Goal: Task Accomplishment & Management: Use online tool/utility

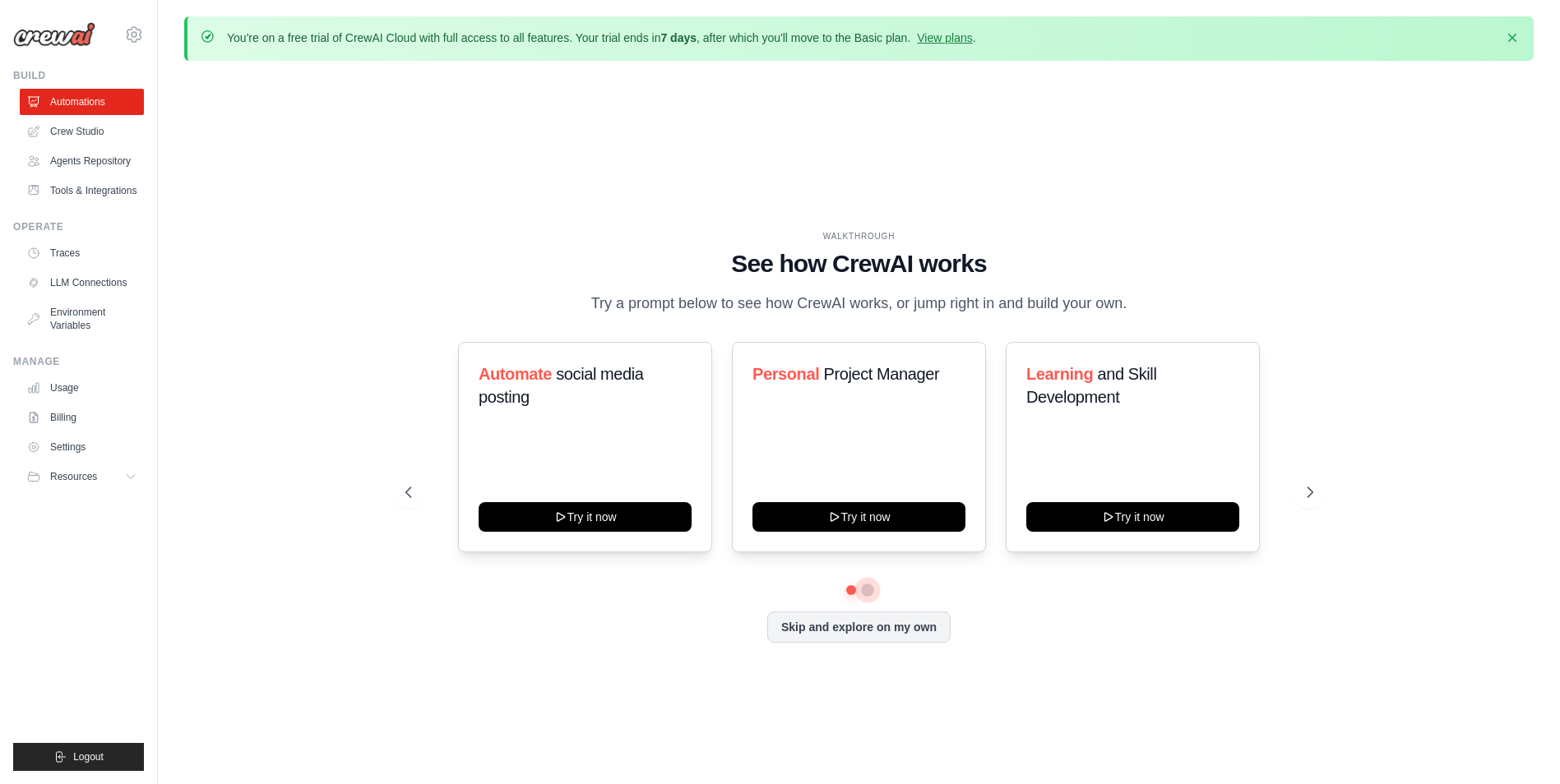
click at [872, 589] on button at bounding box center [867, 589] width 13 height 13
click at [70, 127] on link "Crew Studio" at bounding box center [83, 131] width 124 height 27
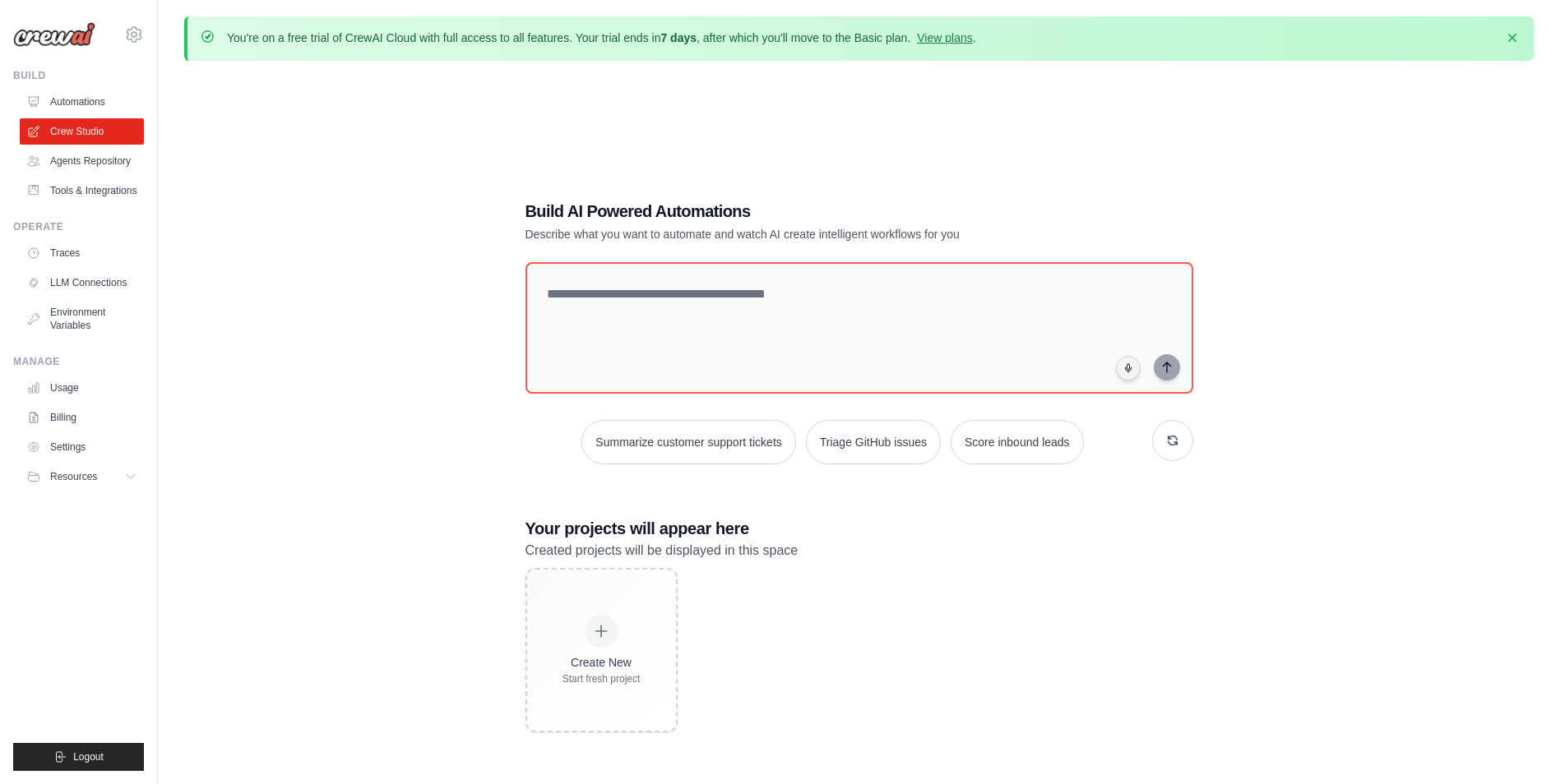
click at [947, 46] on div "You're on a free trial of CrewAI Cloud with full access to all features. Your t…" at bounding box center [602, 39] width 749 height 18
click at [961, 38] on link "View plans" at bounding box center [945, 37] width 55 height 13
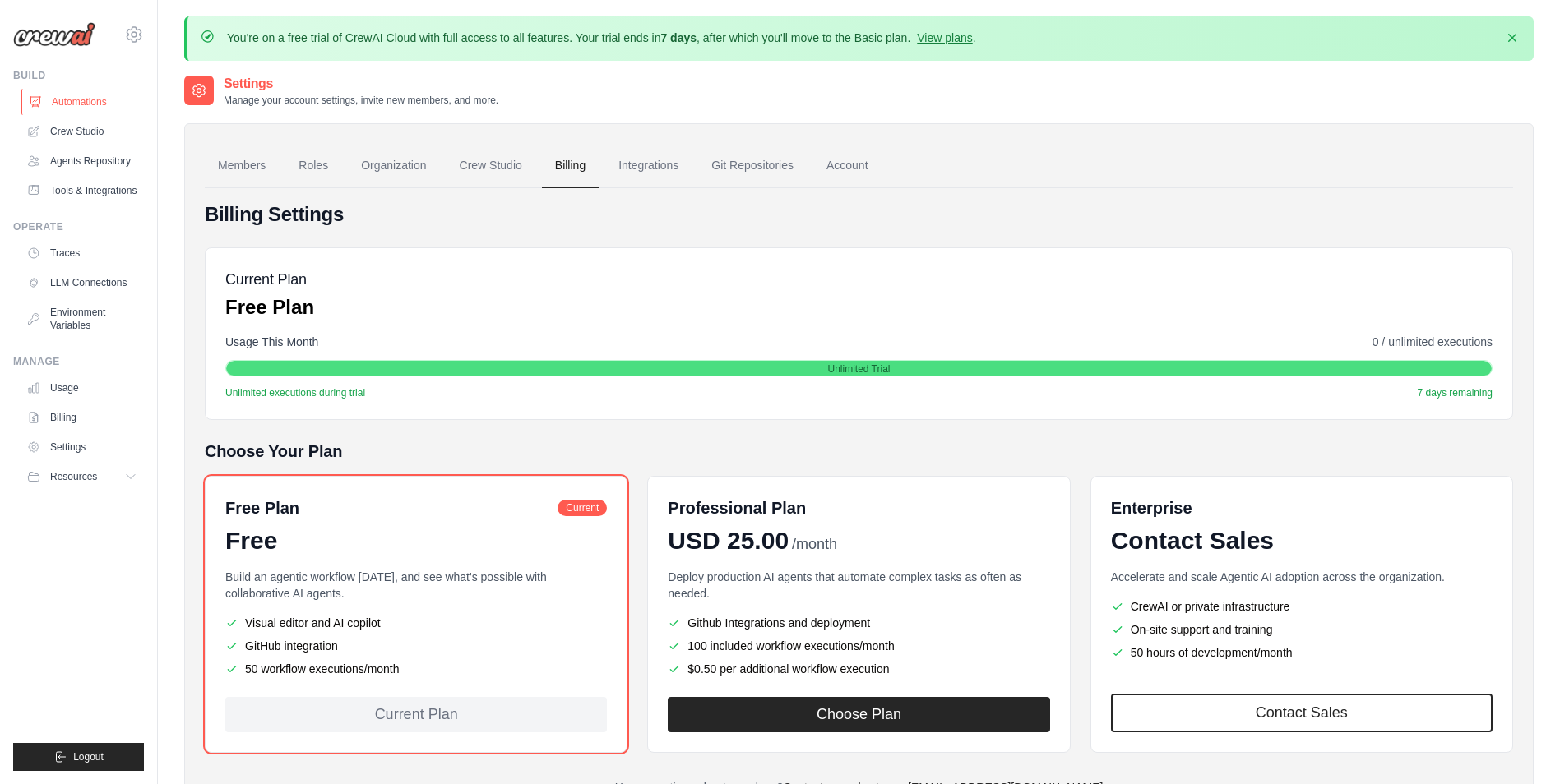
click at [80, 106] on link "Automations" at bounding box center [83, 102] width 124 height 27
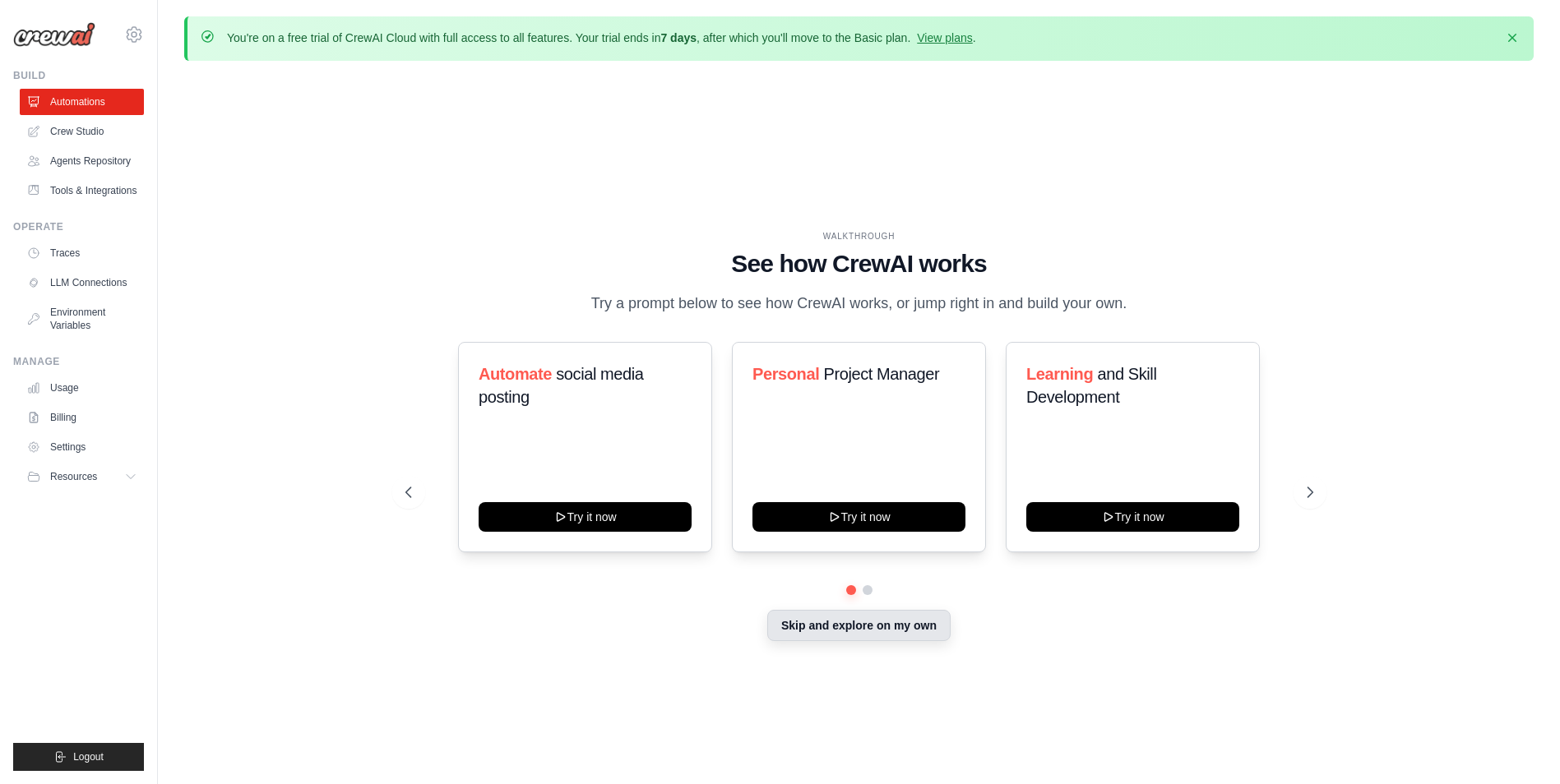
click at [847, 625] on button "Skip and explore on my own" at bounding box center [859, 625] width 183 height 31
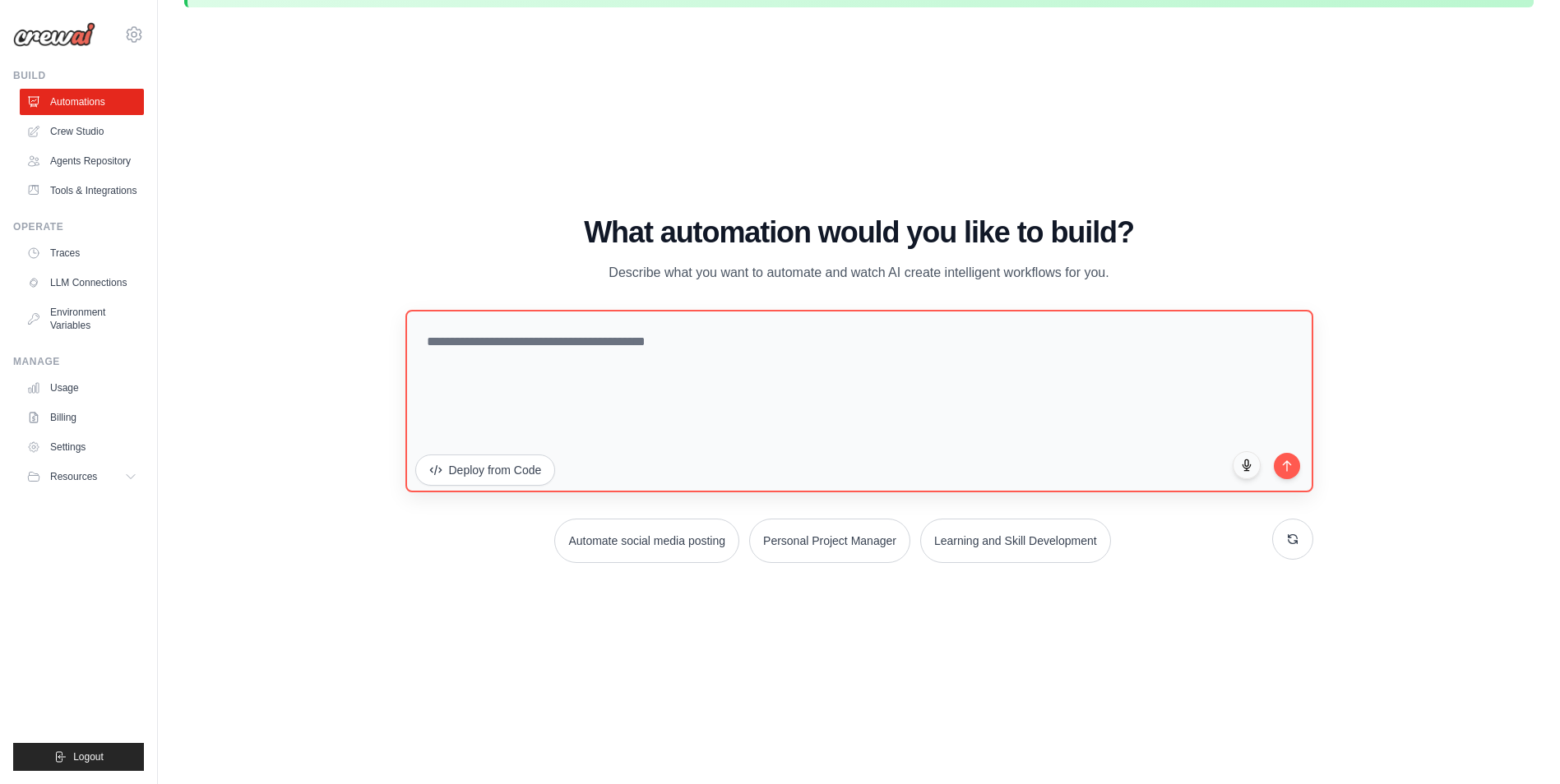
scroll to position [57, 0]
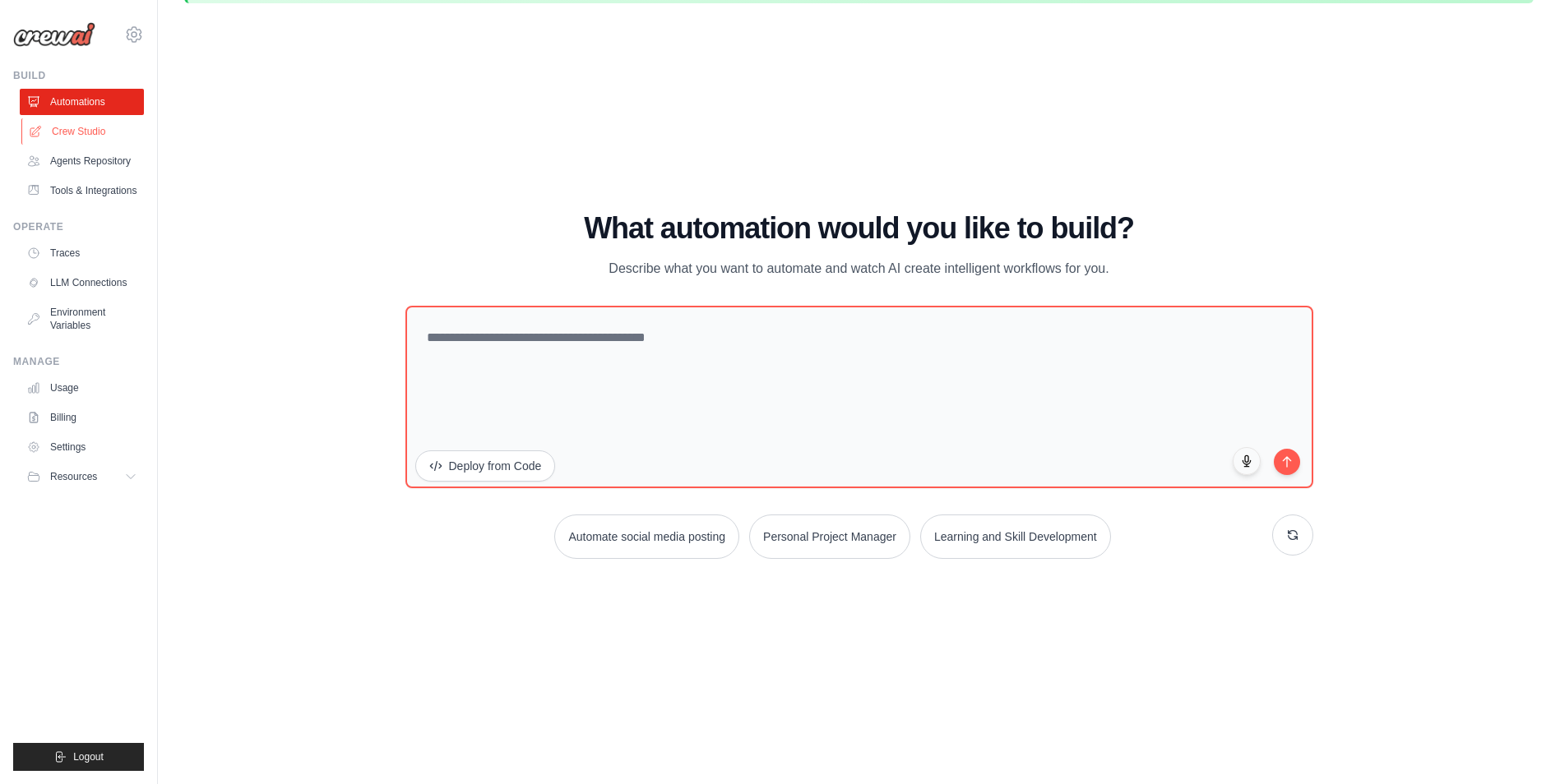
click at [75, 135] on link "Crew Studio" at bounding box center [83, 131] width 124 height 27
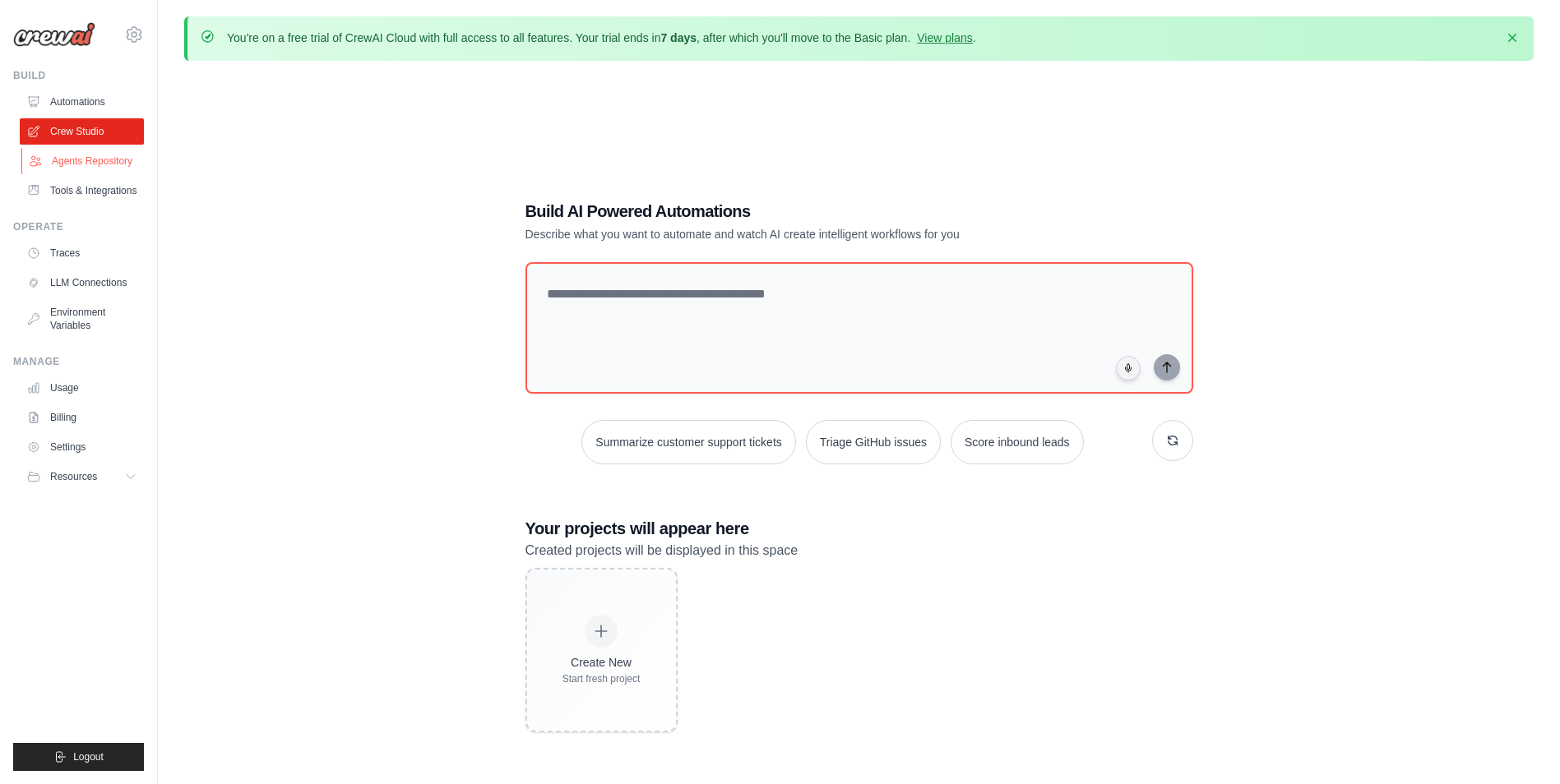
click at [90, 159] on link "Agents Repository" at bounding box center [83, 161] width 124 height 27
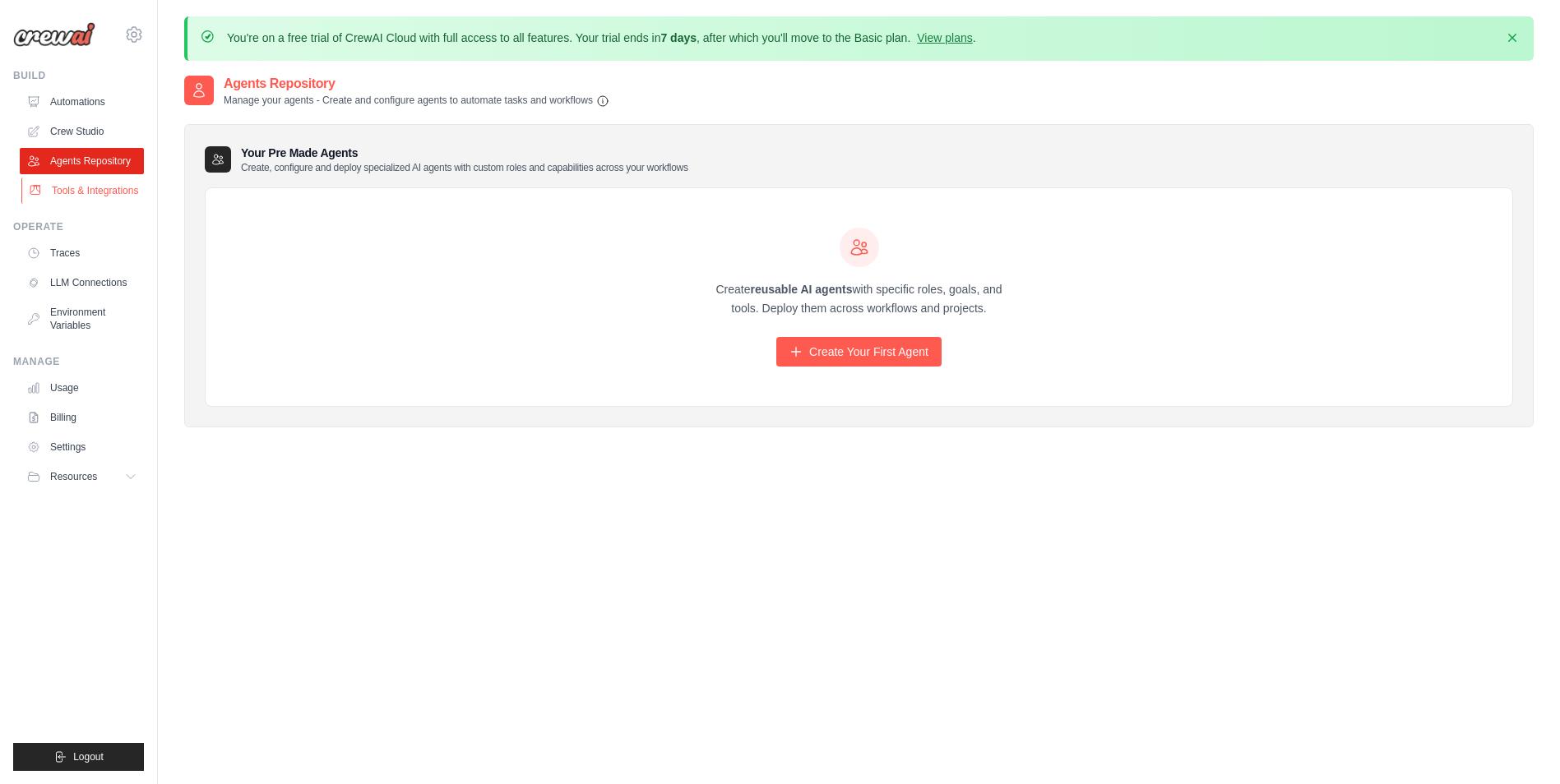
click at [93, 187] on link "Tools & Integrations" at bounding box center [83, 190] width 124 height 27
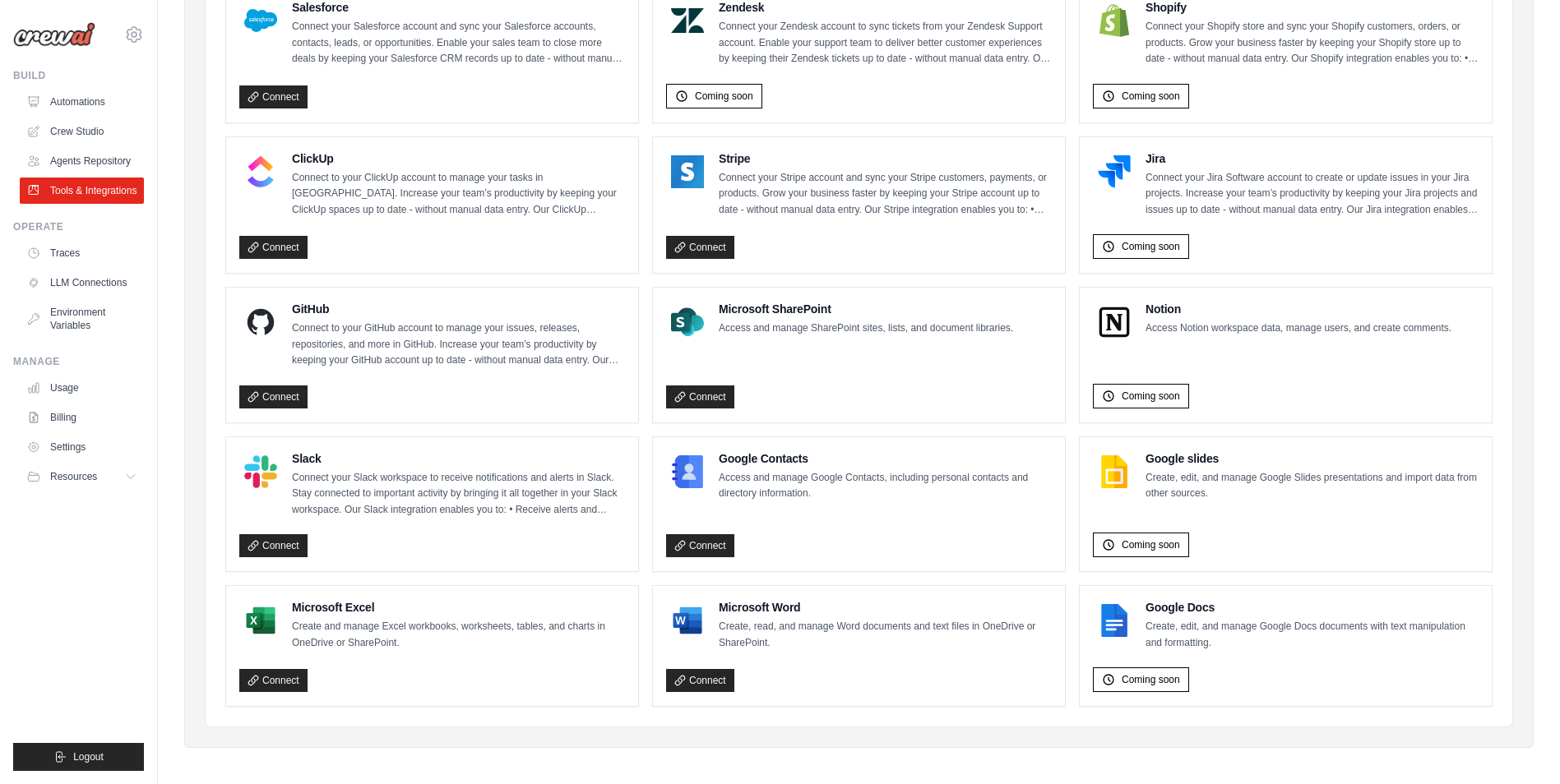
scroll to position [853, 0]
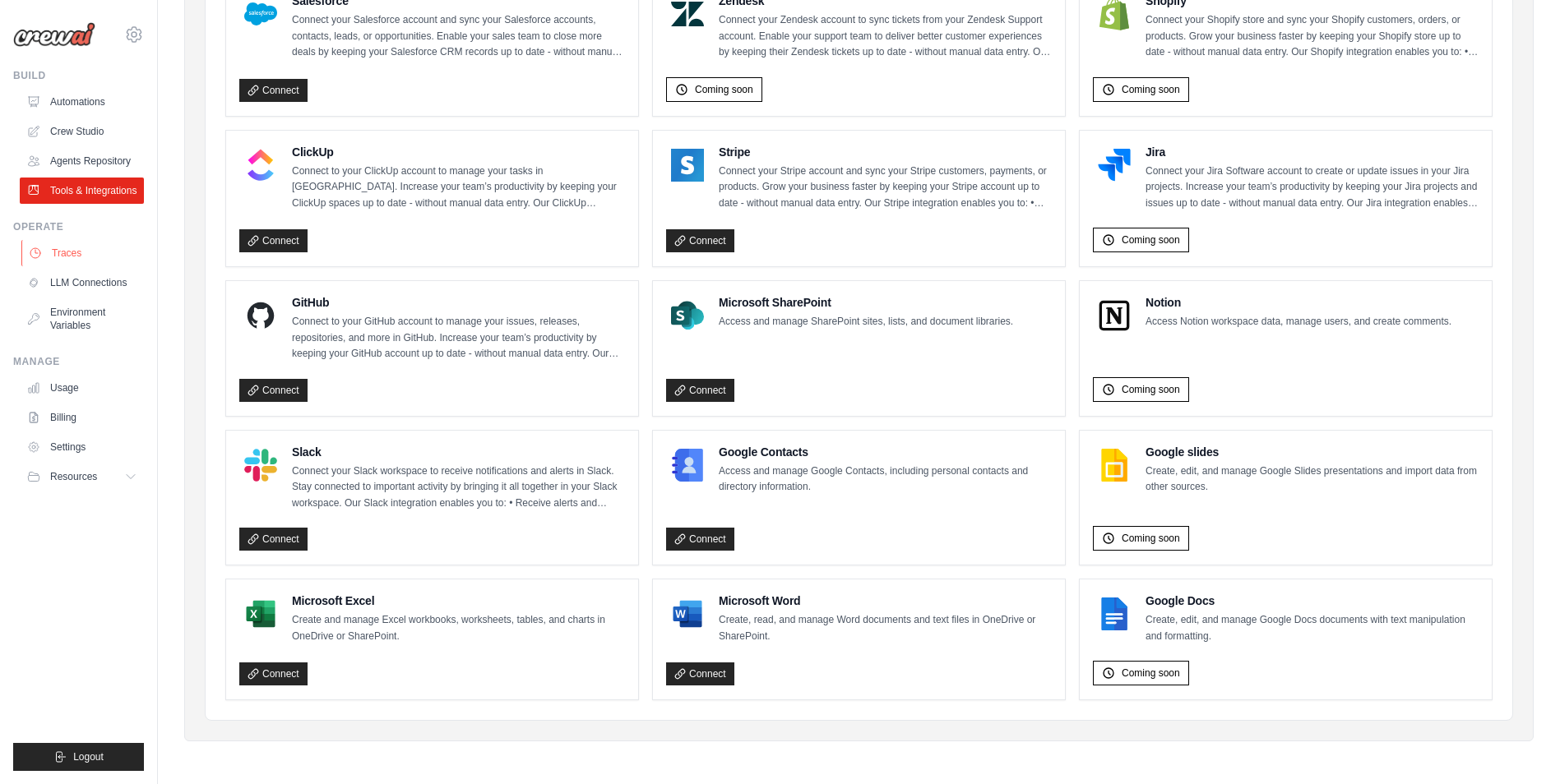
click at [54, 249] on link "Traces" at bounding box center [83, 253] width 124 height 27
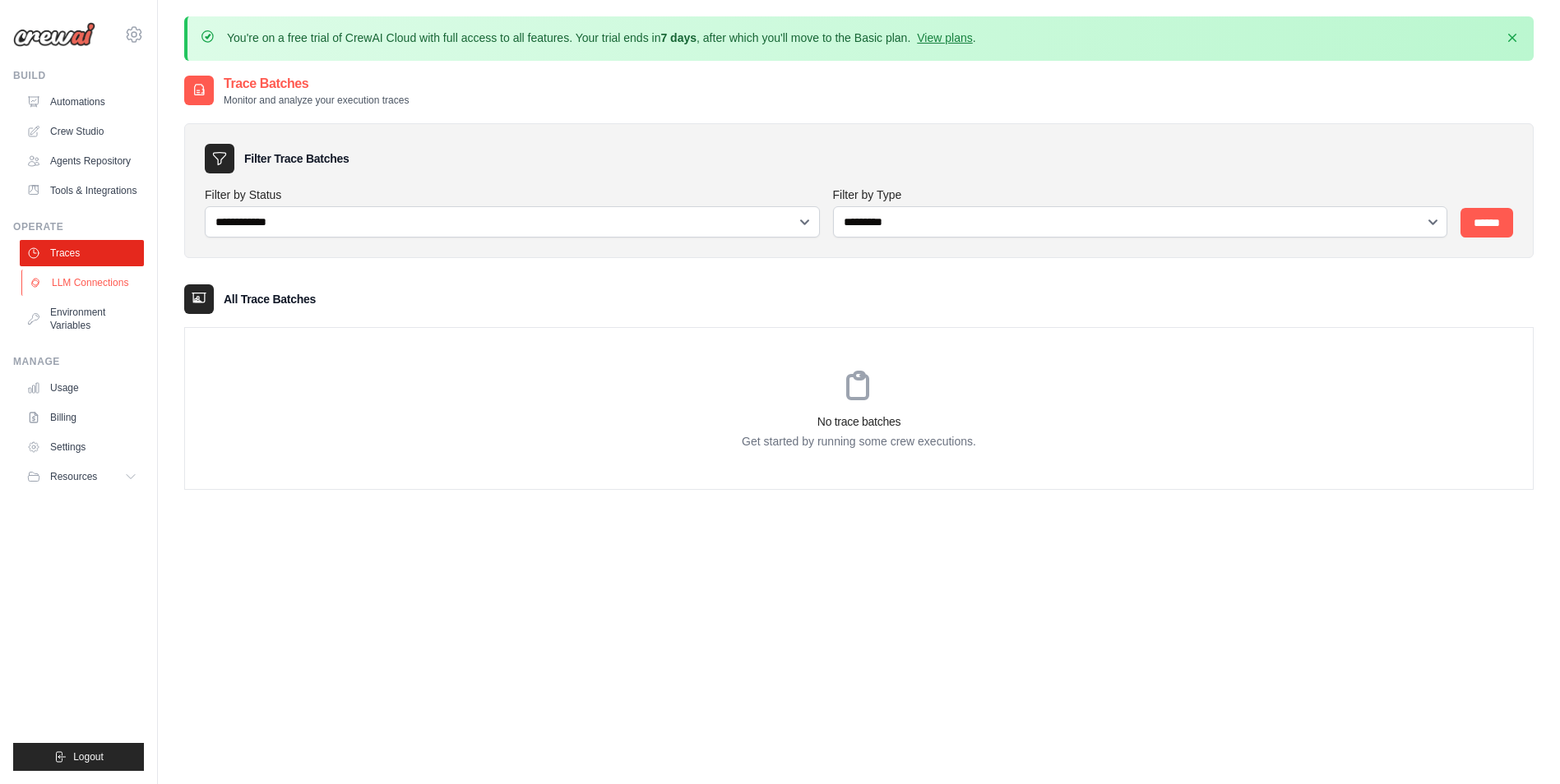
click at [52, 287] on link "LLM Connections" at bounding box center [83, 283] width 124 height 27
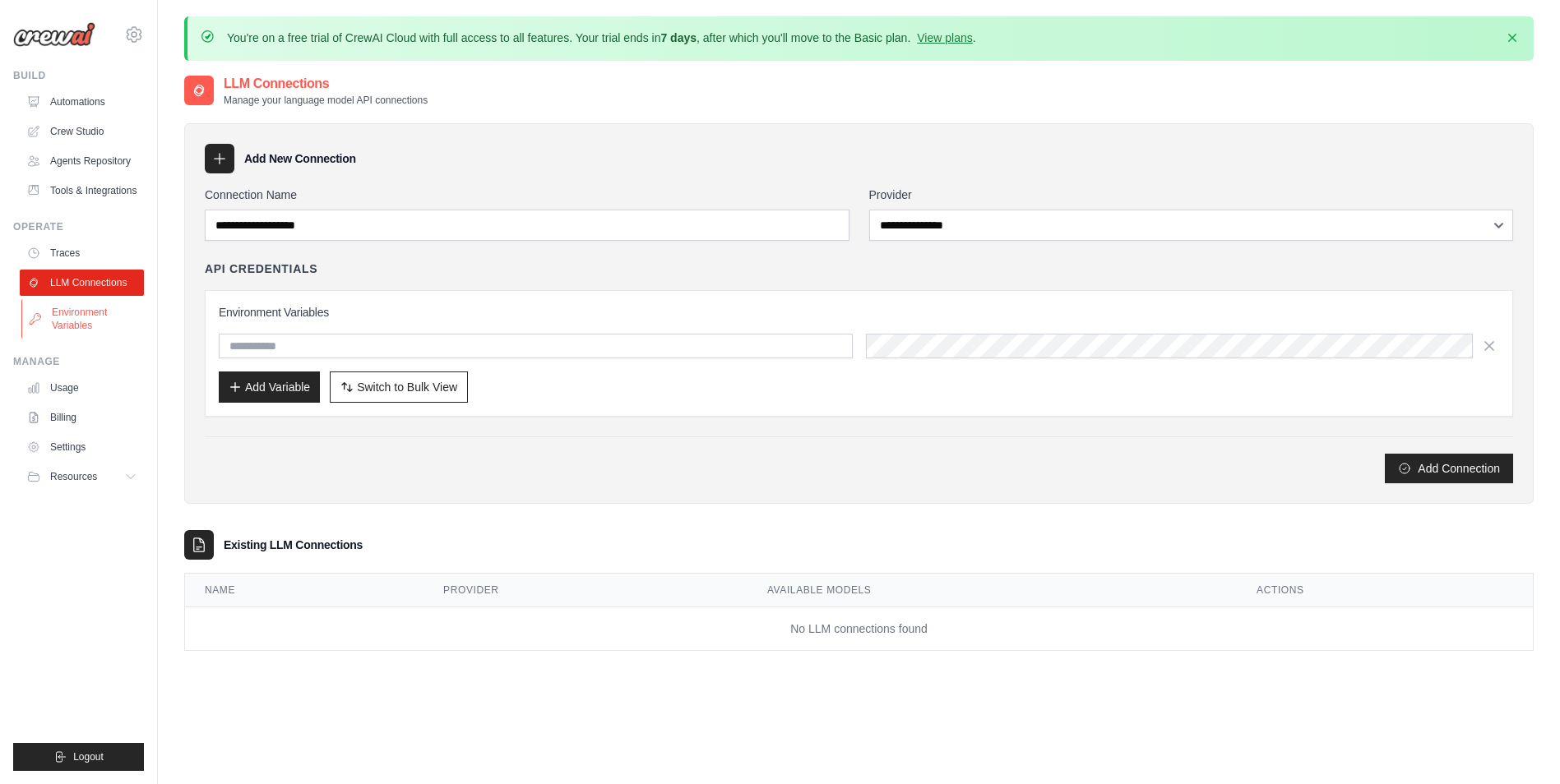
click at [65, 317] on link "Environment Variables" at bounding box center [83, 319] width 124 height 39
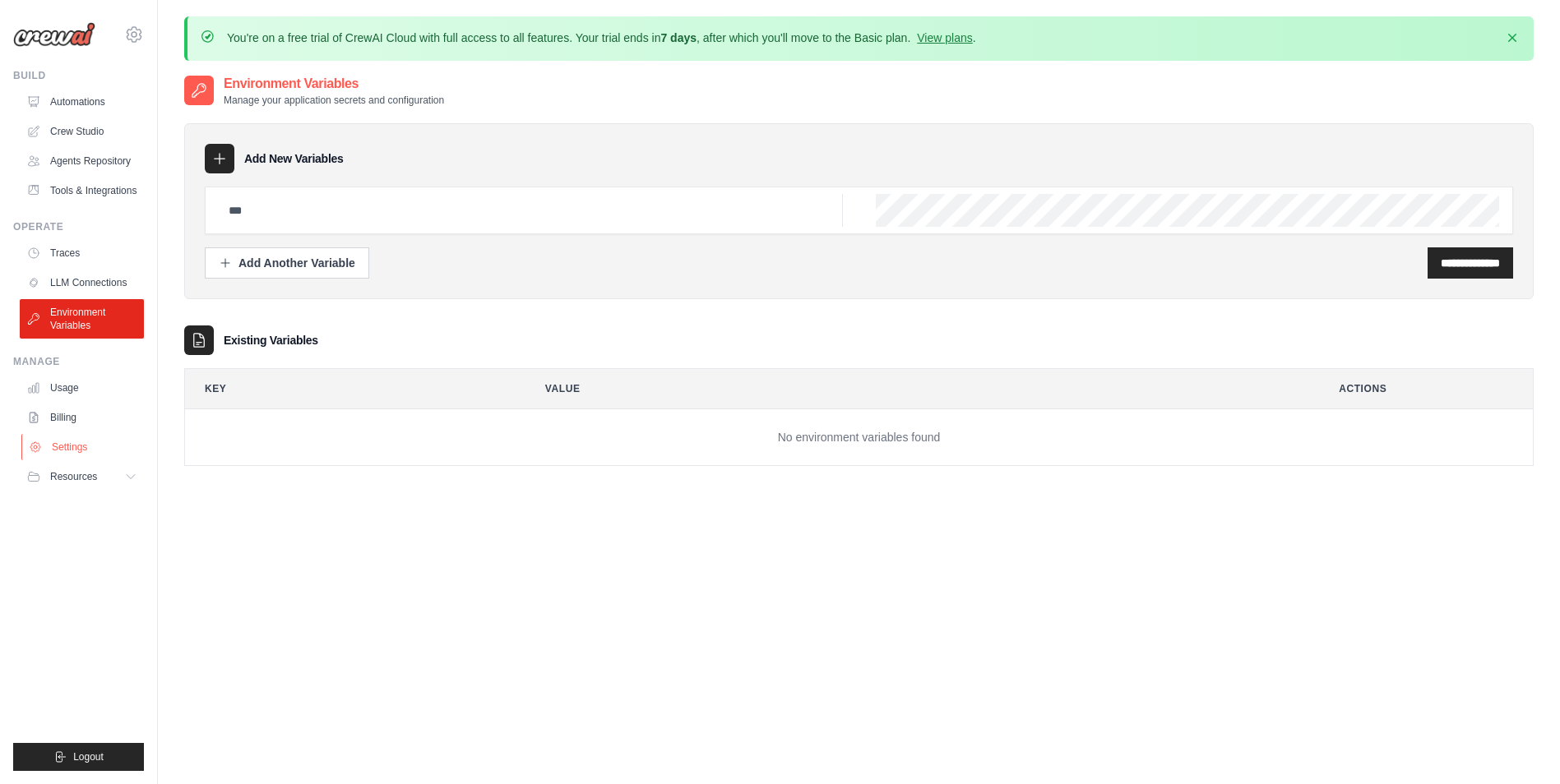
click at [63, 456] on link "Settings" at bounding box center [83, 447] width 124 height 27
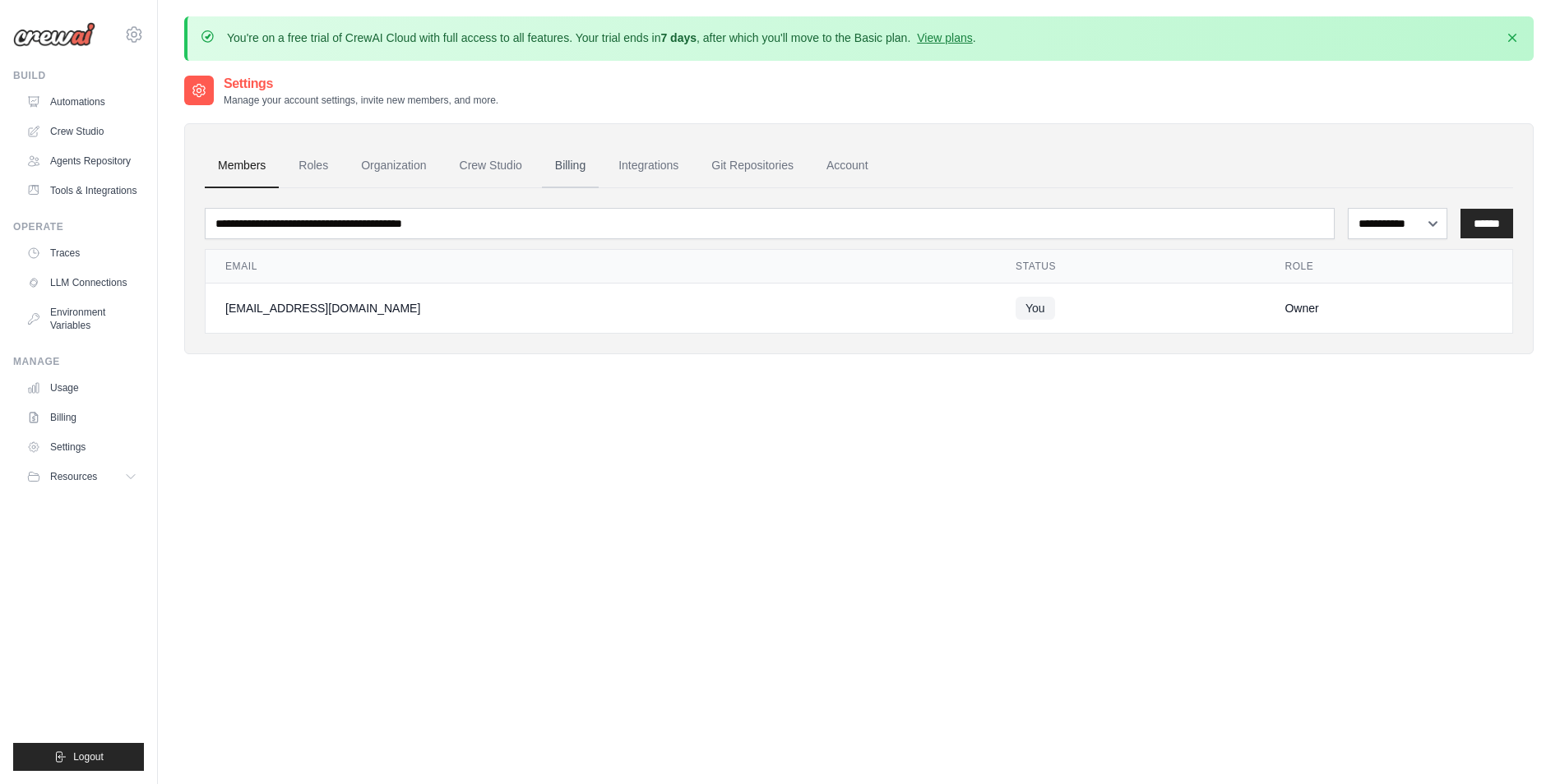
click at [555, 168] on link "Billing" at bounding box center [570, 166] width 57 height 45
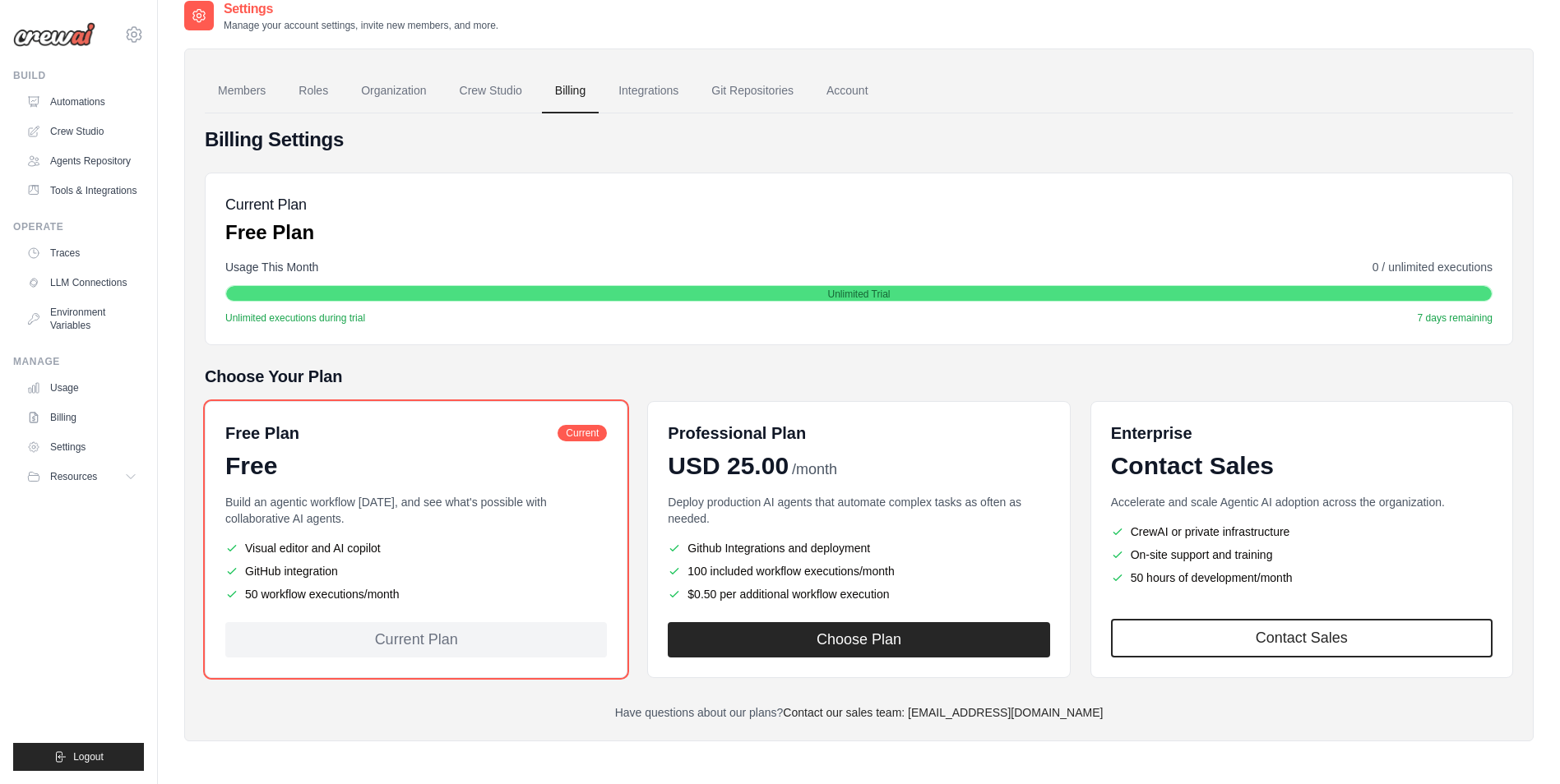
scroll to position [91, 0]
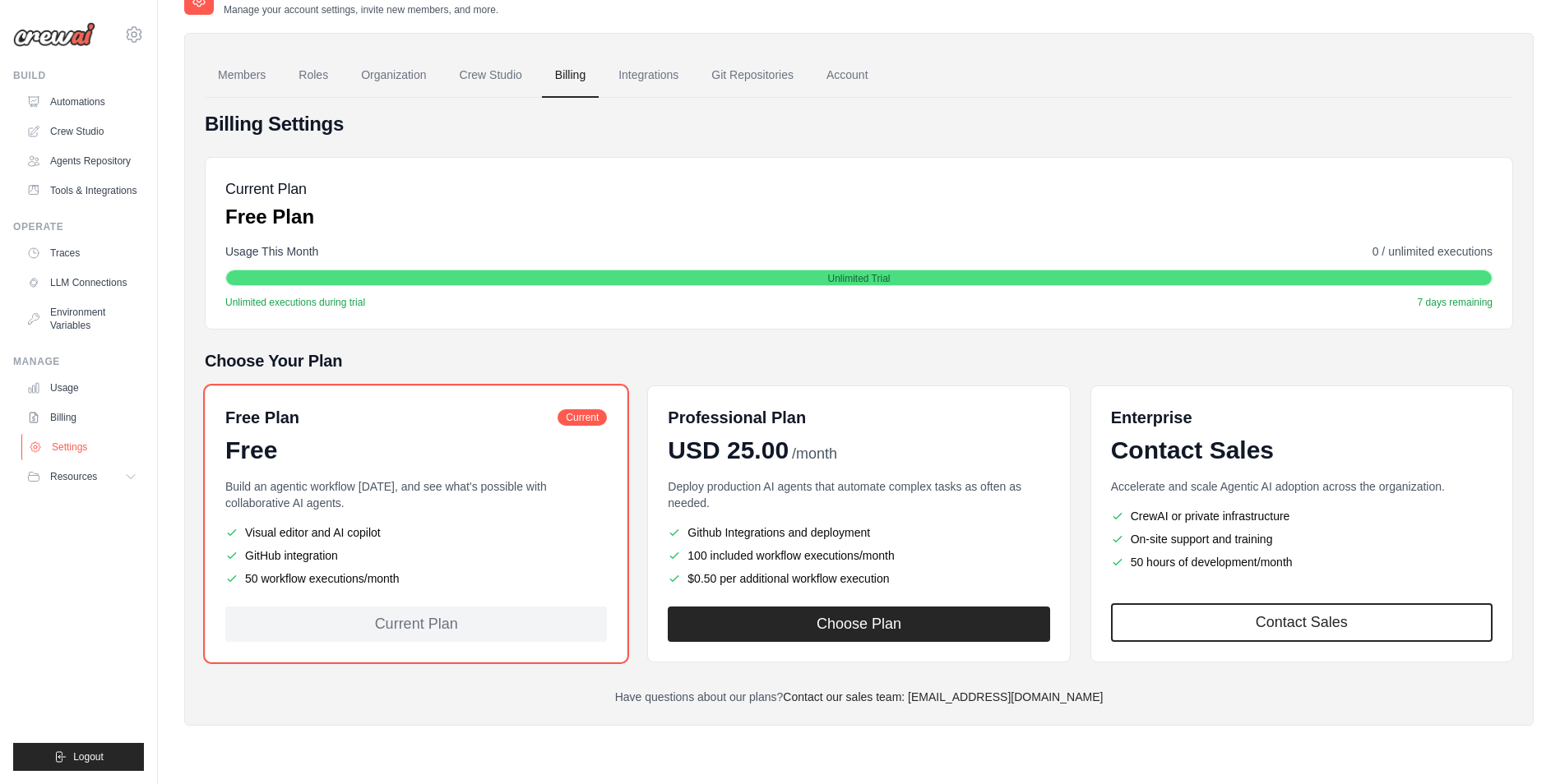
click at [57, 450] on link "Settings" at bounding box center [83, 447] width 124 height 27
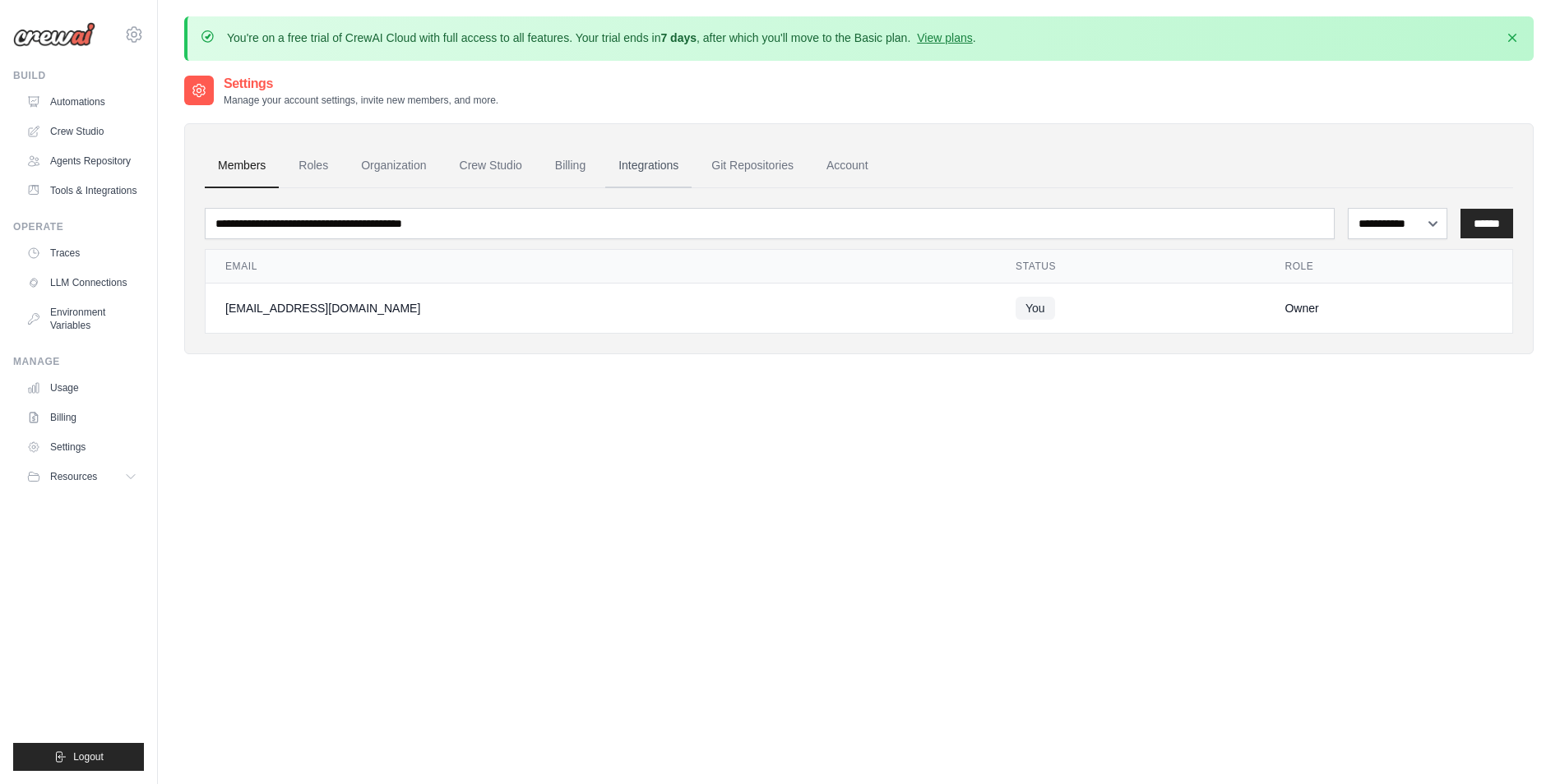
click at [633, 171] on link "Integrations" at bounding box center [648, 166] width 87 height 45
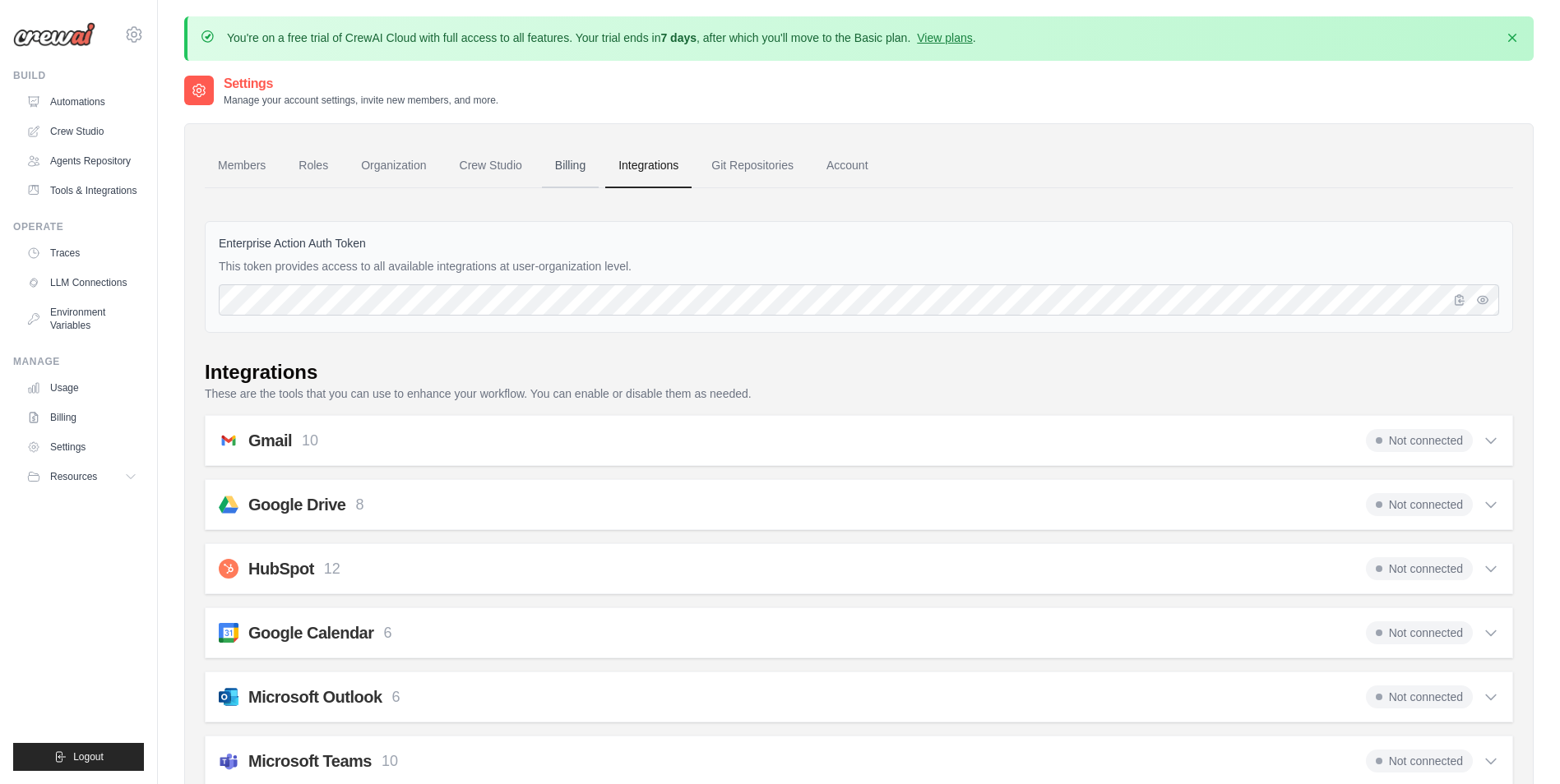
click at [557, 167] on link "Billing" at bounding box center [570, 166] width 57 height 45
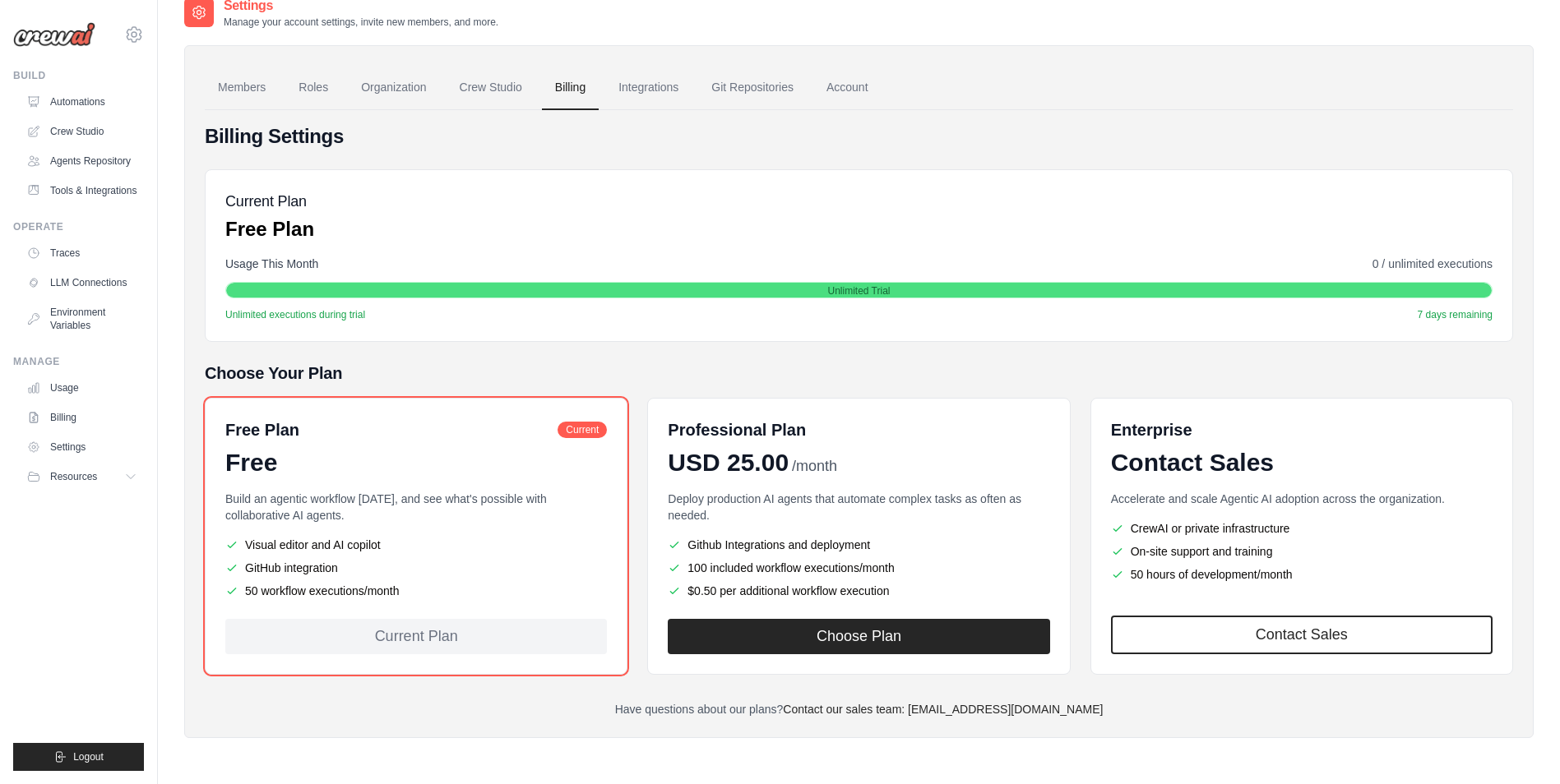
scroll to position [91, 0]
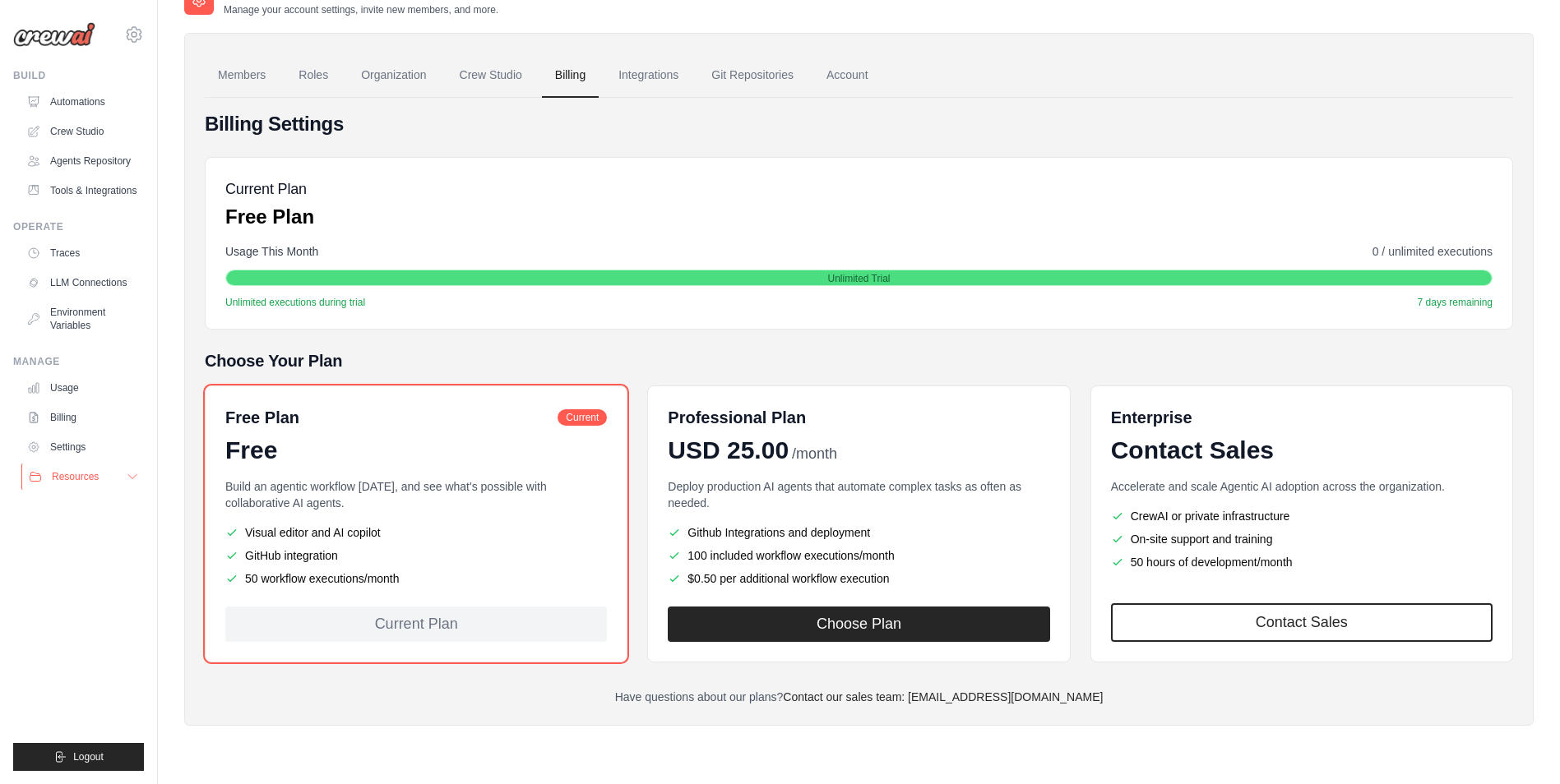
click at [70, 477] on span "Resources" at bounding box center [75, 476] width 47 height 13
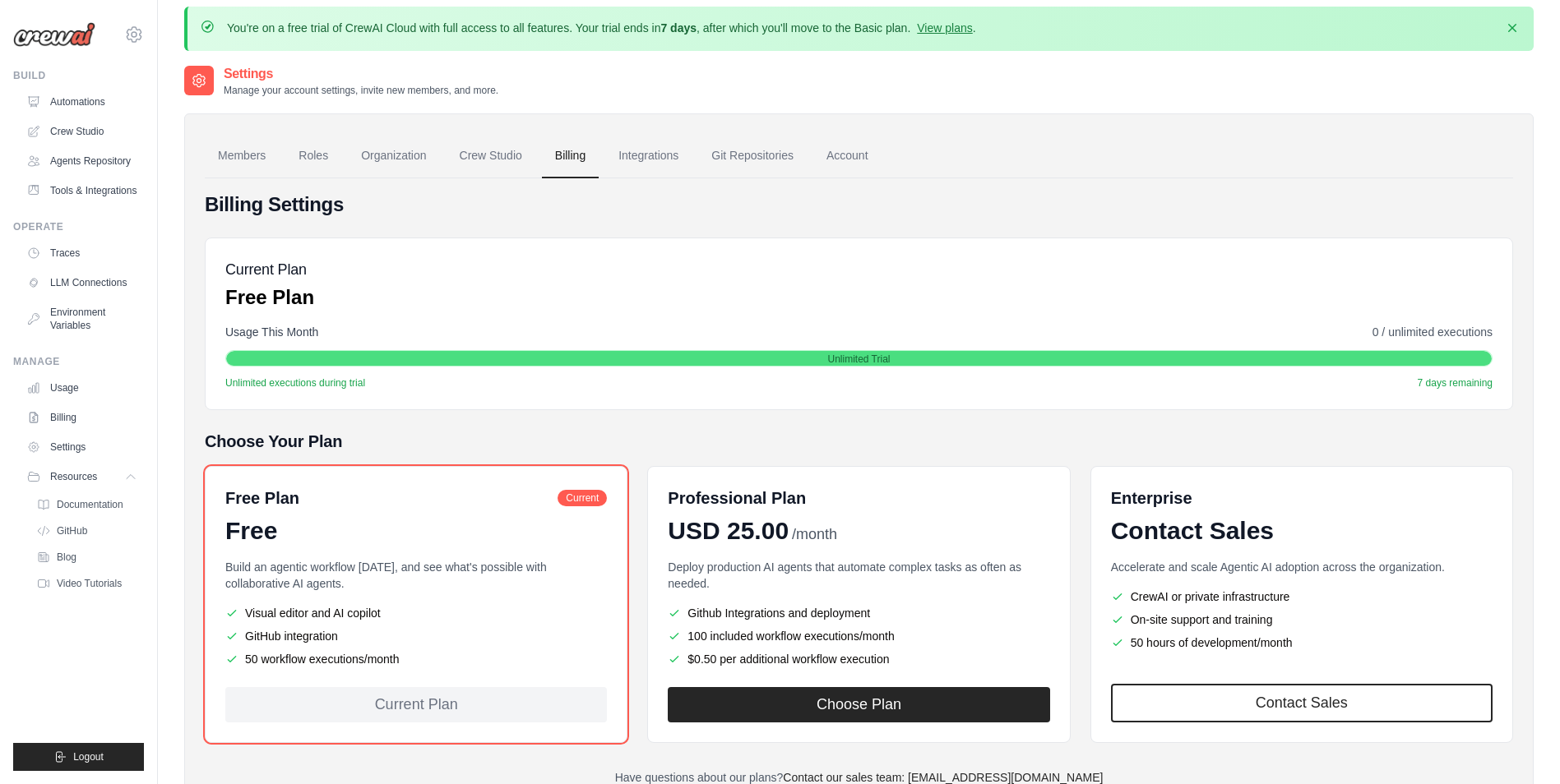
scroll to position [0, 0]
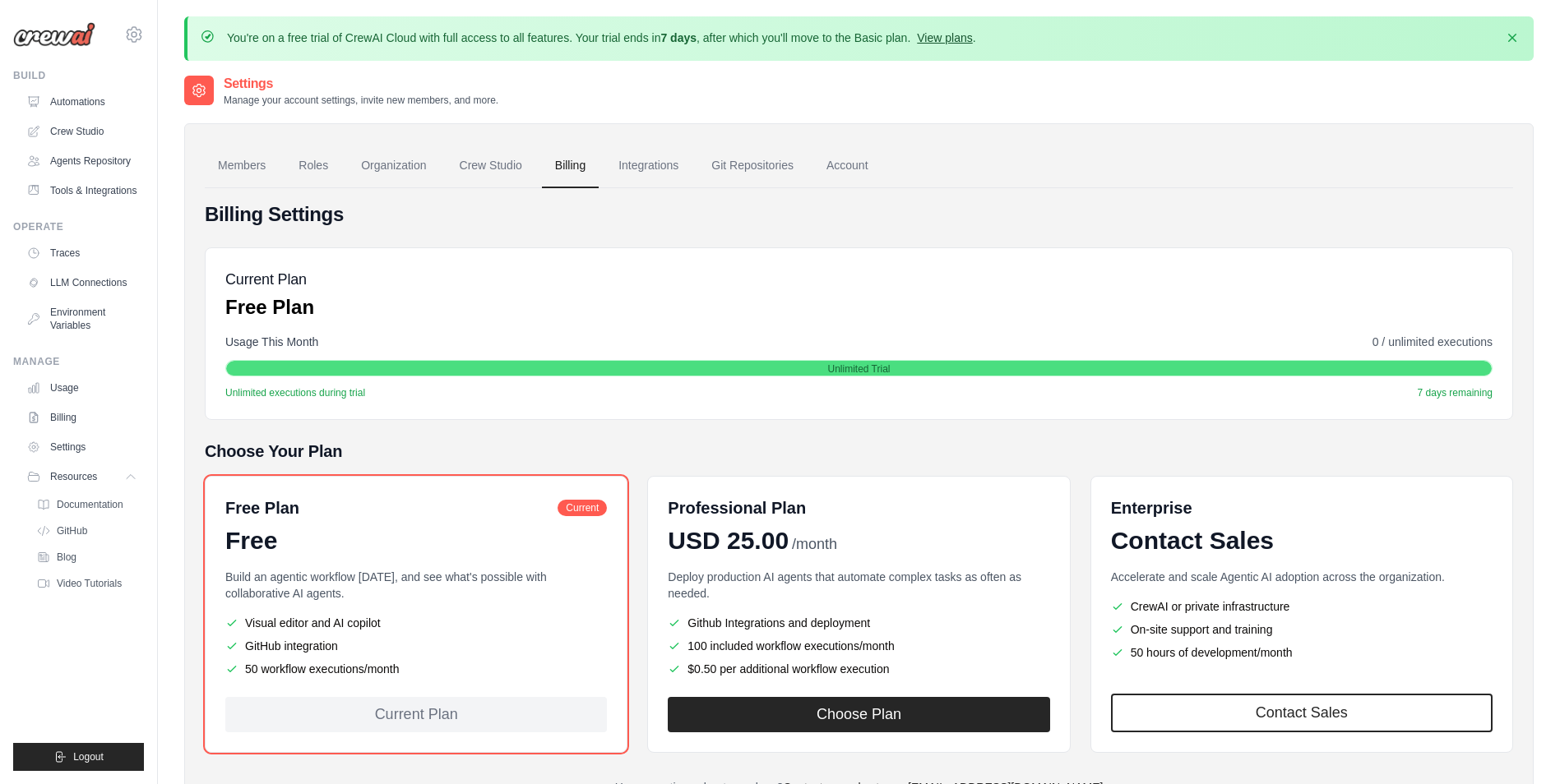
click at [942, 39] on link "View plans" at bounding box center [945, 37] width 55 height 13
click at [1514, 41] on icon "button" at bounding box center [1512, 37] width 16 height 16
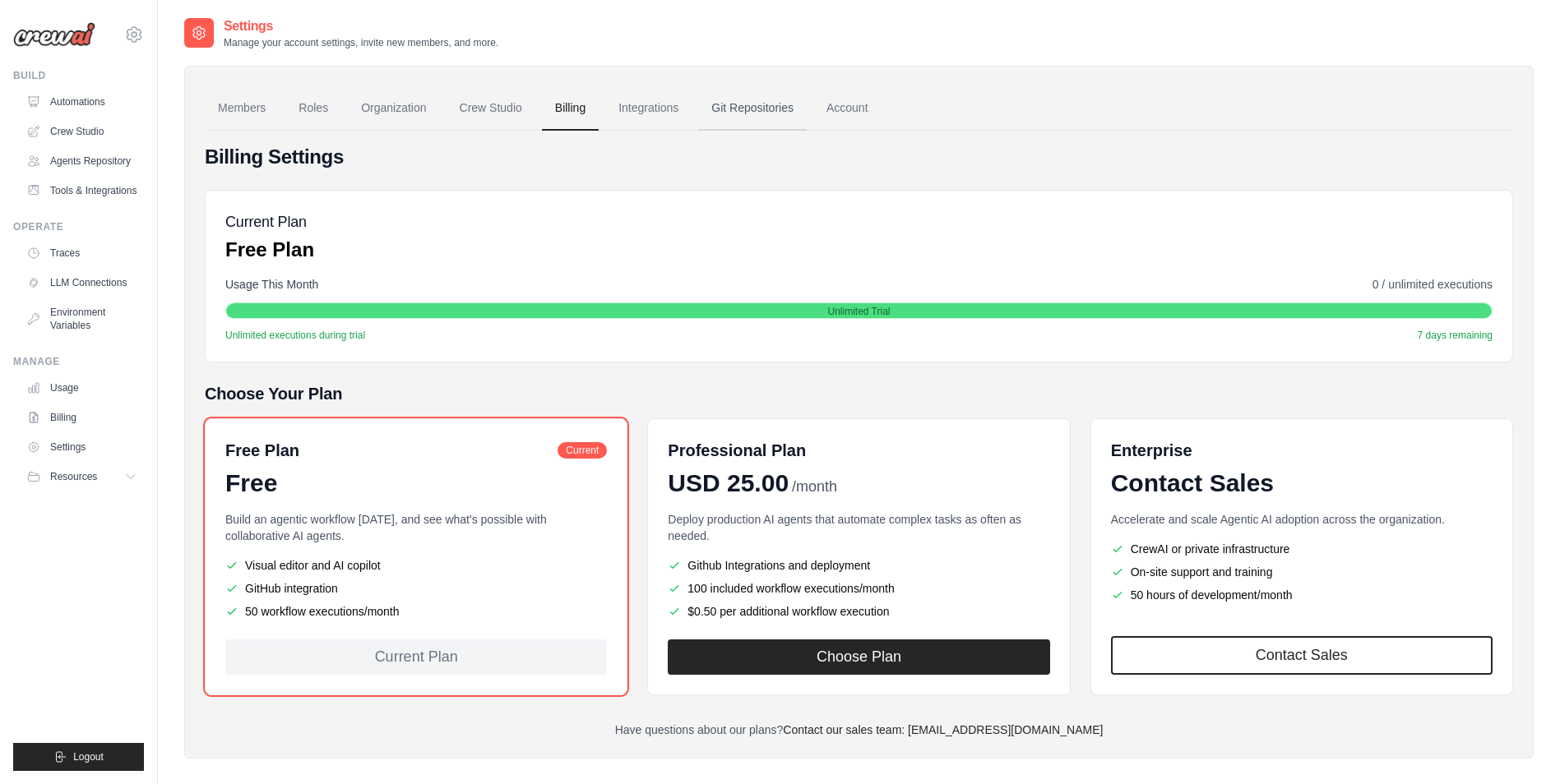
click at [725, 125] on link "Git Repositories" at bounding box center [752, 109] width 109 height 45
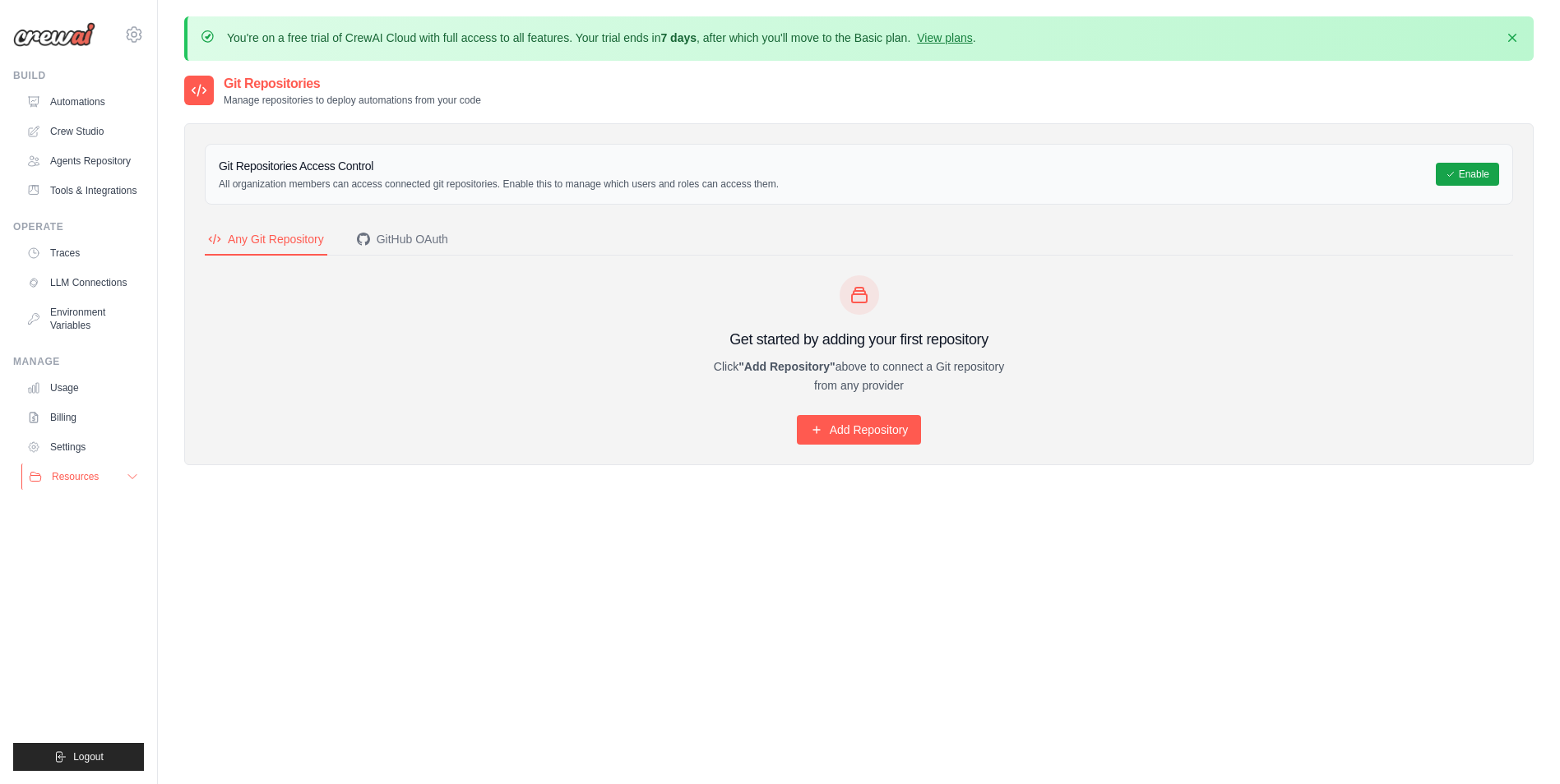
click at [61, 480] on span "Resources" at bounding box center [75, 476] width 47 height 13
click at [77, 508] on span "Documentation" at bounding box center [92, 504] width 67 height 13
click at [75, 577] on span "Video Tutorials" at bounding box center [91, 583] width 65 height 13
click at [81, 159] on link "Agents Repository" at bounding box center [83, 161] width 124 height 27
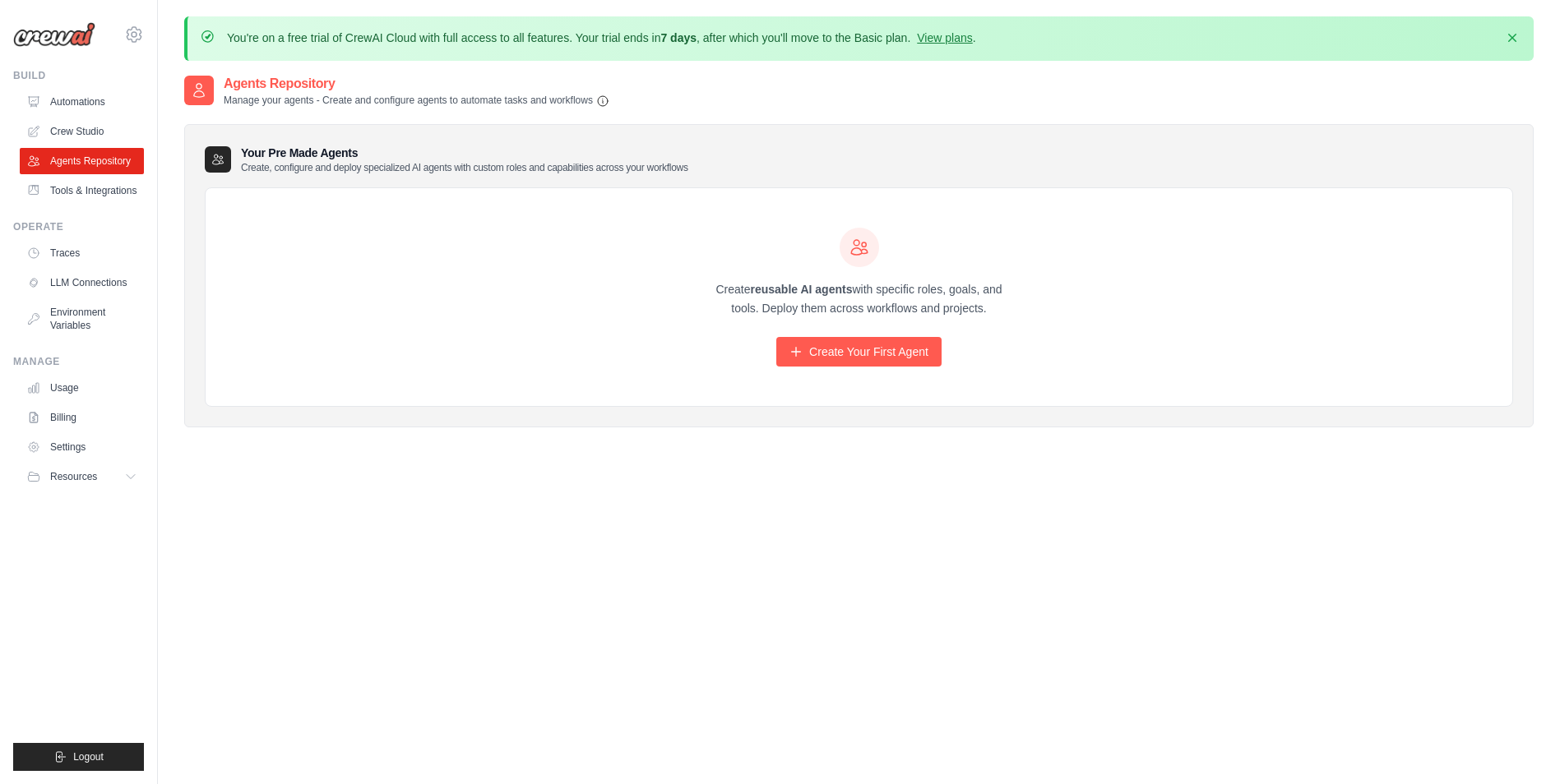
click at [79, 210] on ul "Build Automations Crew Studio Agents Repository Tools & Integrations" at bounding box center [78, 420] width 131 height 702
click at [108, 196] on link "Tools & Integrations" at bounding box center [83, 190] width 124 height 27
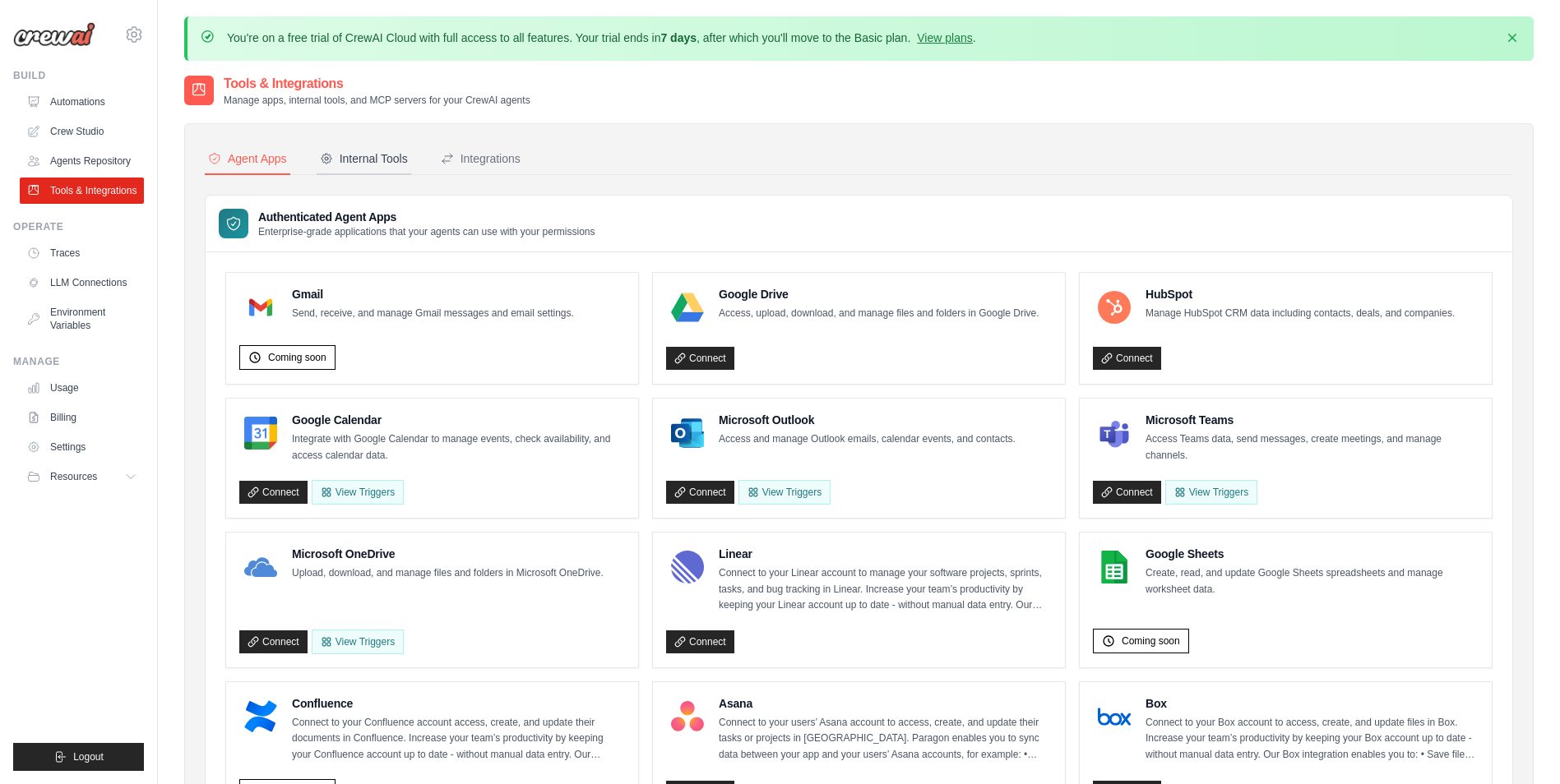
click at [376, 159] on div "Internal Tools" at bounding box center [363, 159] width 88 height 16
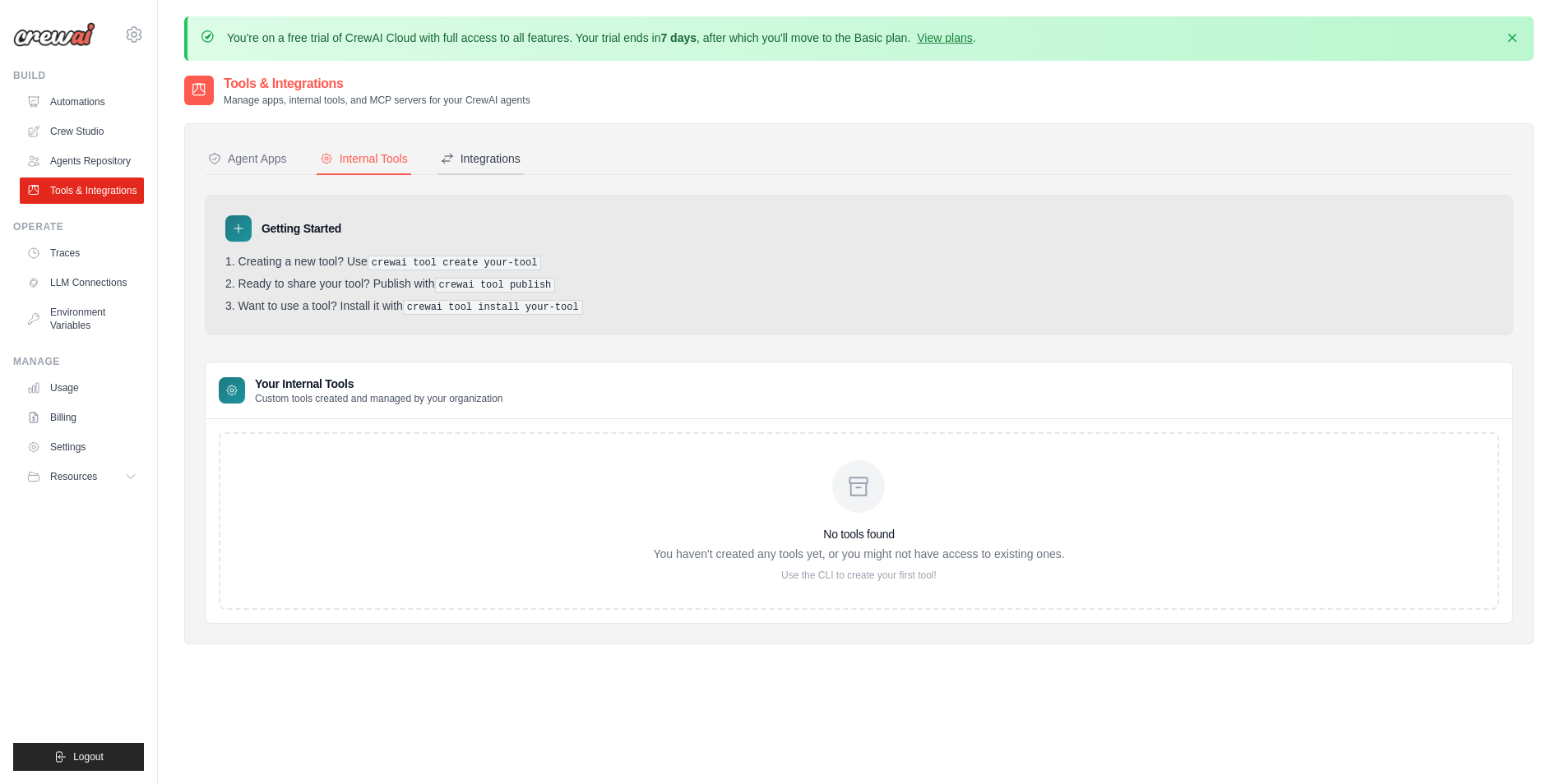
click at [518, 164] on div "Integrations" at bounding box center [480, 159] width 80 height 16
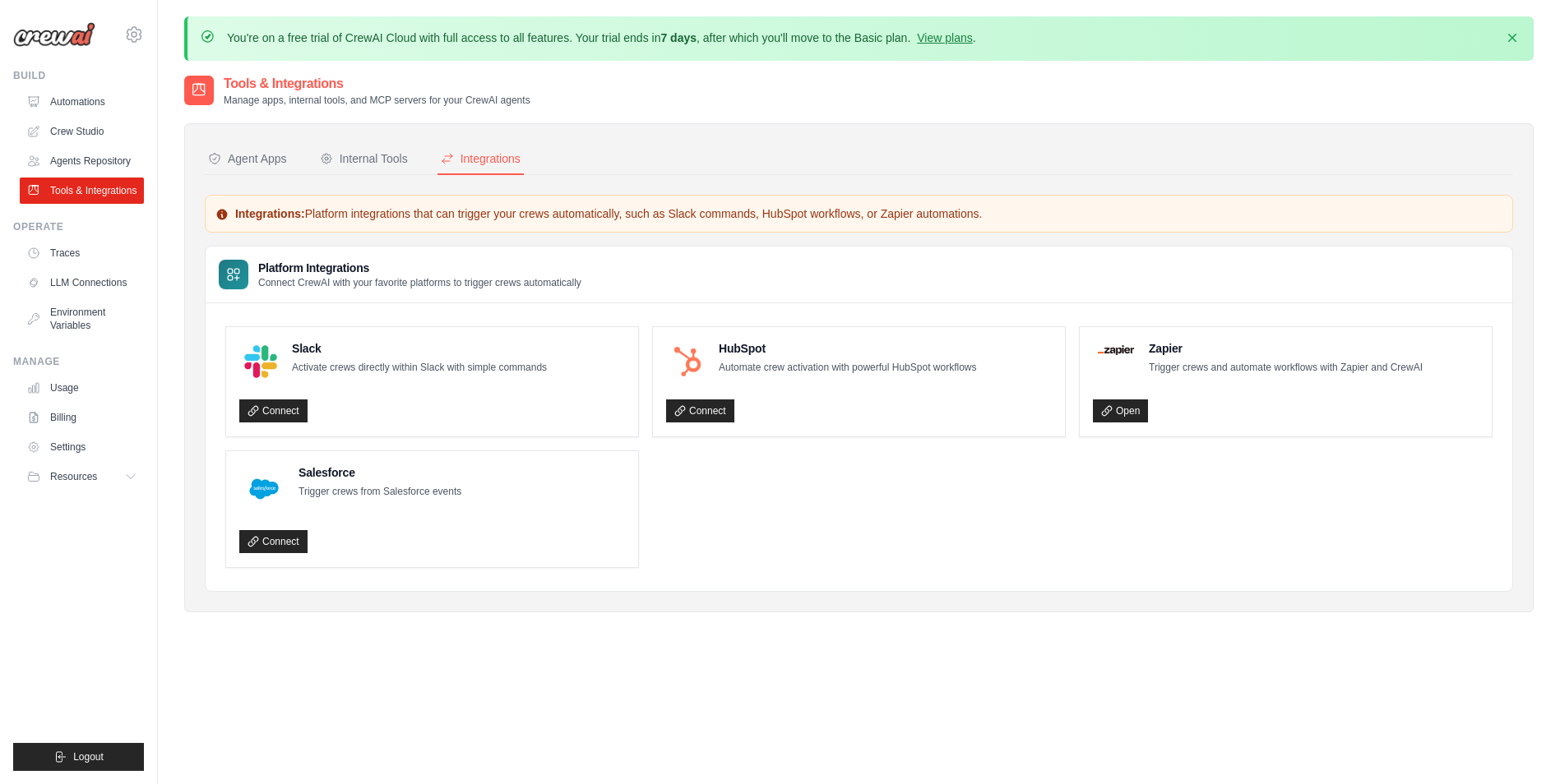
click at [352, 183] on div "Agent Apps Internal Tools Integrations Authenticated Agent Apps Enterprise-grad…" at bounding box center [859, 368] width 1308 height 448
click at [248, 138] on div "Agent Apps Internal Tools Integrations Authenticated Agent Apps Enterprise-grad…" at bounding box center [859, 368] width 1349 height 489
click at [250, 159] on div "Agent Apps" at bounding box center [248, 159] width 79 height 16
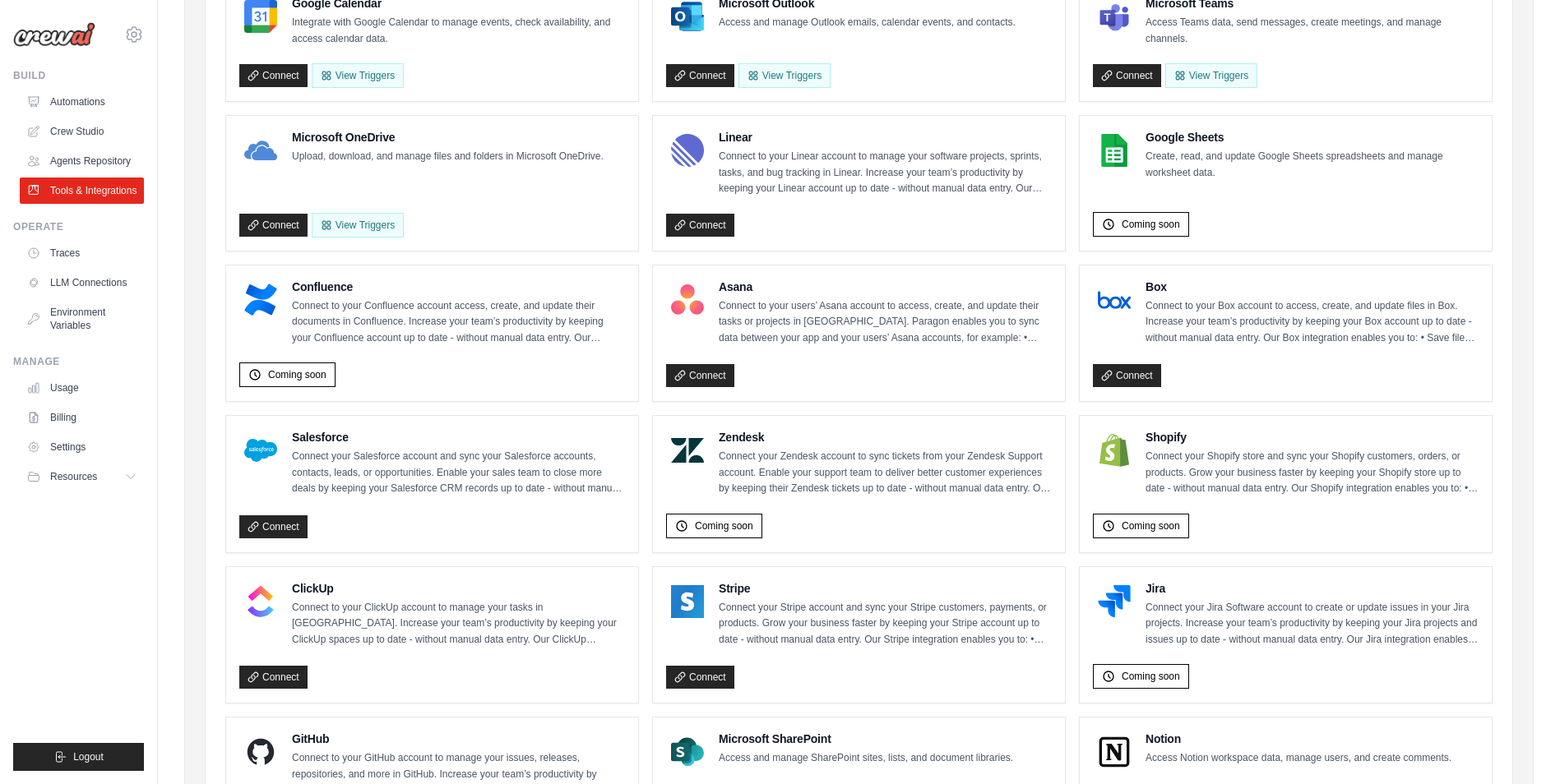
scroll to position [360, 0]
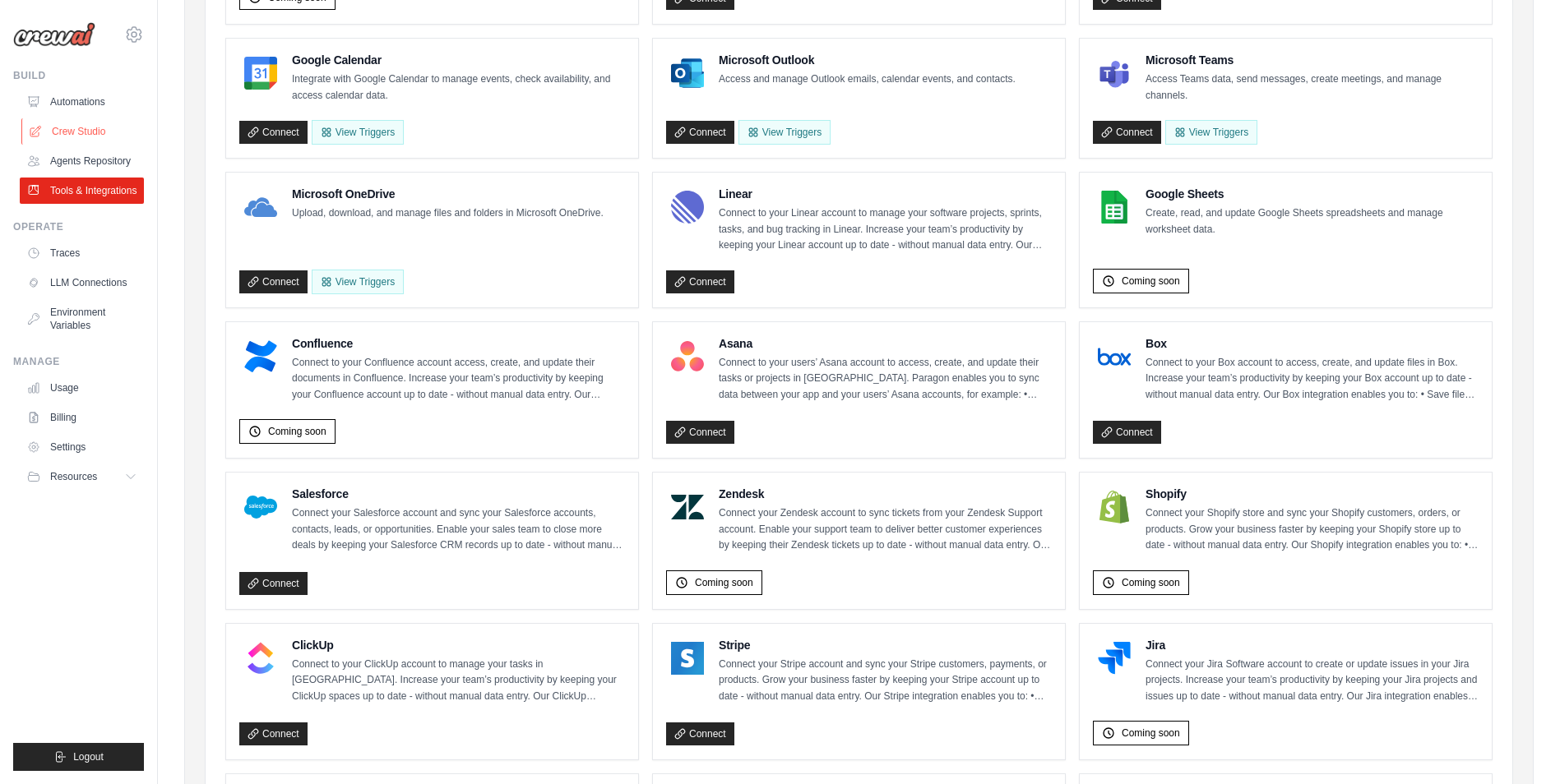
click at [104, 131] on link "Crew Studio" at bounding box center [83, 131] width 124 height 27
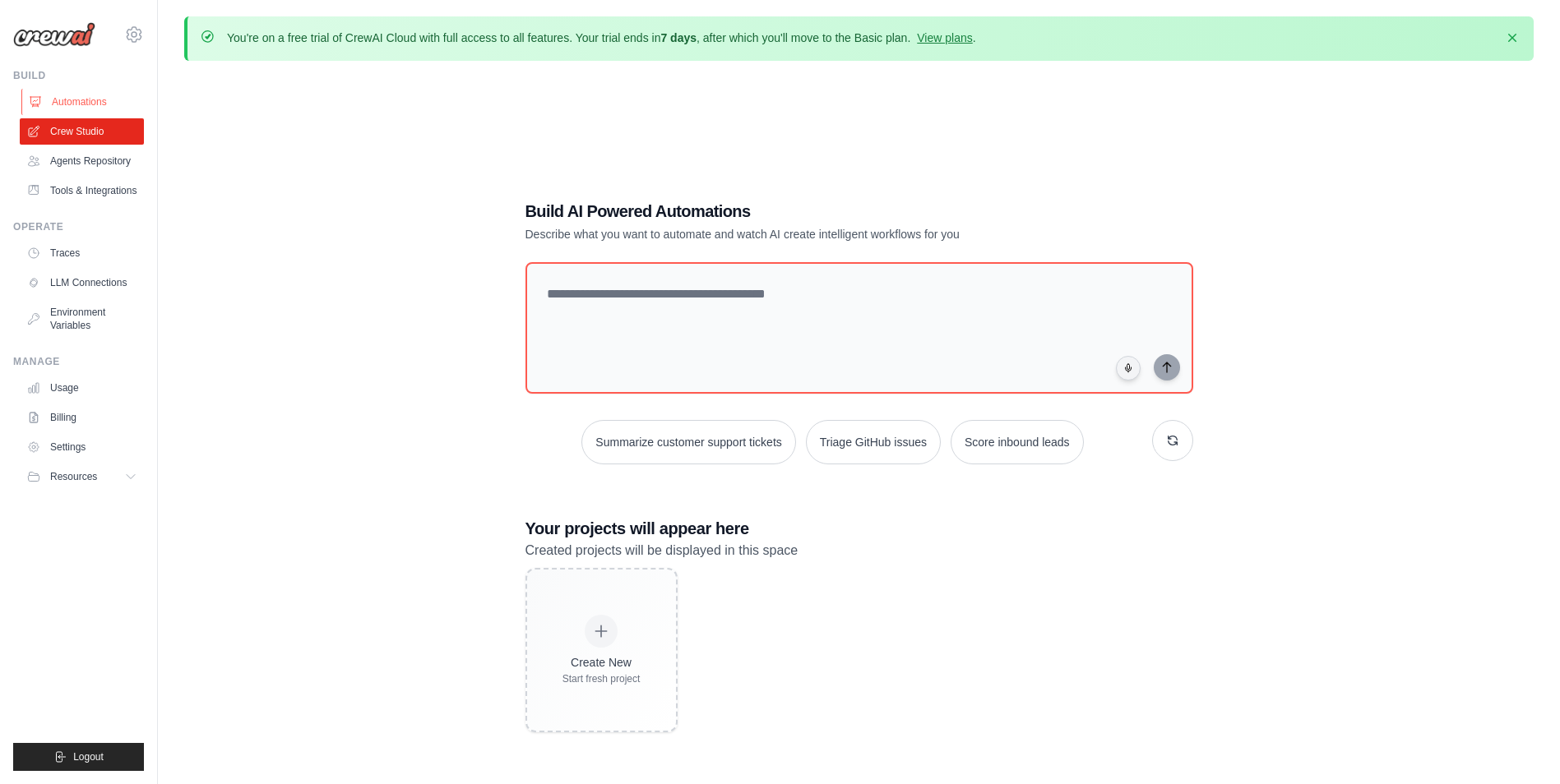
click at [75, 99] on link "Automations" at bounding box center [83, 102] width 124 height 27
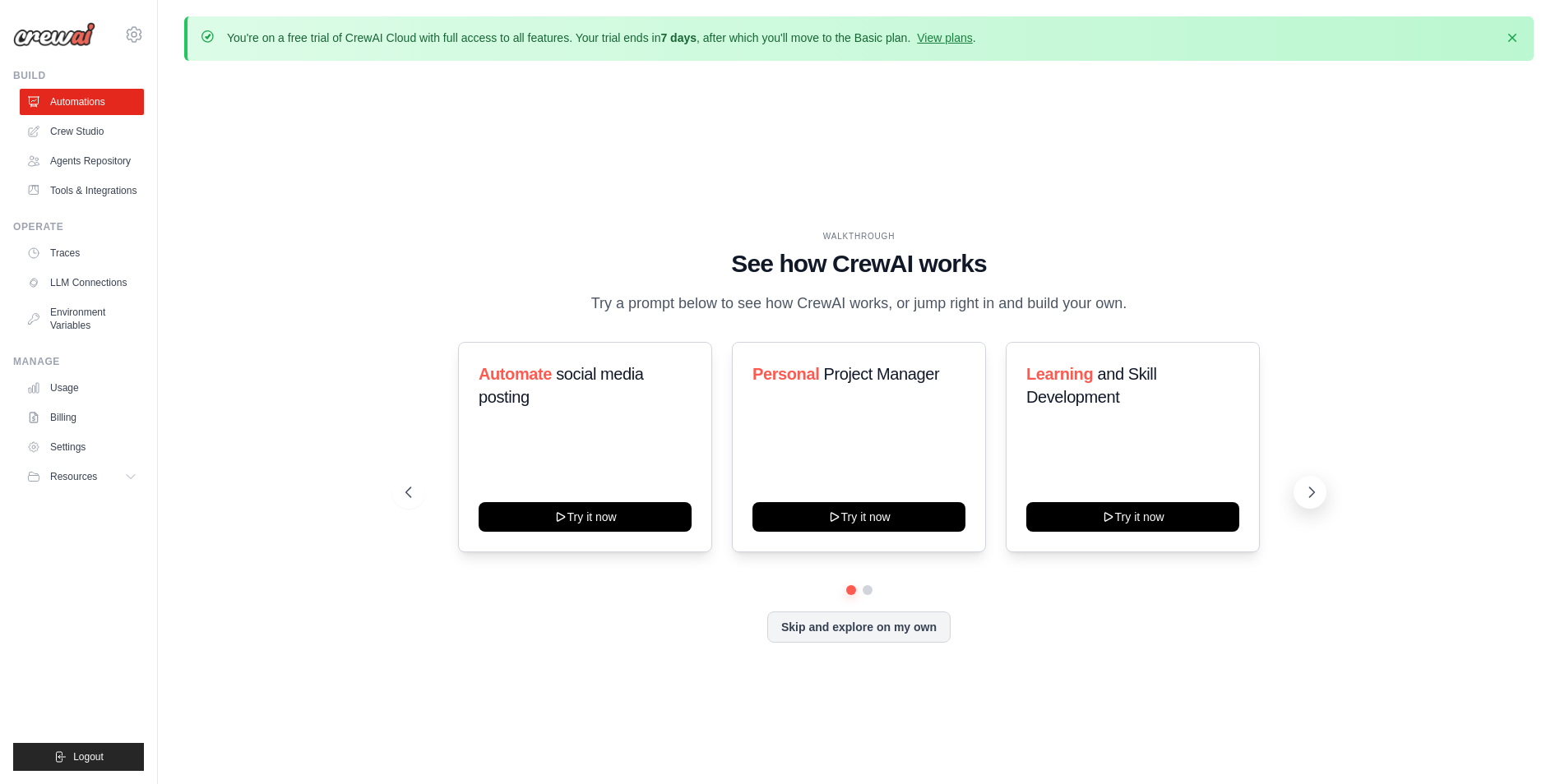
click at [1305, 492] on icon at bounding box center [1311, 492] width 16 height 16
click at [405, 487] on icon at bounding box center [406, 492] width 16 height 16
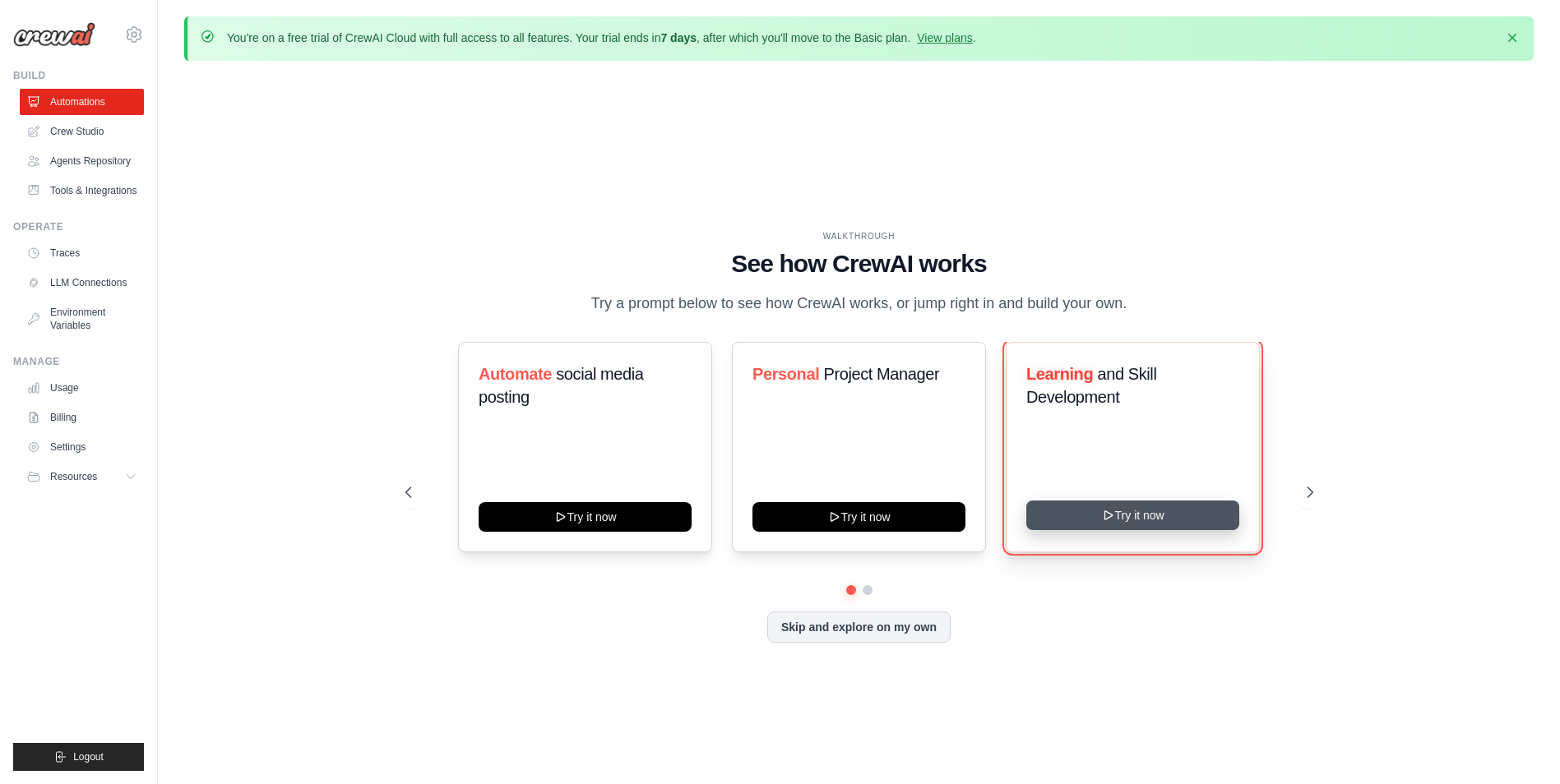
click at [1145, 516] on button "Try it now" at bounding box center [1132, 515] width 213 height 30
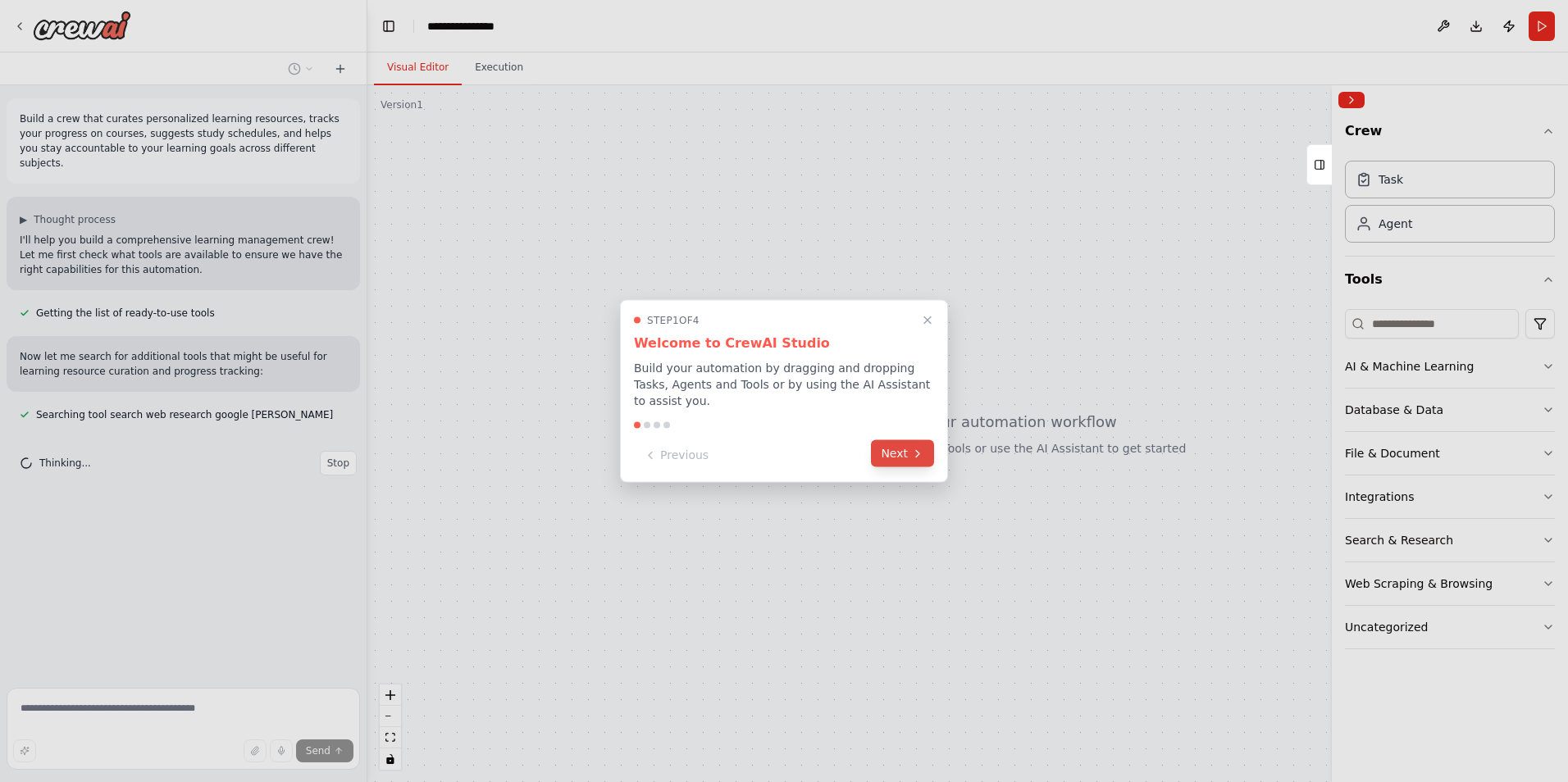
click at [908, 446] on button "Next" at bounding box center [903, 454] width 63 height 27
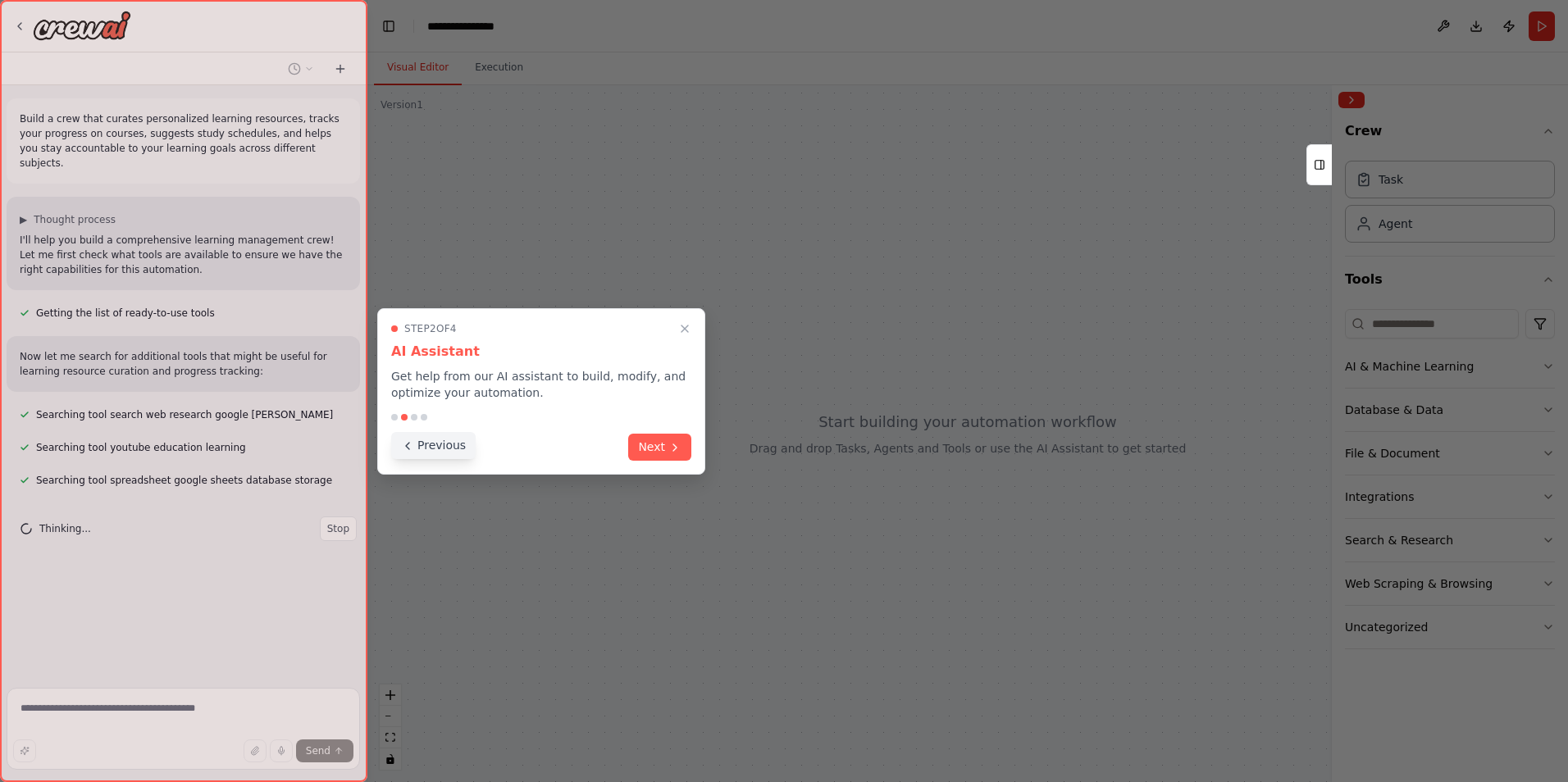
click at [420, 449] on button "Previous" at bounding box center [433, 446] width 85 height 27
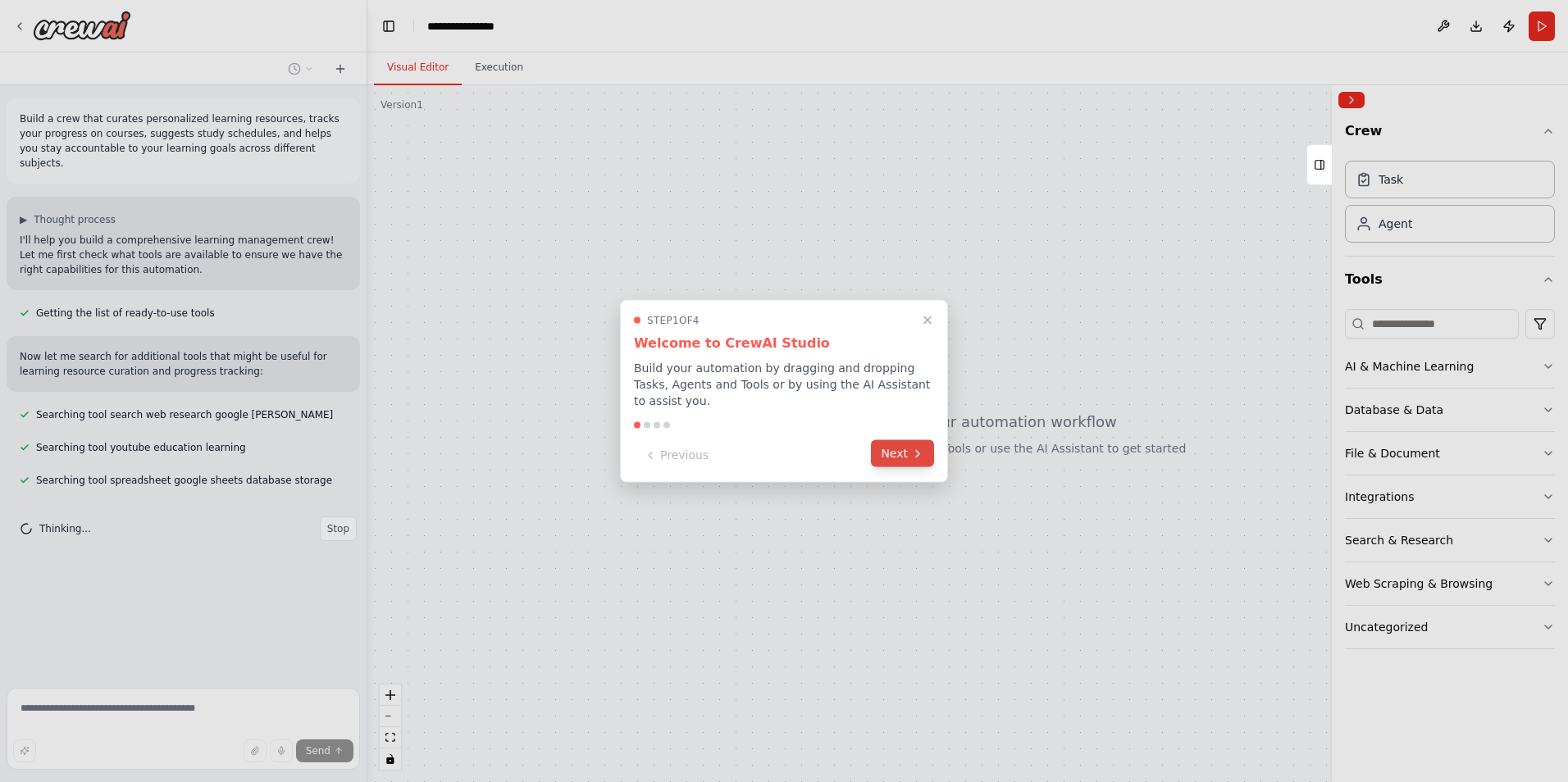
click at [904, 447] on button "Next" at bounding box center [903, 454] width 63 height 27
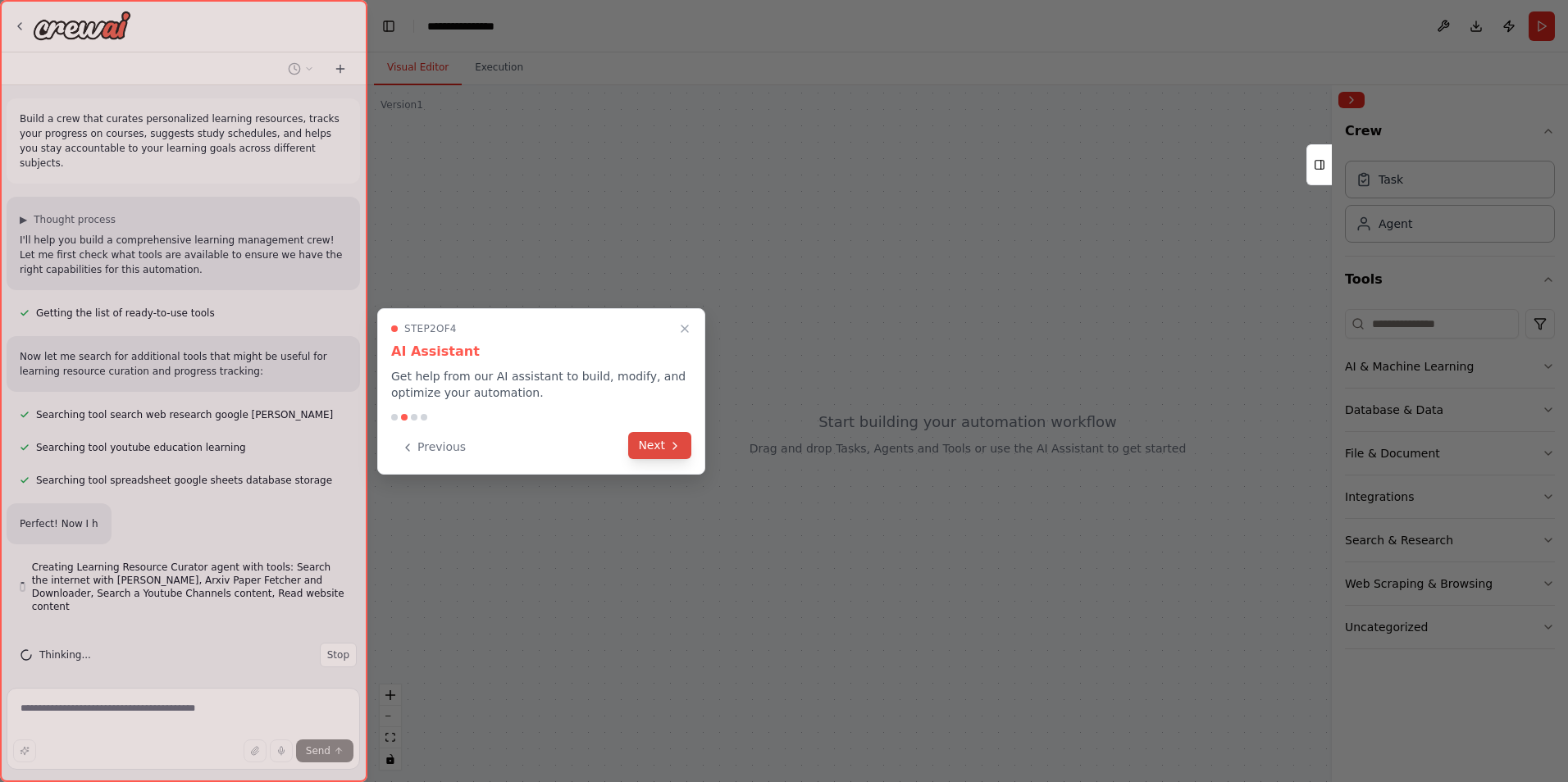
click at [656, 446] on button "Next" at bounding box center [660, 446] width 63 height 27
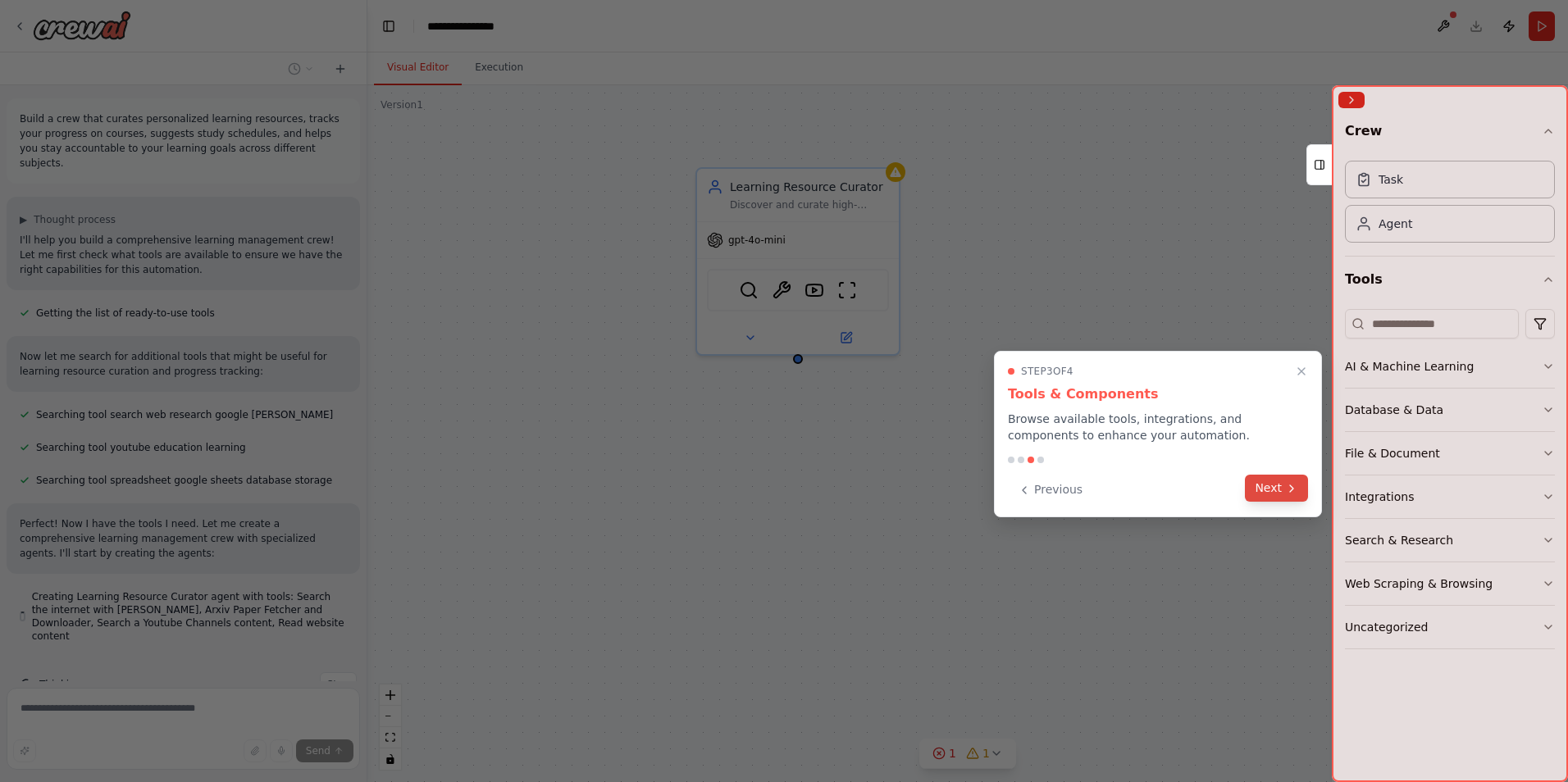
scroll to position [13, 0]
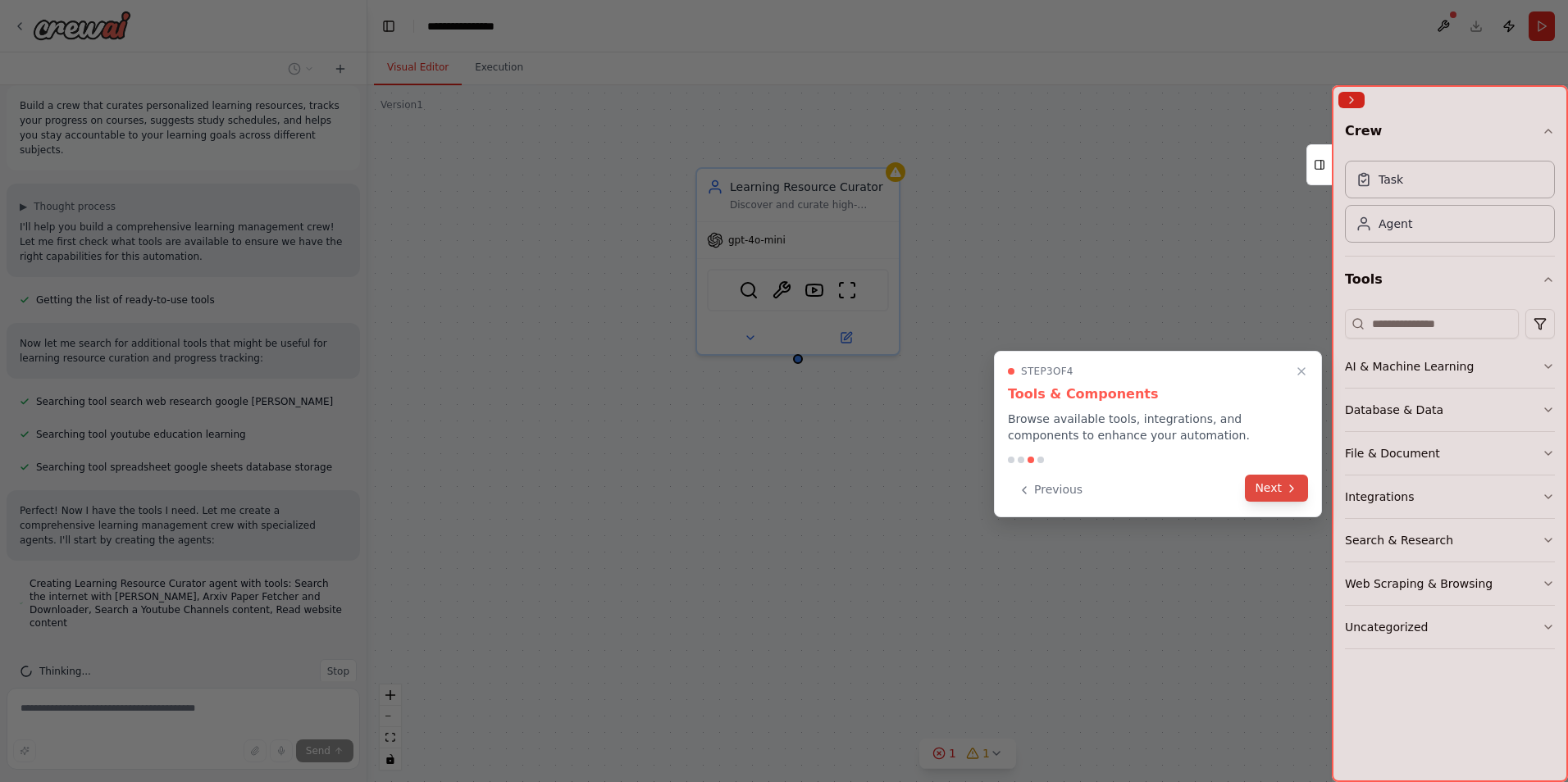
click at [1266, 485] on button "Next" at bounding box center [1276, 488] width 63 height 27
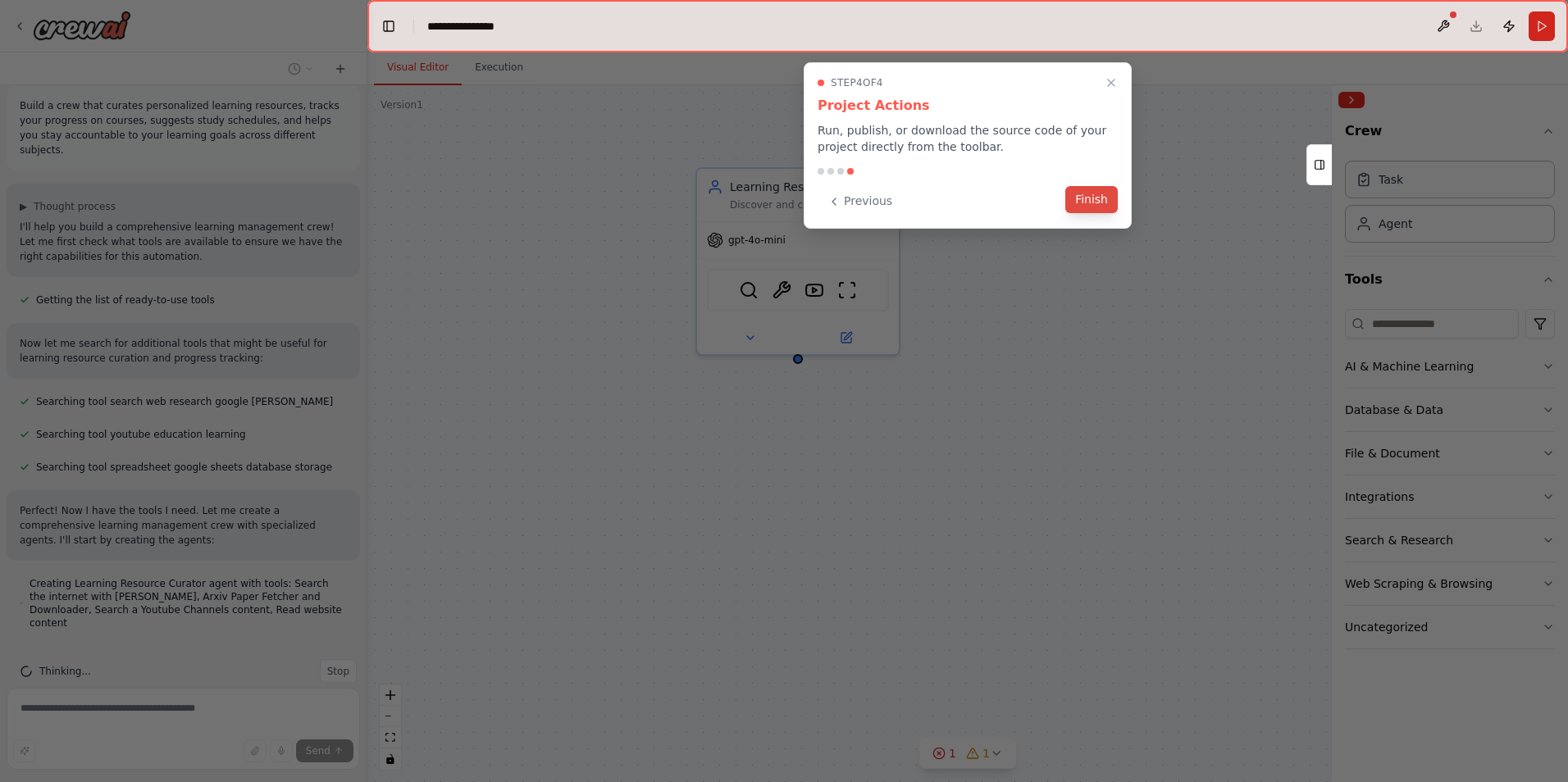
click at [1090, 200] on button "Finish" at bounding box center [1091, 200] width 52 height 27
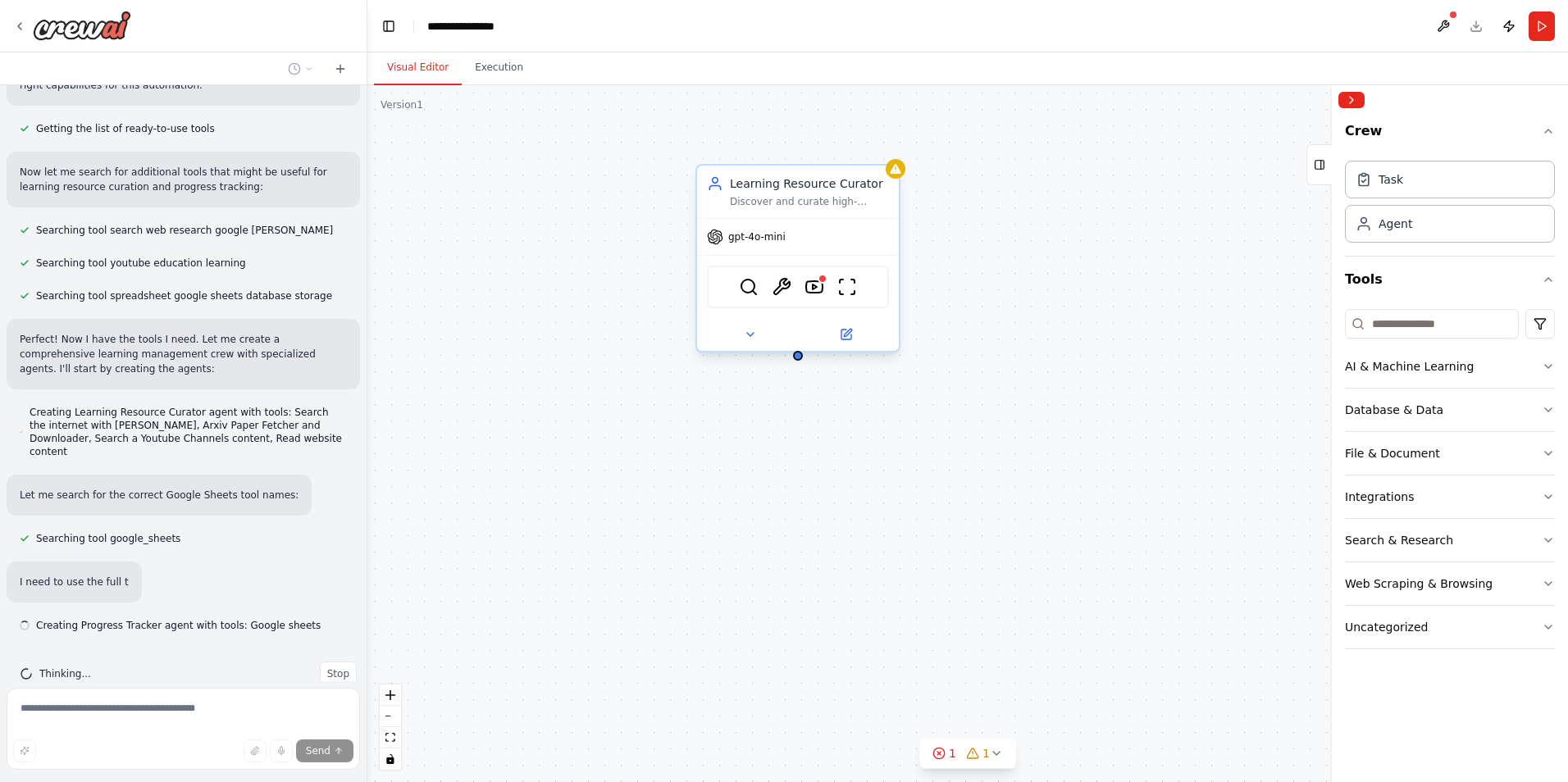
scroll to position [187, 0]
click at [758, 242] on span "gpt-4o-mini" at bounding box center [757, 237] width 57 height 13
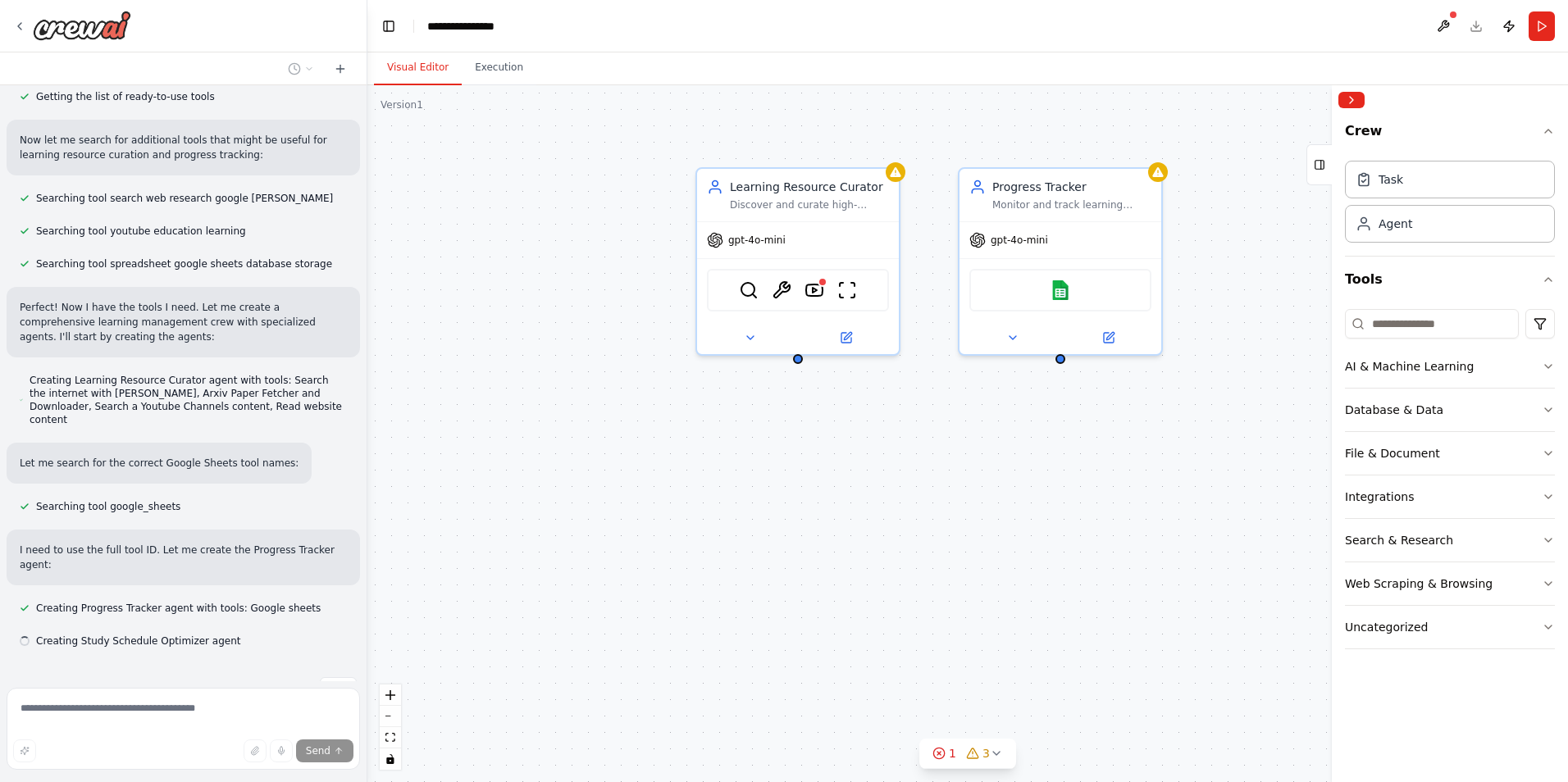
scroll to position [220, 0]
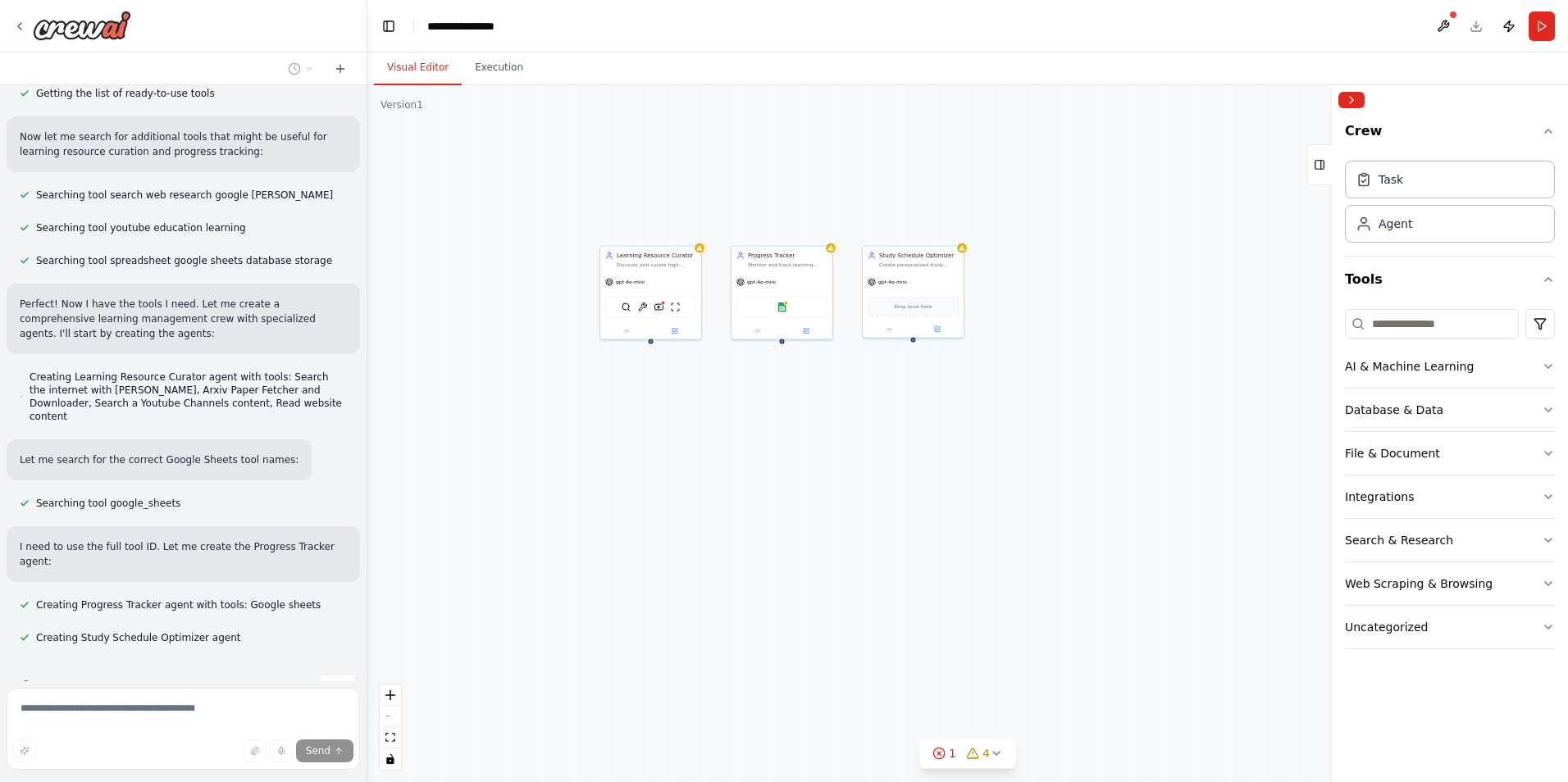
drag, startPoint x: 1228, startPoint y: 373, endPoint x: 919, endPoint y: 346, distance: 310.2
click at [919, 346] on div "Learning Resource Curator Discover and curate high-quality learning resources f…" at bounding box center [968, 433] width 1200 height 697
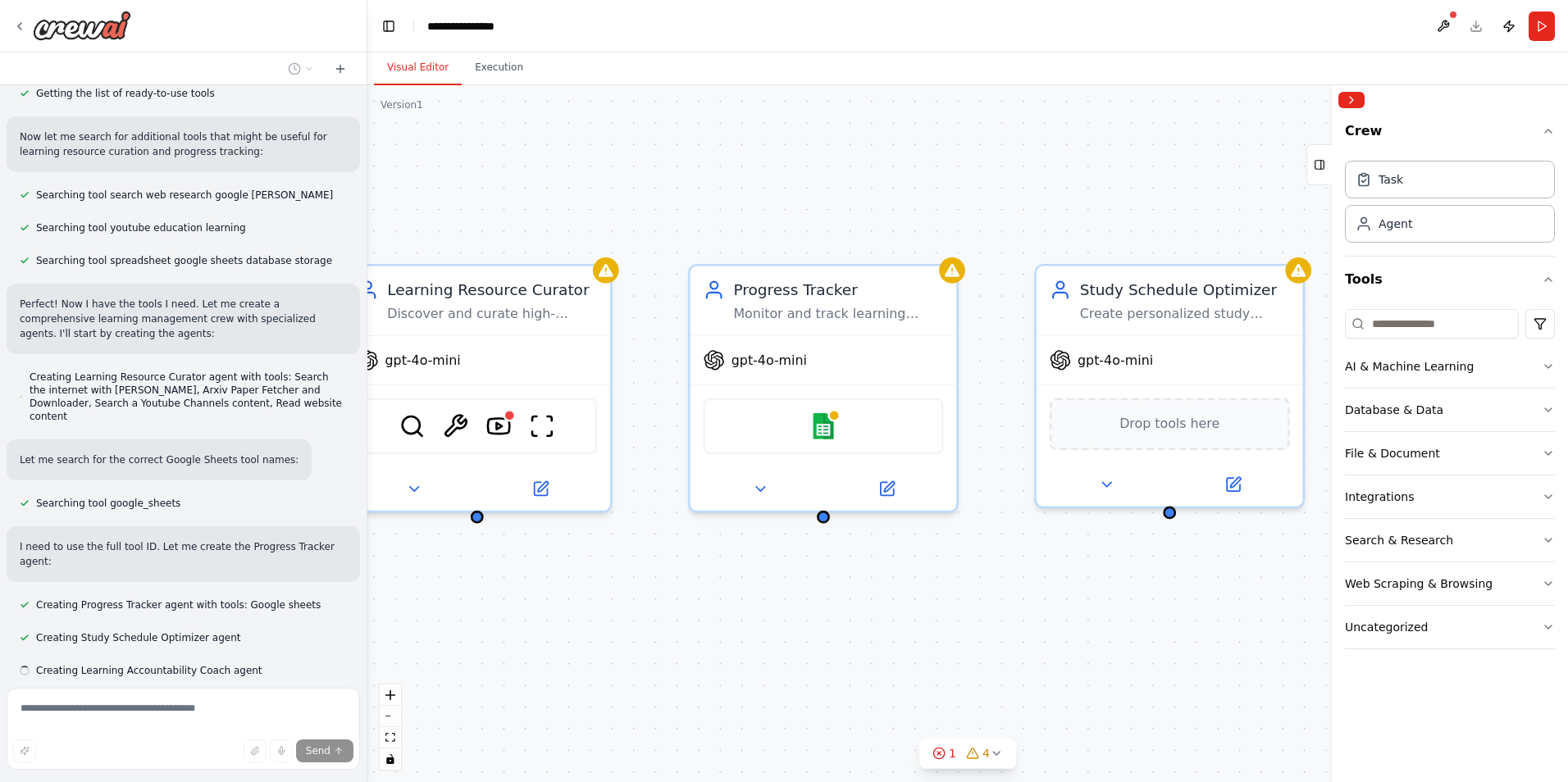
scroll to position [252, 0]
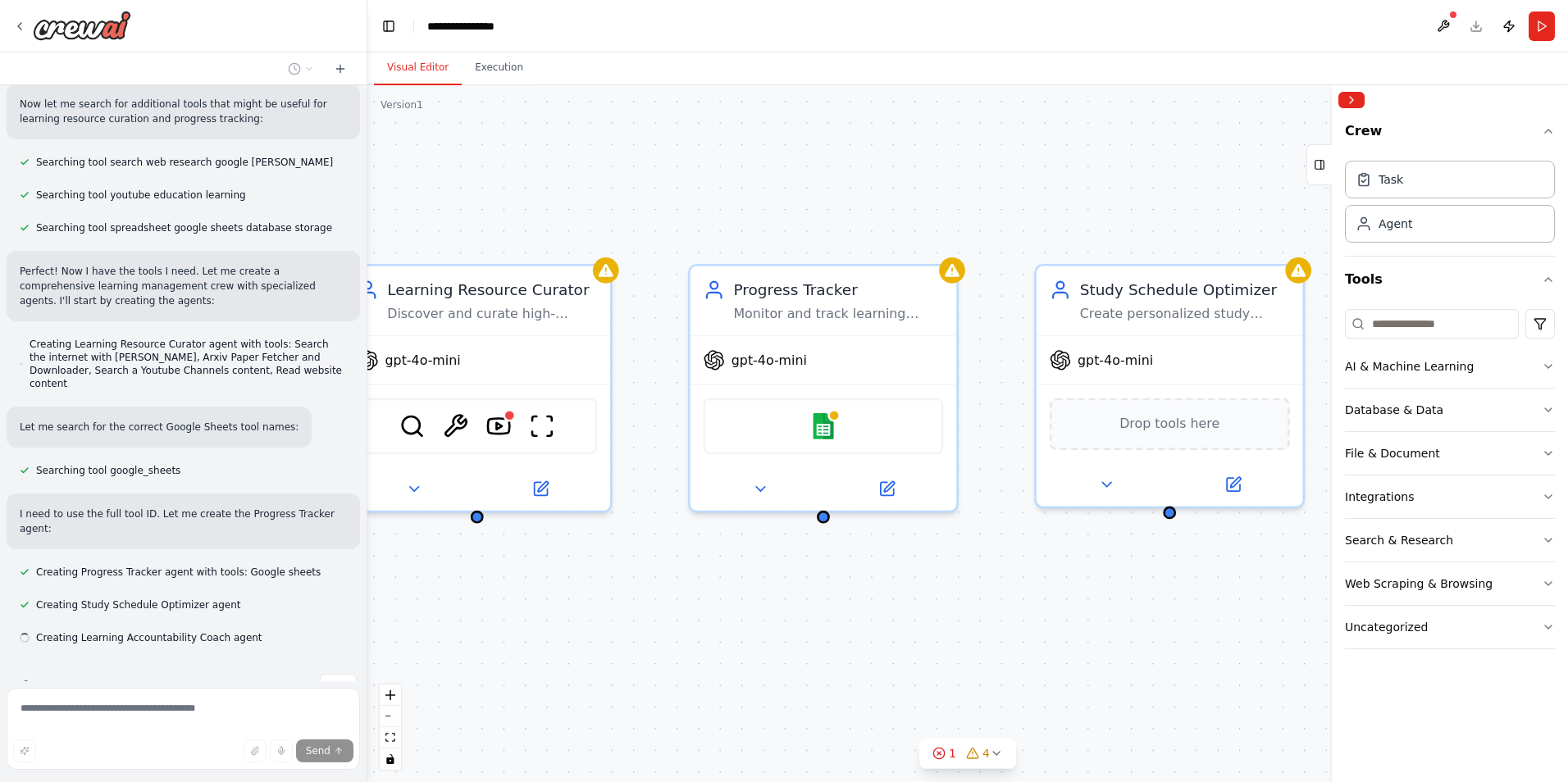
drag, startPoint x: 935, startPoint y: 397, endPoint x: 918, endPoint y: 516, distance: 120.2
click at [924, 620] on div "Learning Resource Curator Discover and curate high-quality learning resources f…" at bounding box center [968, 433] width 1200 height 697
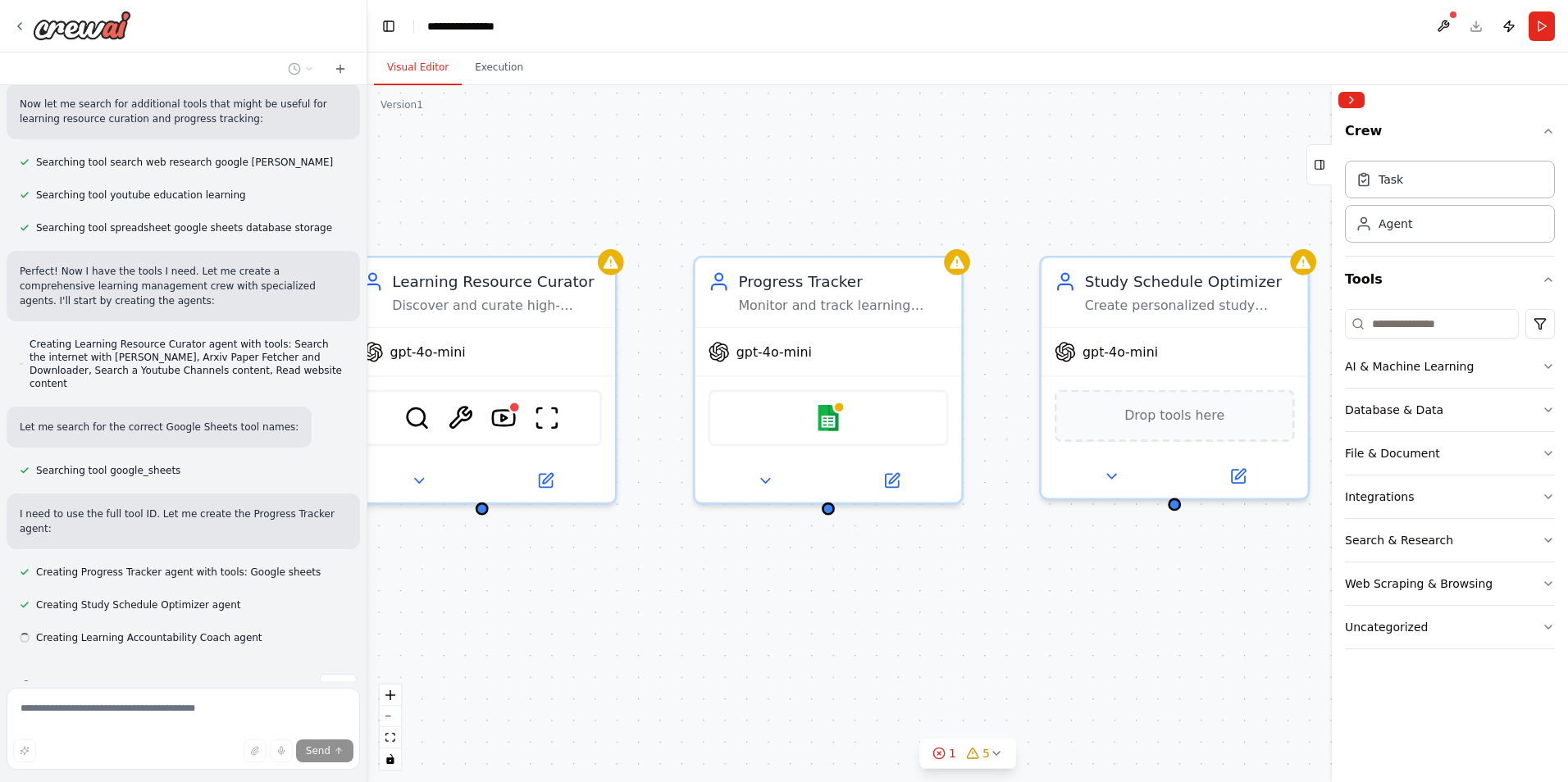
drag, startPoint x: 890, startPoint y: 309, endPoint x: 746, endPoint y: 241, distance: 159.2
click at [746, 241] on div "Learning Resource Curator Discover and curate high-quality learning resources f…" at bounding box center [968, 433] width 1200 height 697
click at [844, 287] on div "Progress Tracker" at bounding box center [843, 277] width 210 height 21
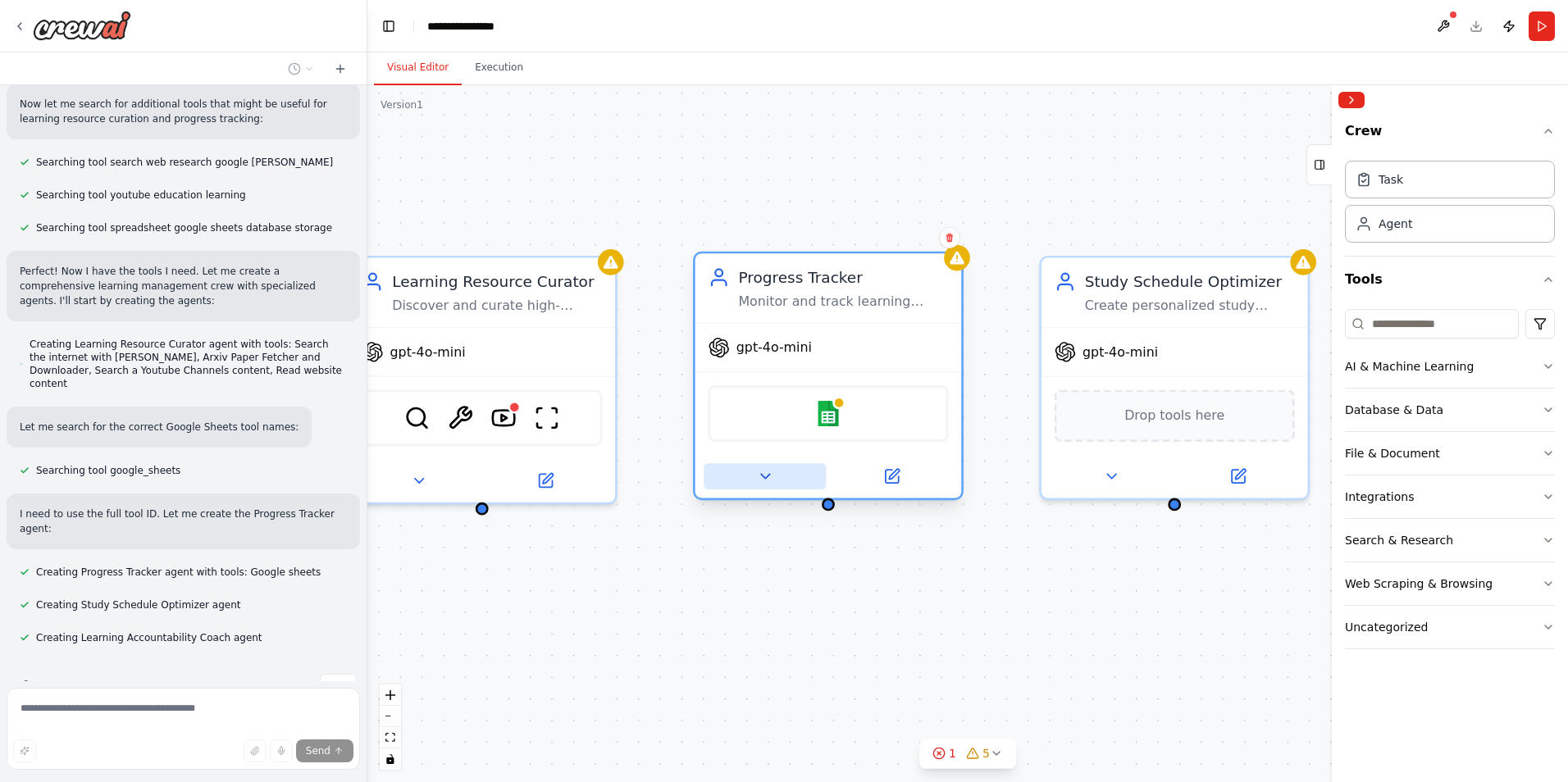
click at [758, 484] on icon at bounding box center [765, 477] width 17 height 17
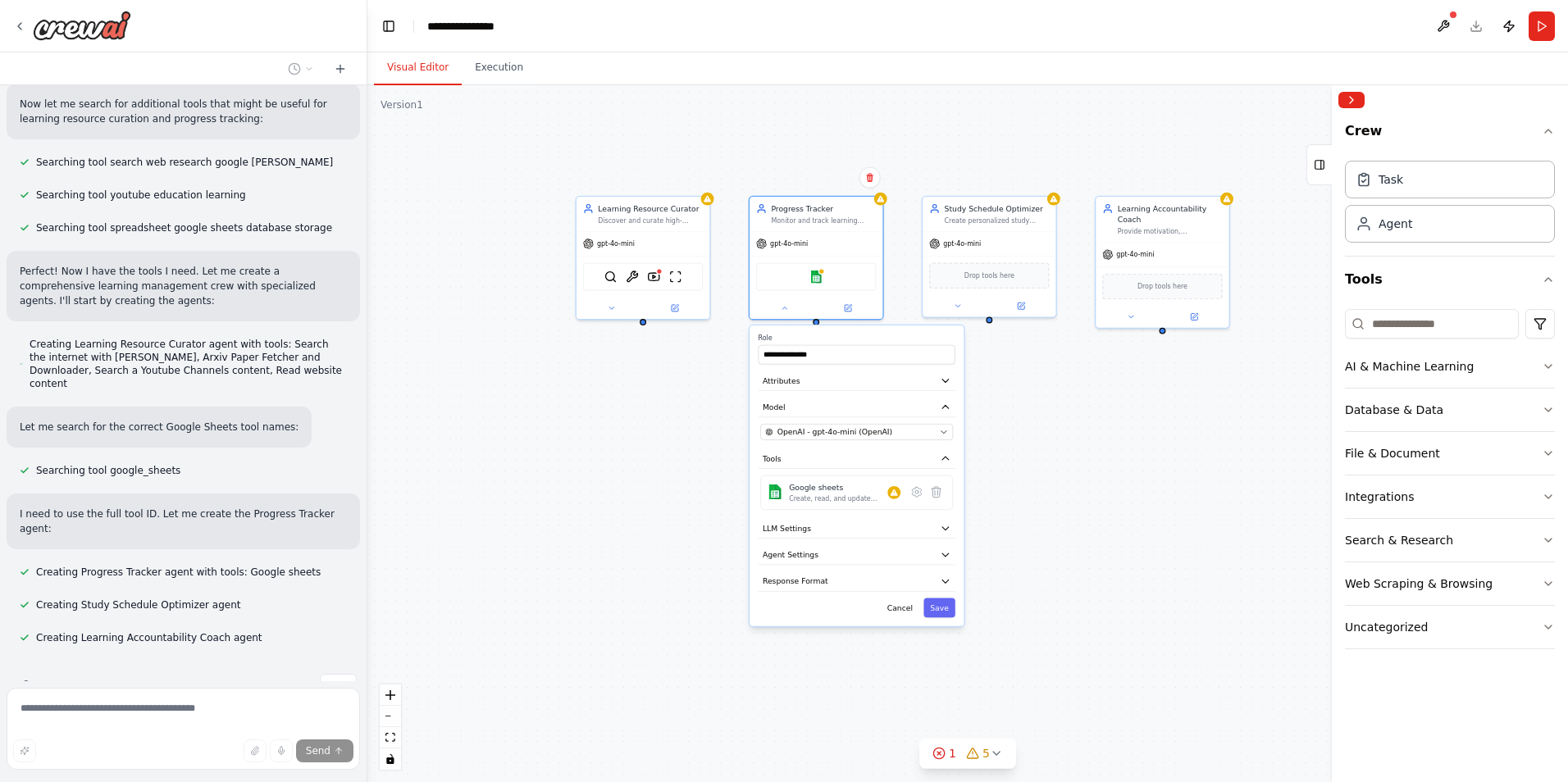
drag, startPoint x: 1036, startPoint y: 678, endPoint x: 1065, endPoint y: 428, distance: 251.7
click at [1065, 428] on div "**********" at bounding box center [968, 433] width 1200 height 697
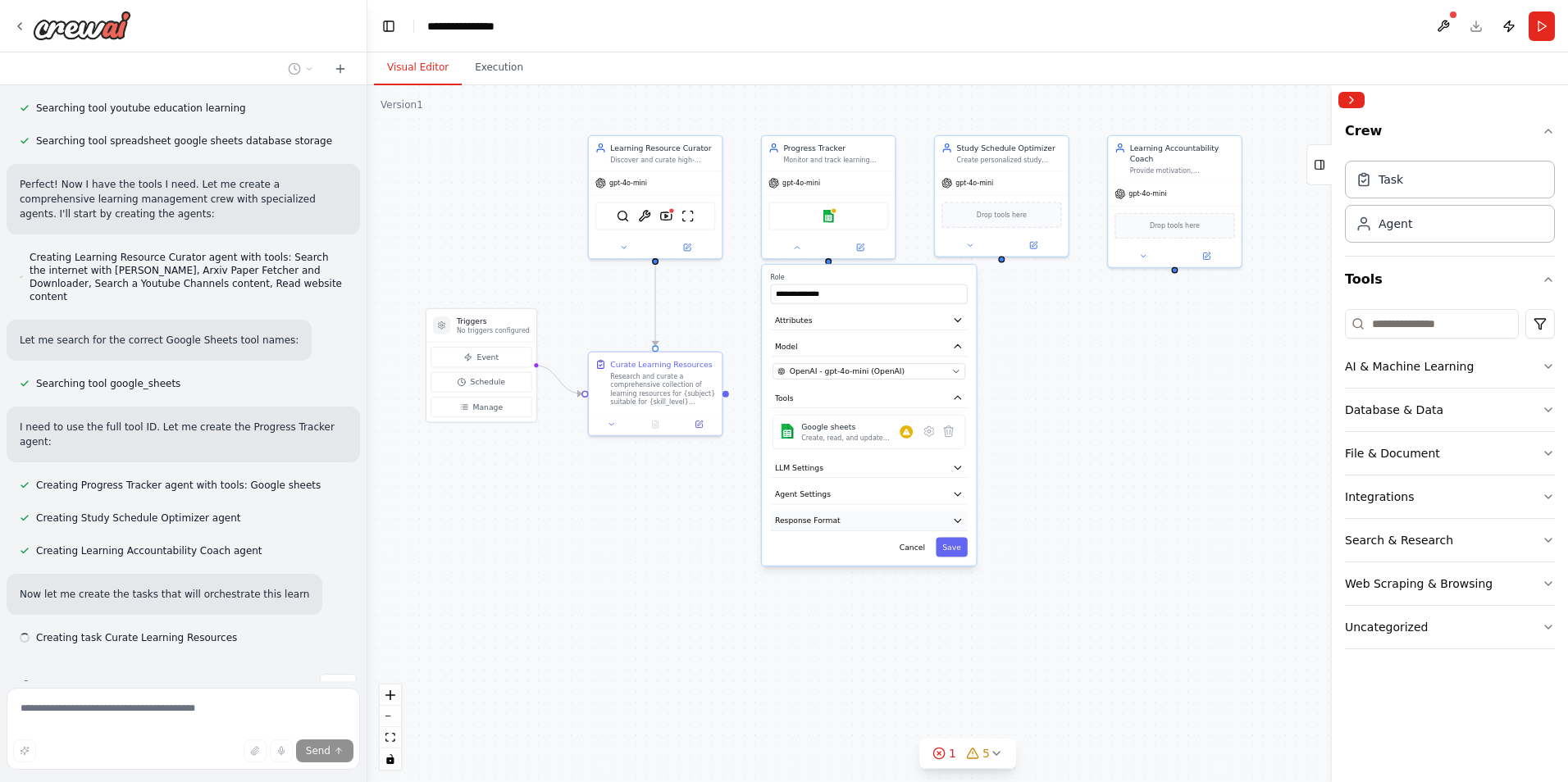
scroll to position [354, 0]
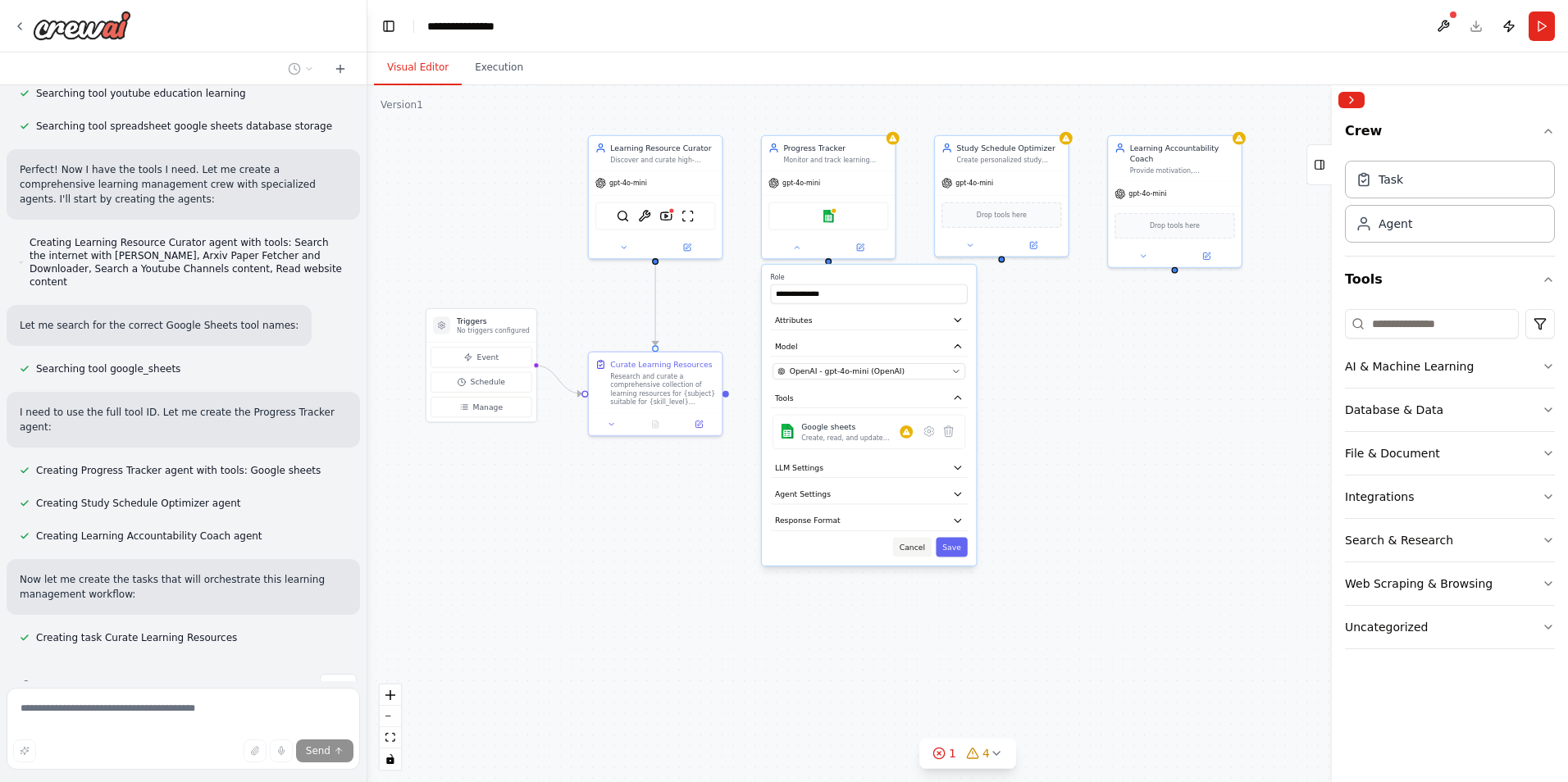
click at [918, 555] on button "Cancel" at bounding box center [912, 547] width 38 height 20
click at [1524, 381] on button "AI & Machine Learning" at bounding box center [1450, 367] width 210 height 43
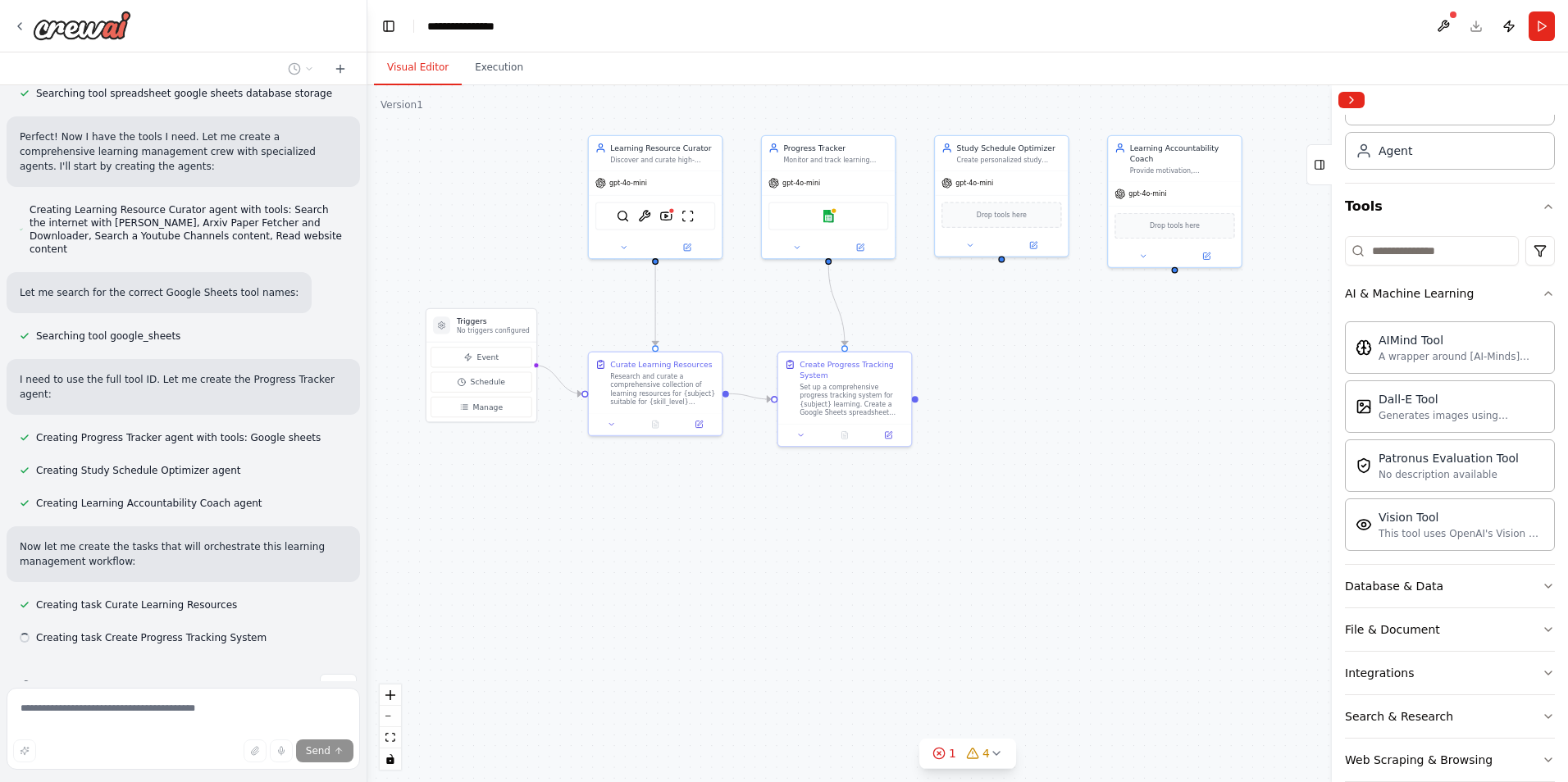
scroll to position [82, 0]
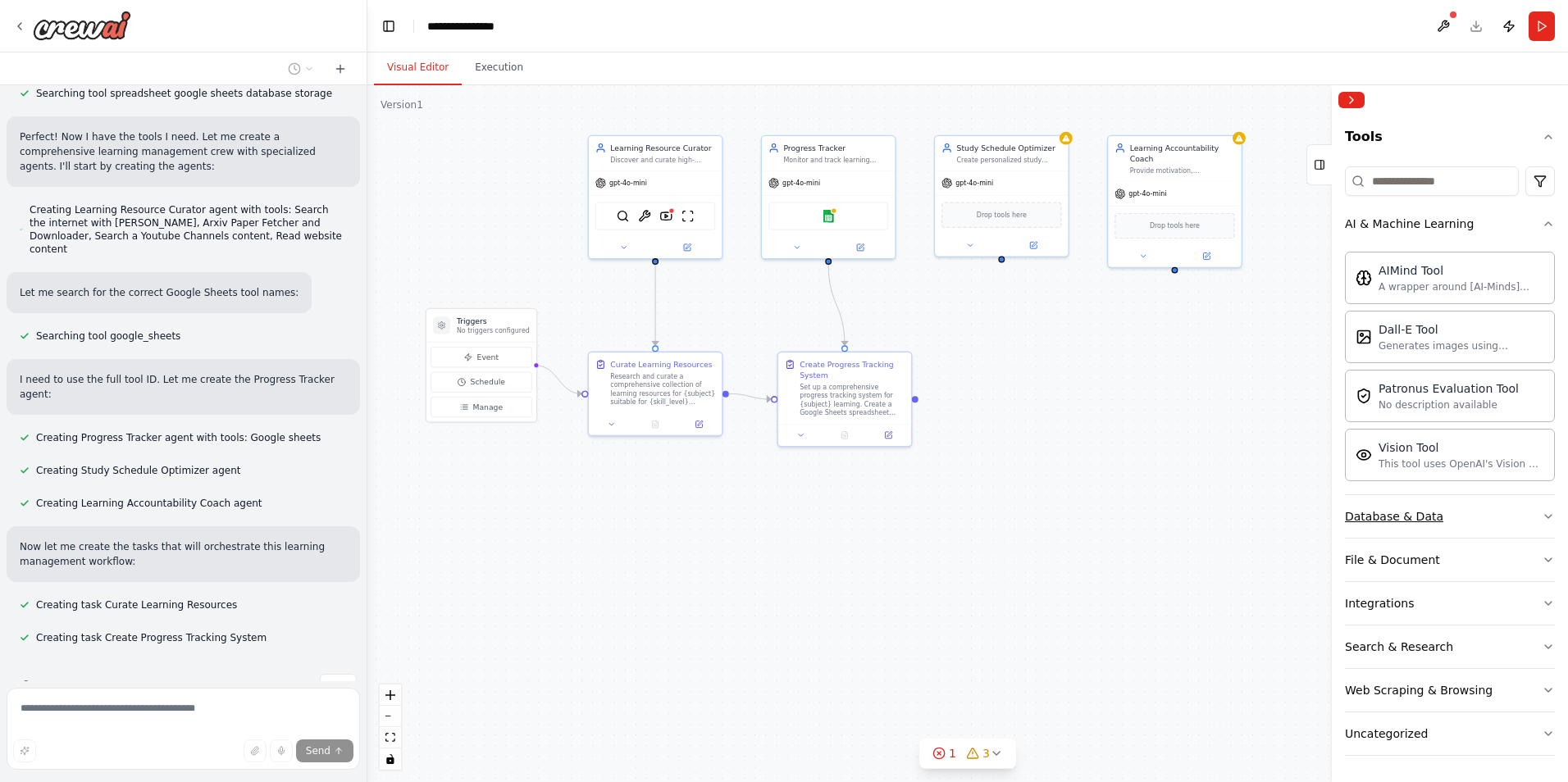
click at [1477, 509] on button "Database & Data" at bounding box center [1450, 516] width 210 height 43
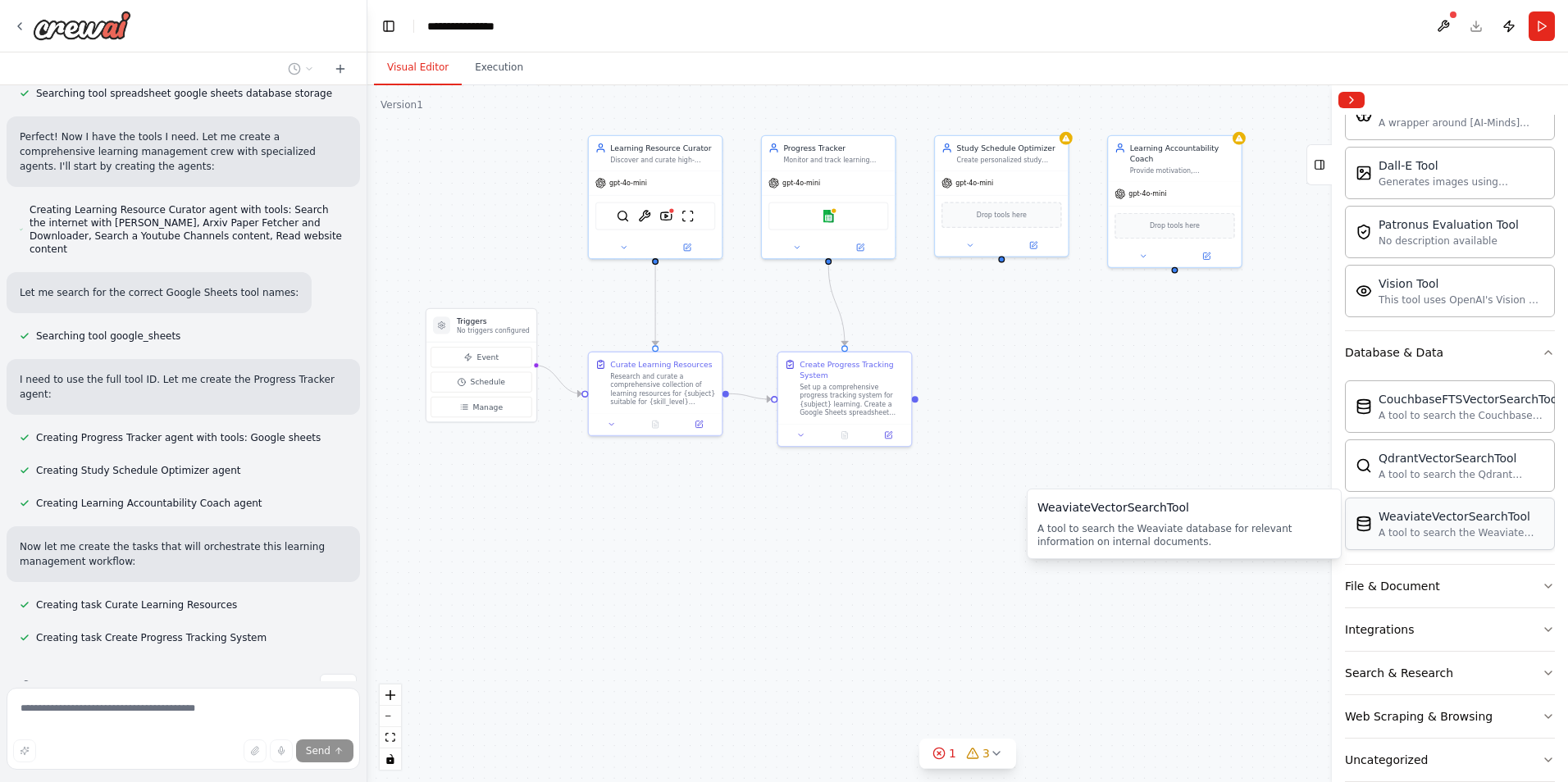
scroll to position [332, 0]
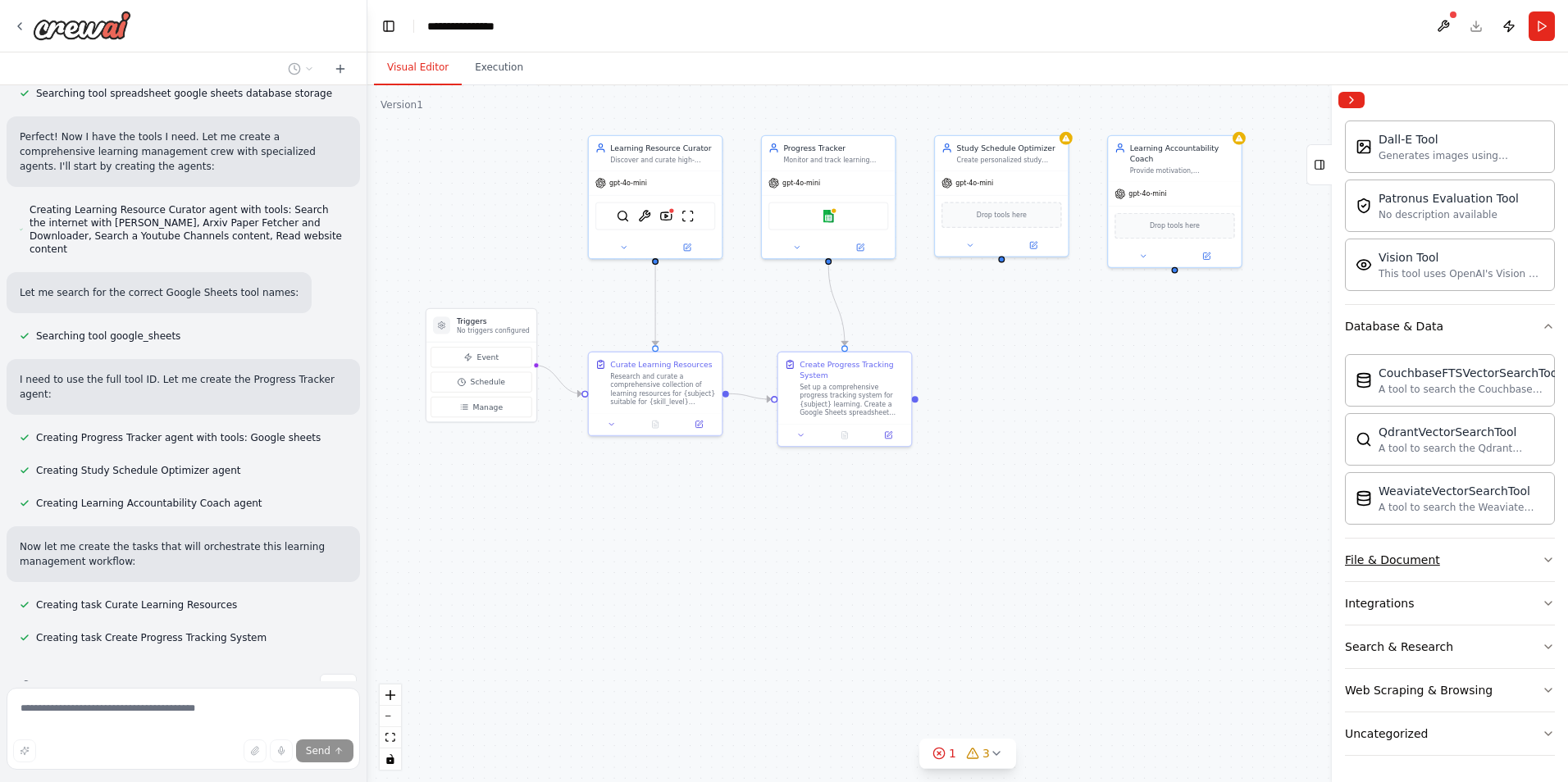
click at [1496, 562] on button "File & Document" at bounding box center [1450, 560] width 210 height 43
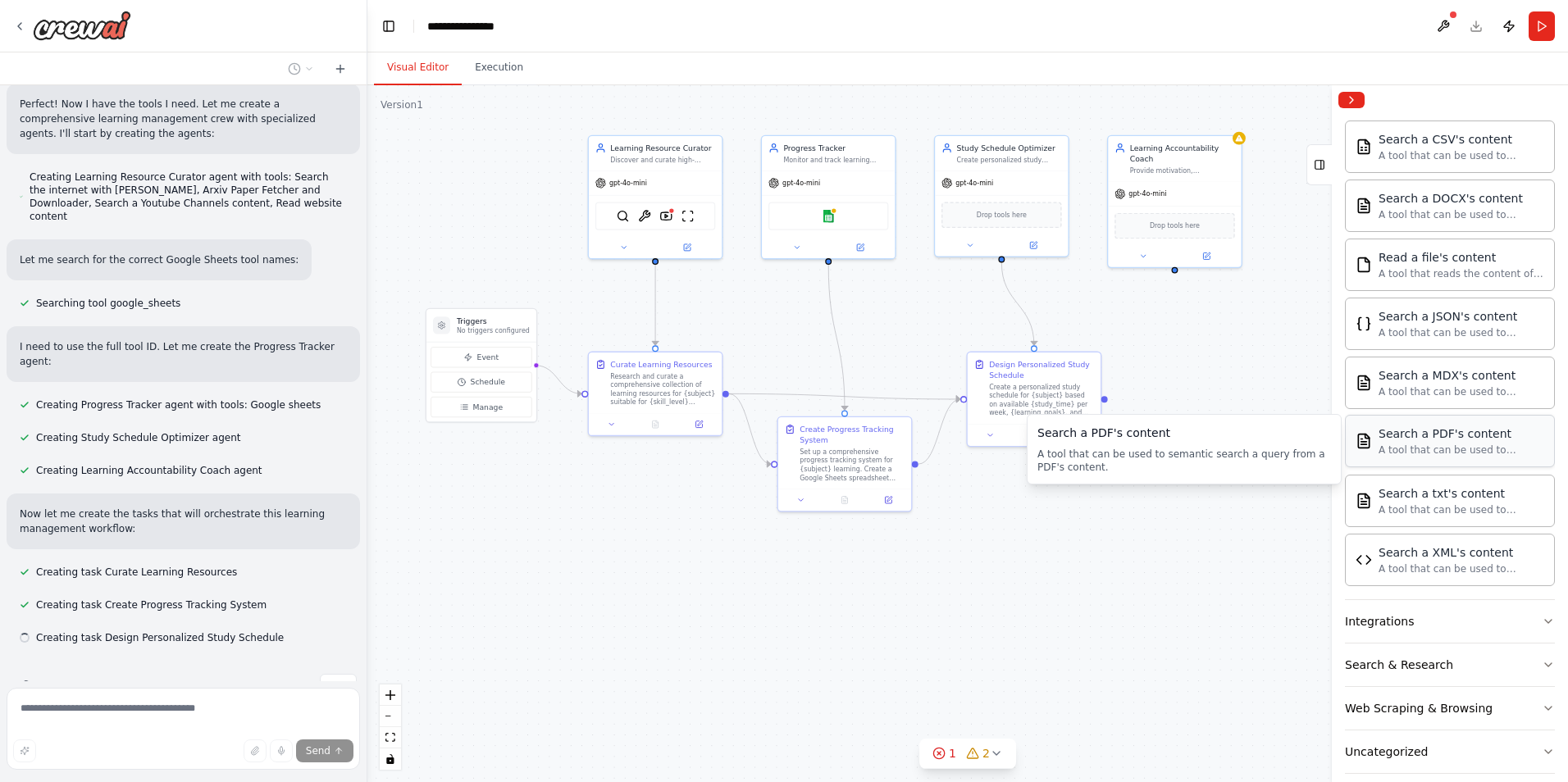
scroll to position [818, 0]
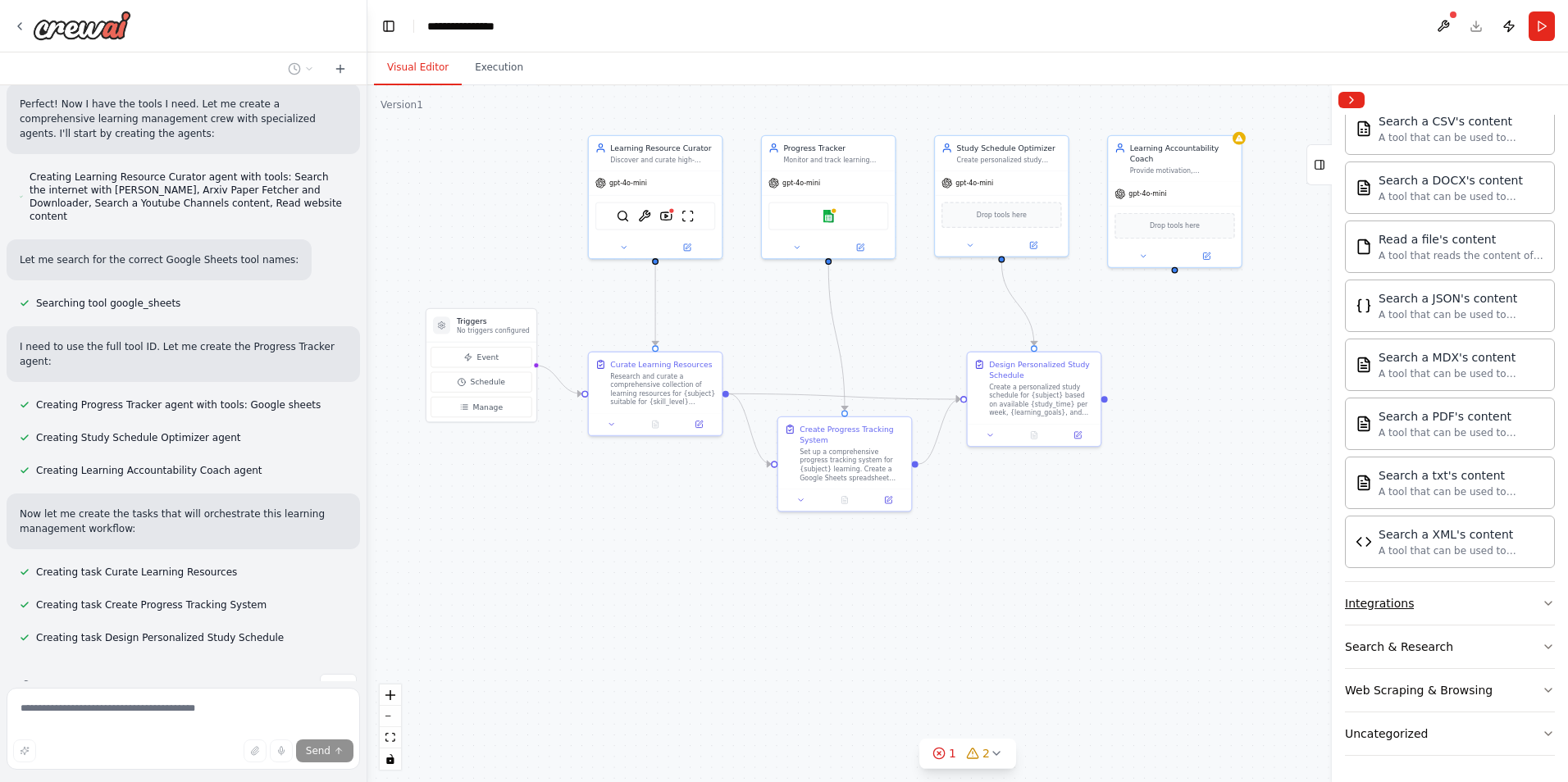
click at [1492, 597] on button "Integrations" at bounding box center [1450, 603] width 210 height 43
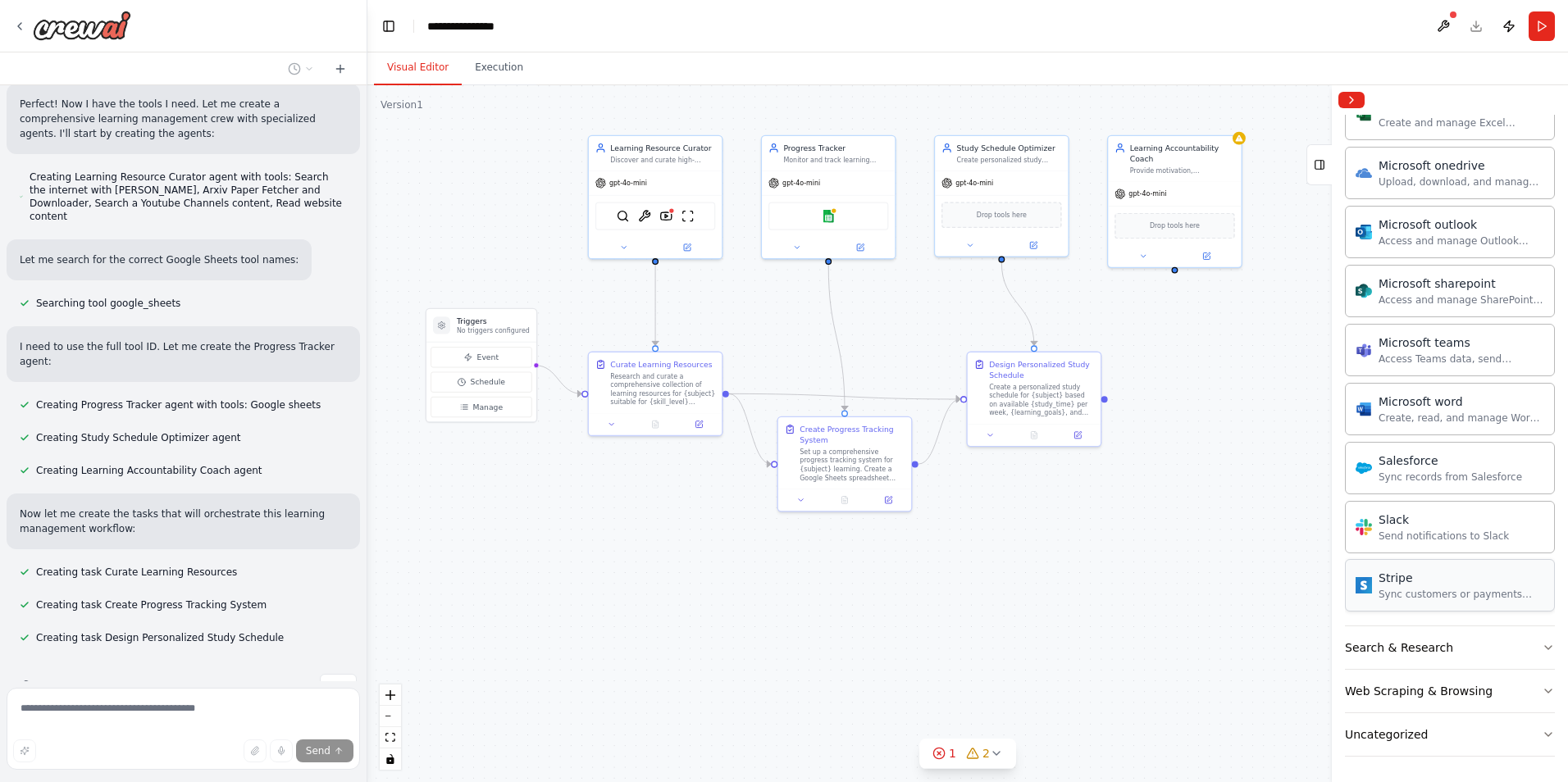
scroll to position [1835, 0]
click at [1447, 637] on button "Search & Research" at bounding box center [1450, 647] width 210 height 43
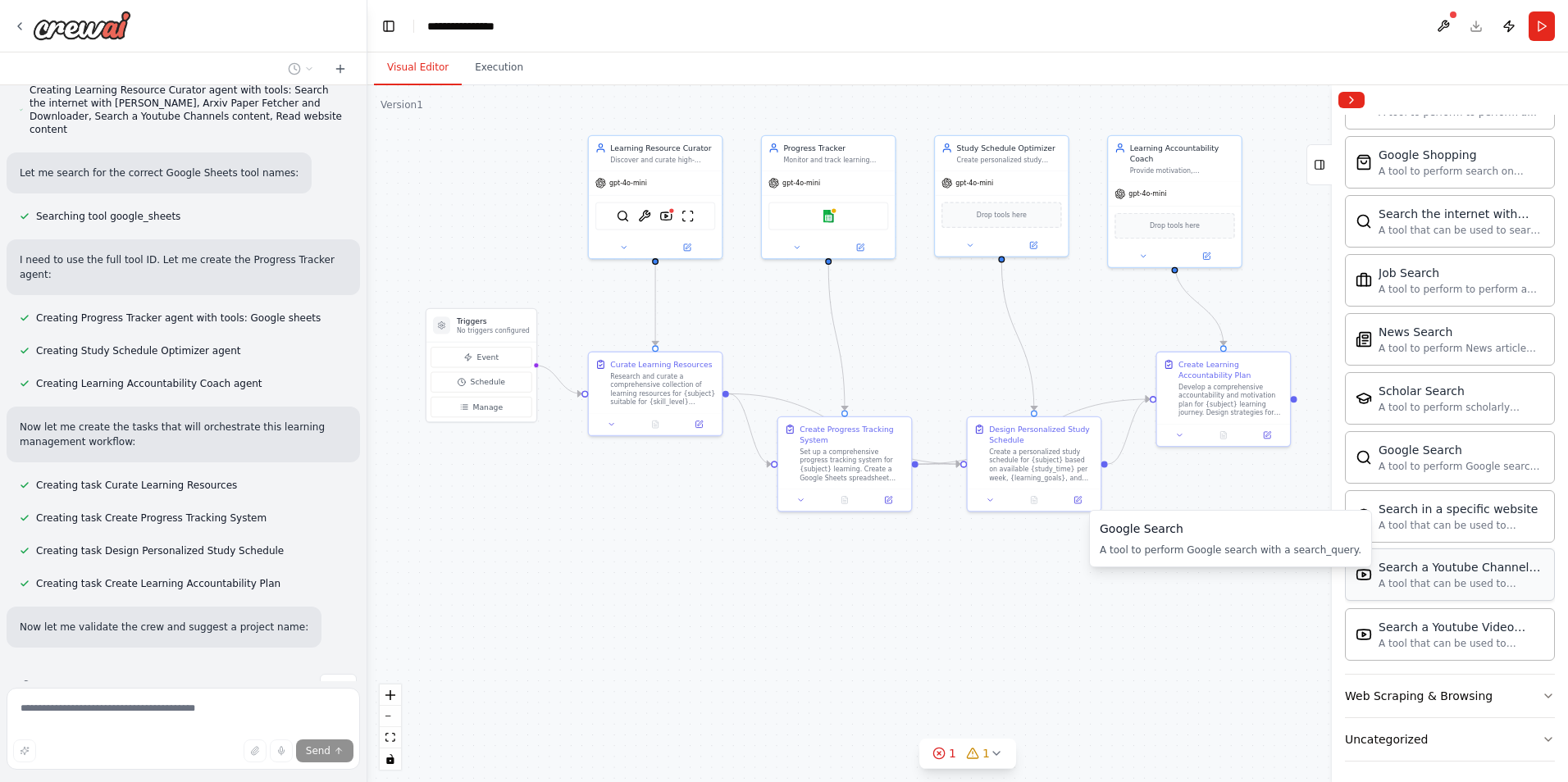
scroll to position [2674, 0]
click at [1490, 729] on button "Uncategorized" at bounding box center [1450, 734] width 210 height 43
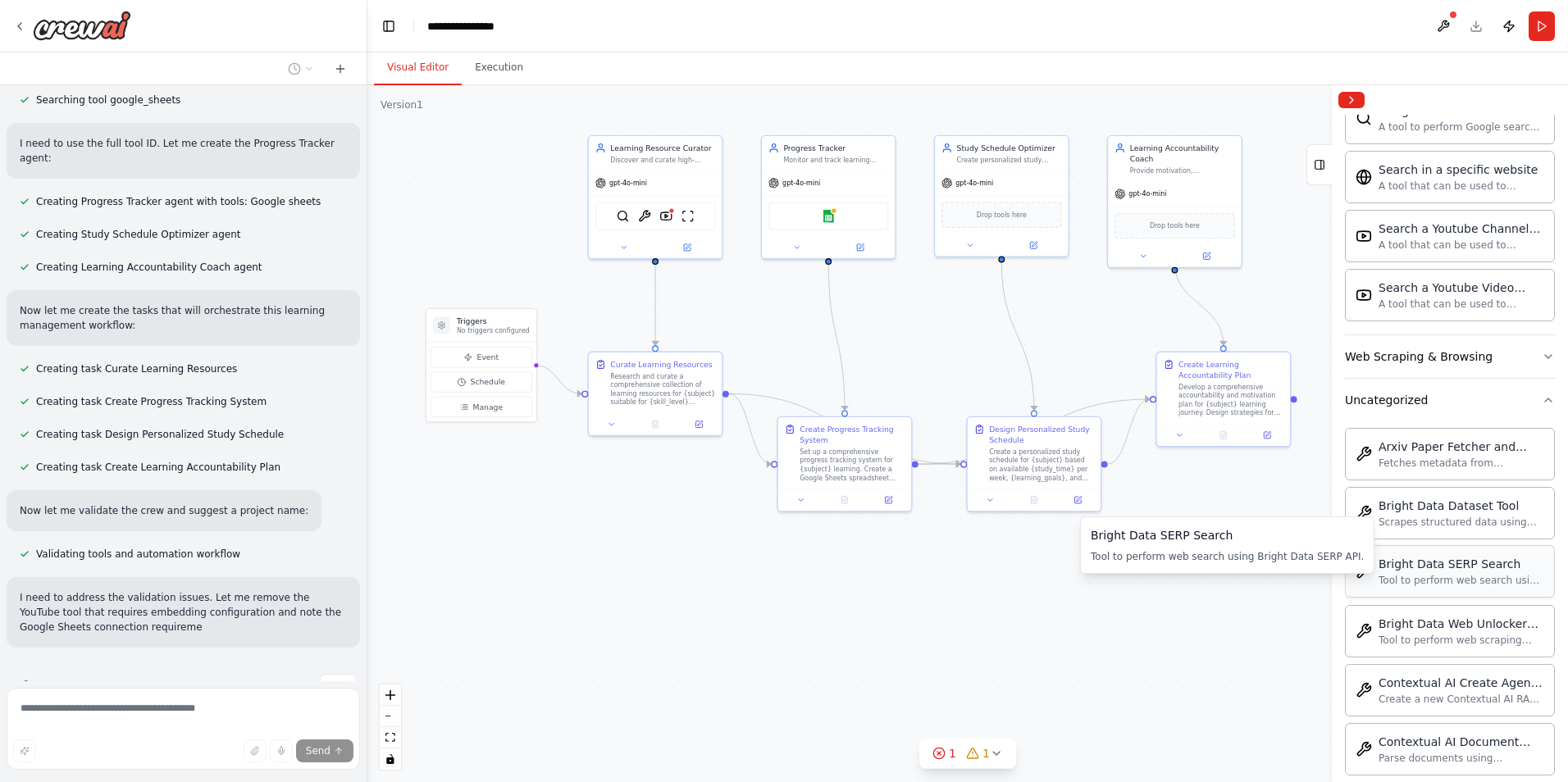
scroll to position [2917, 0]
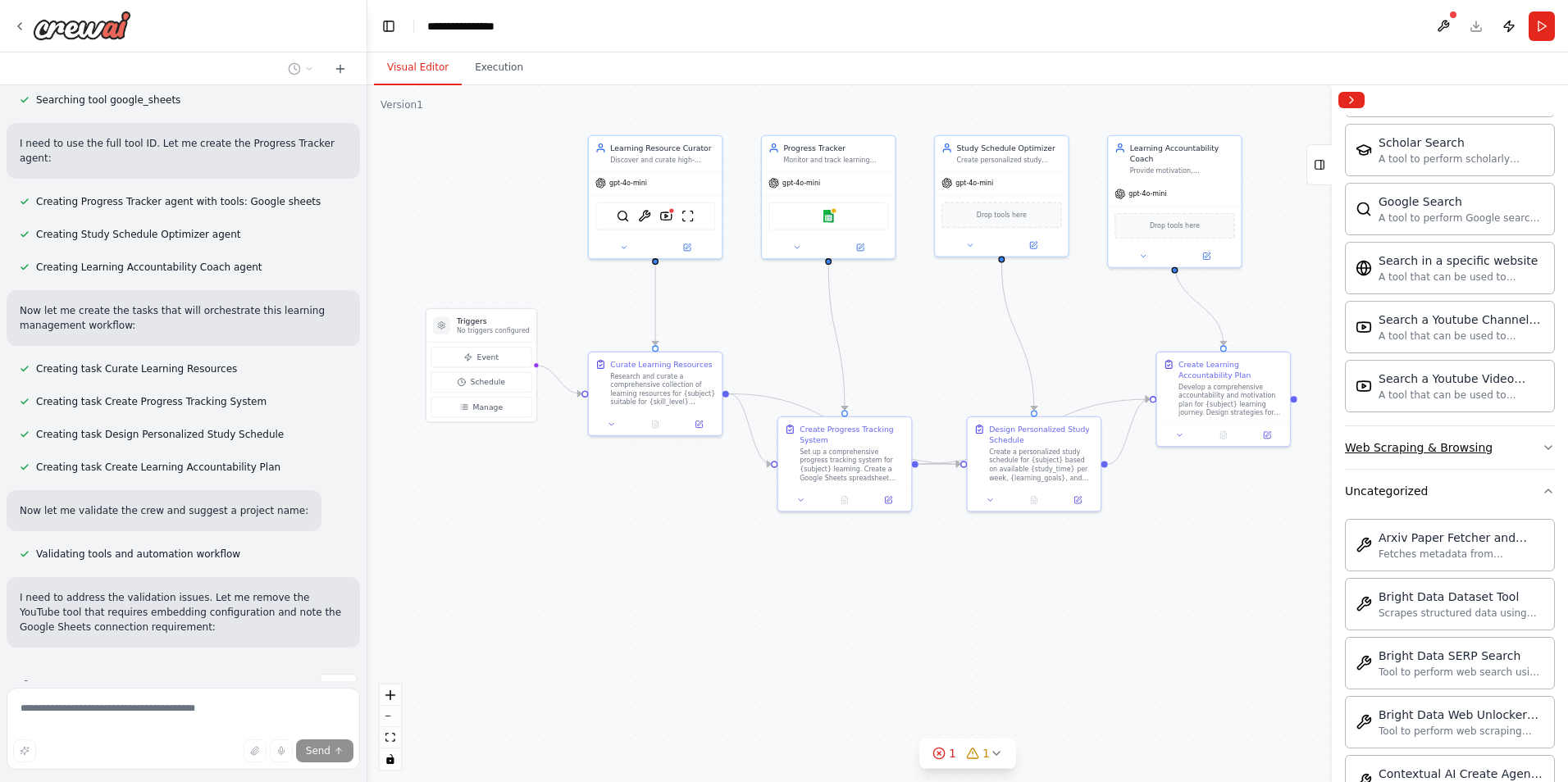
click at [1496, 446] on button "Web Scraping & Browsing" at bounding box center [1450, 448] width 210 height 43
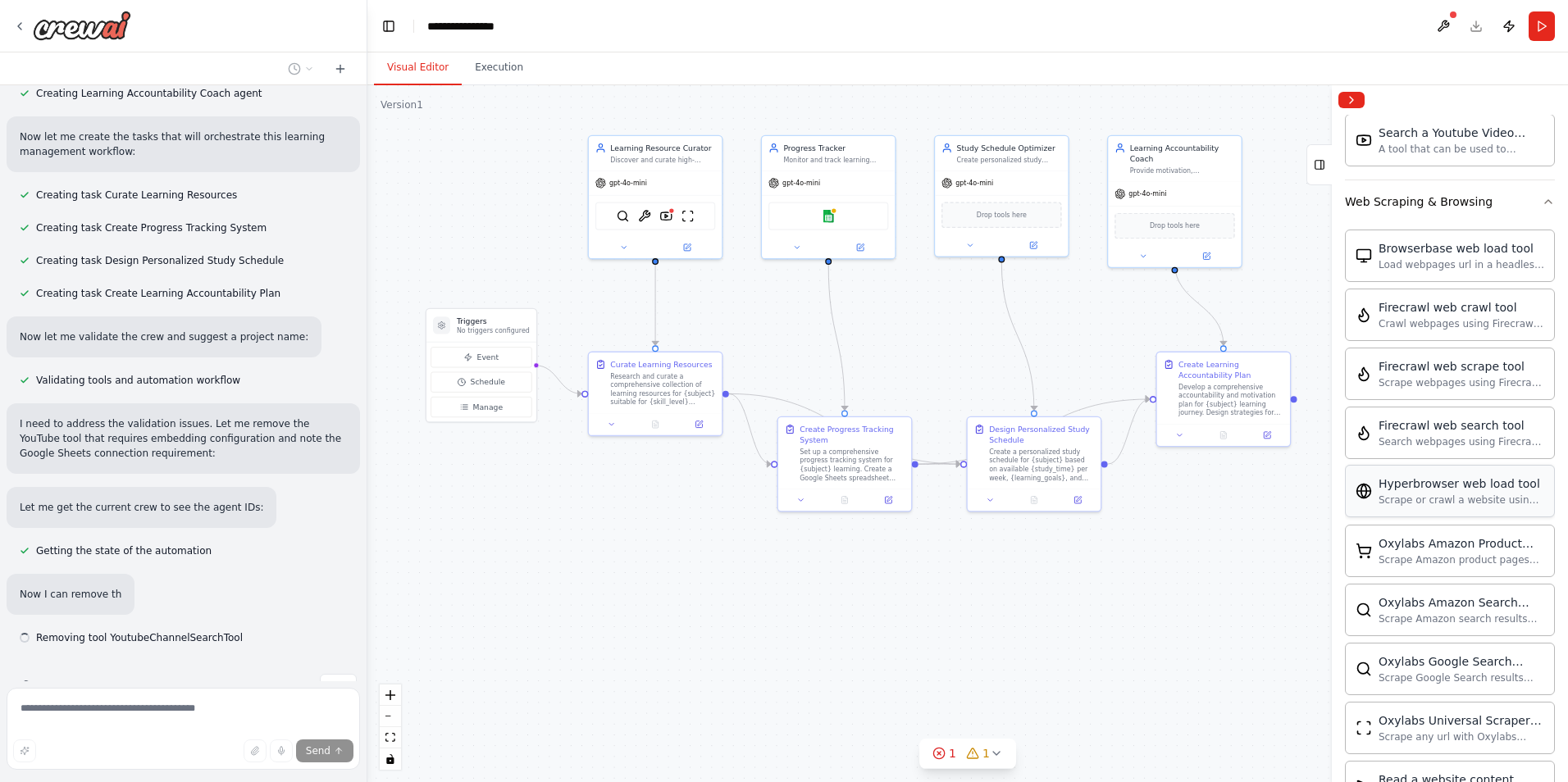
scroll to position [0, 0]
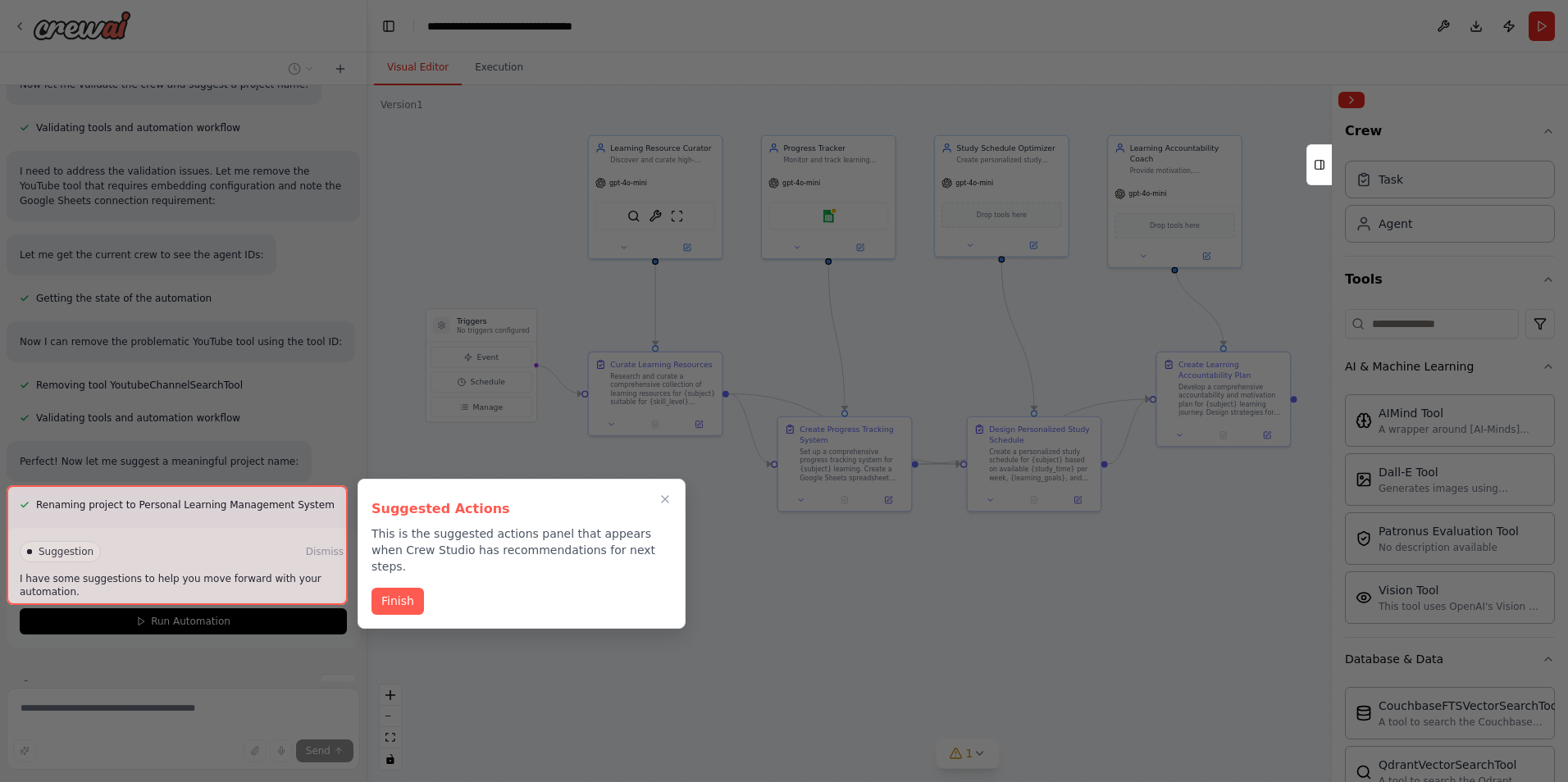
click at [676, 500] on div "Suggested Actions This is the suggested actions panel that appears when Crew St…" at bounding box center [522, 554] width 328 height 150
click at [422, 588] on div "Finish" at bounding box center [522, 602] width 300 height 27
click at [409, 590] on button "Finish" at bounding box center [398, 600] width 52 height 27
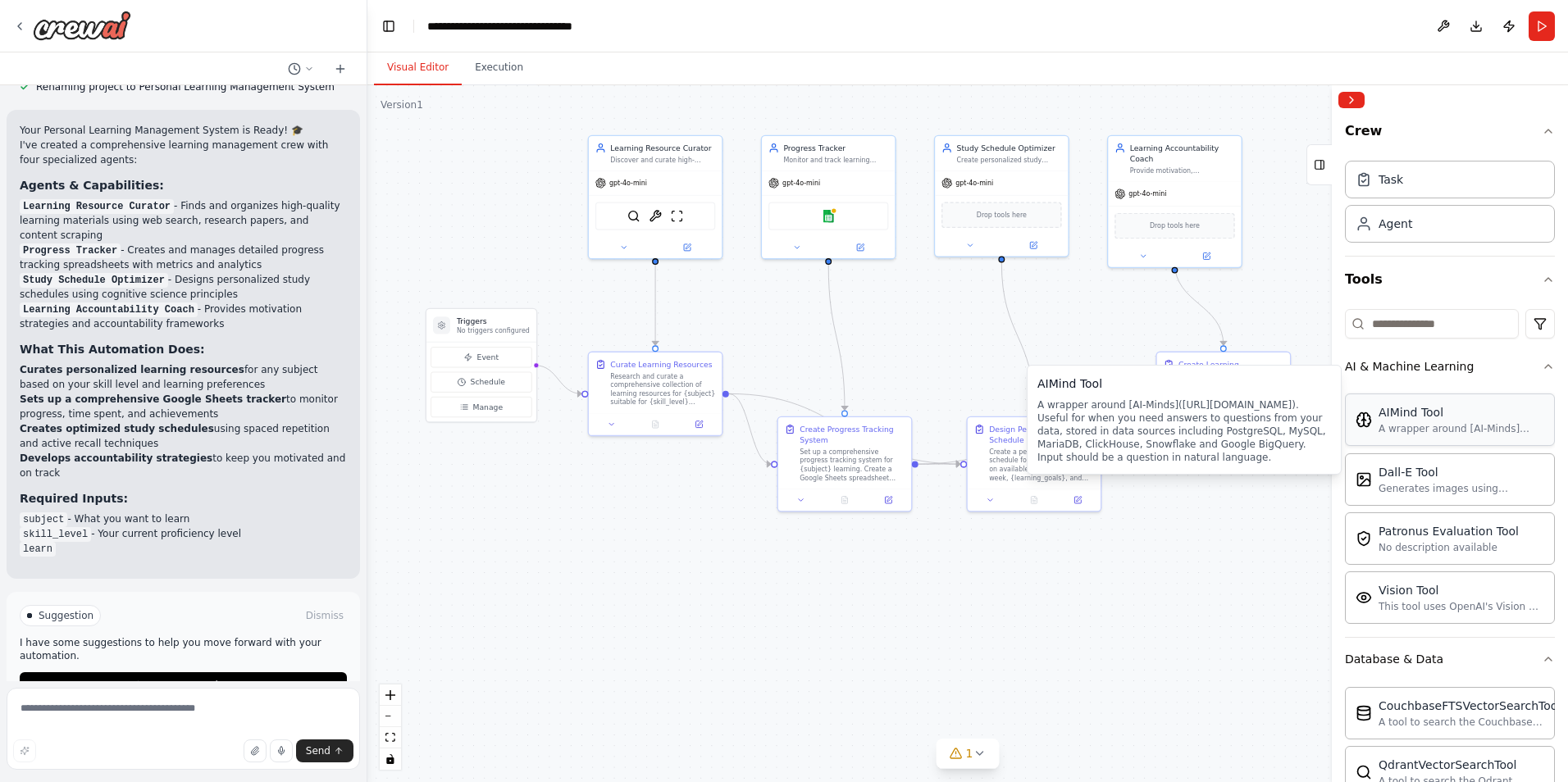
click at [1430, 426] on div "A wrapper around [AI-Minds]([URL][DOMAIN_NAME]). Useful for when you need answe…" at bounding box center [1462, 428] width 166 height 13
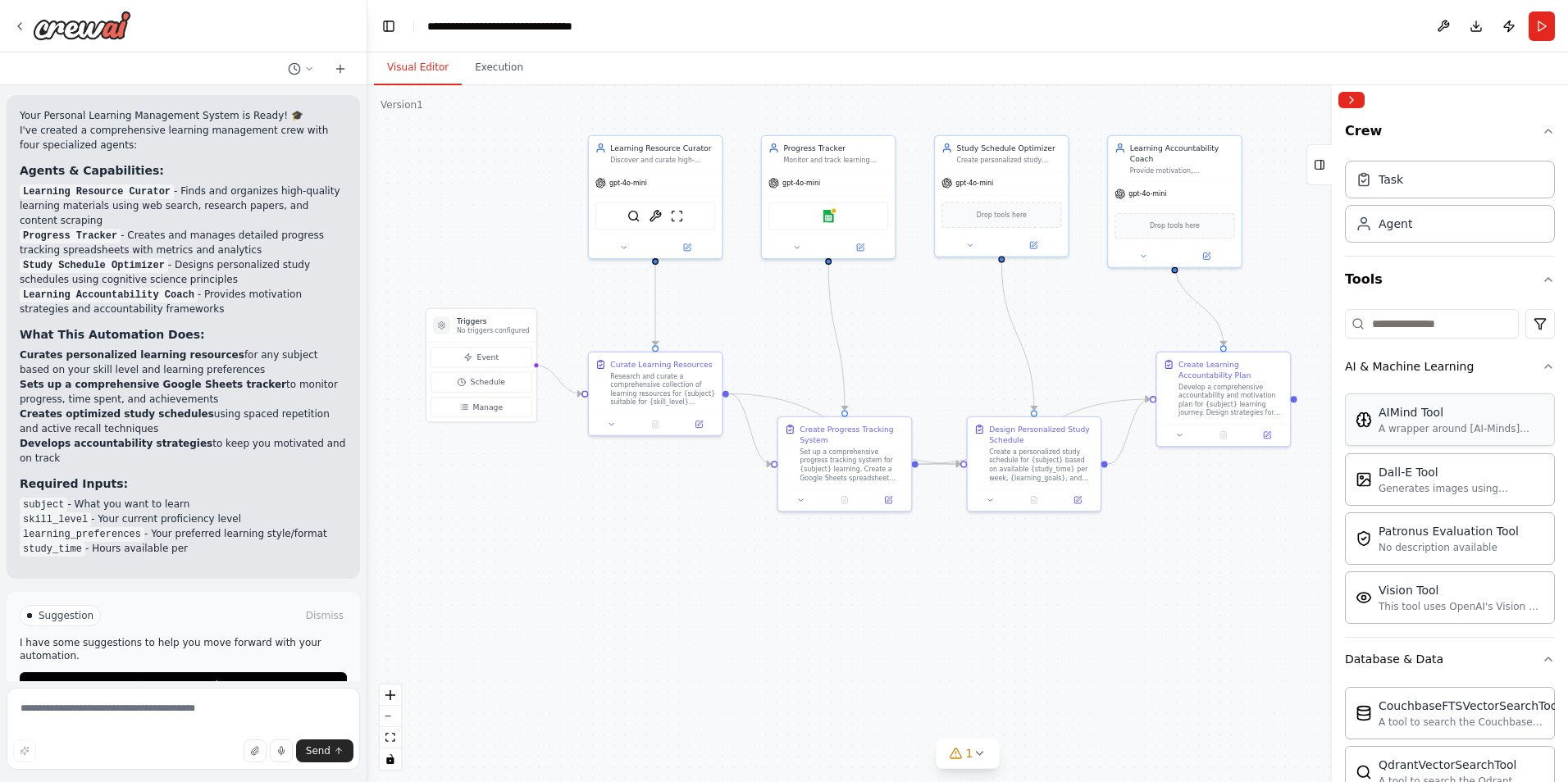
click at [1434, 438] on div "AIMind Tool A wrapper around [AI-Minds]([URL][DOMAIN_NAME]). Useful for when yo…" at bounding box center [1450, 419] width 210 height 52
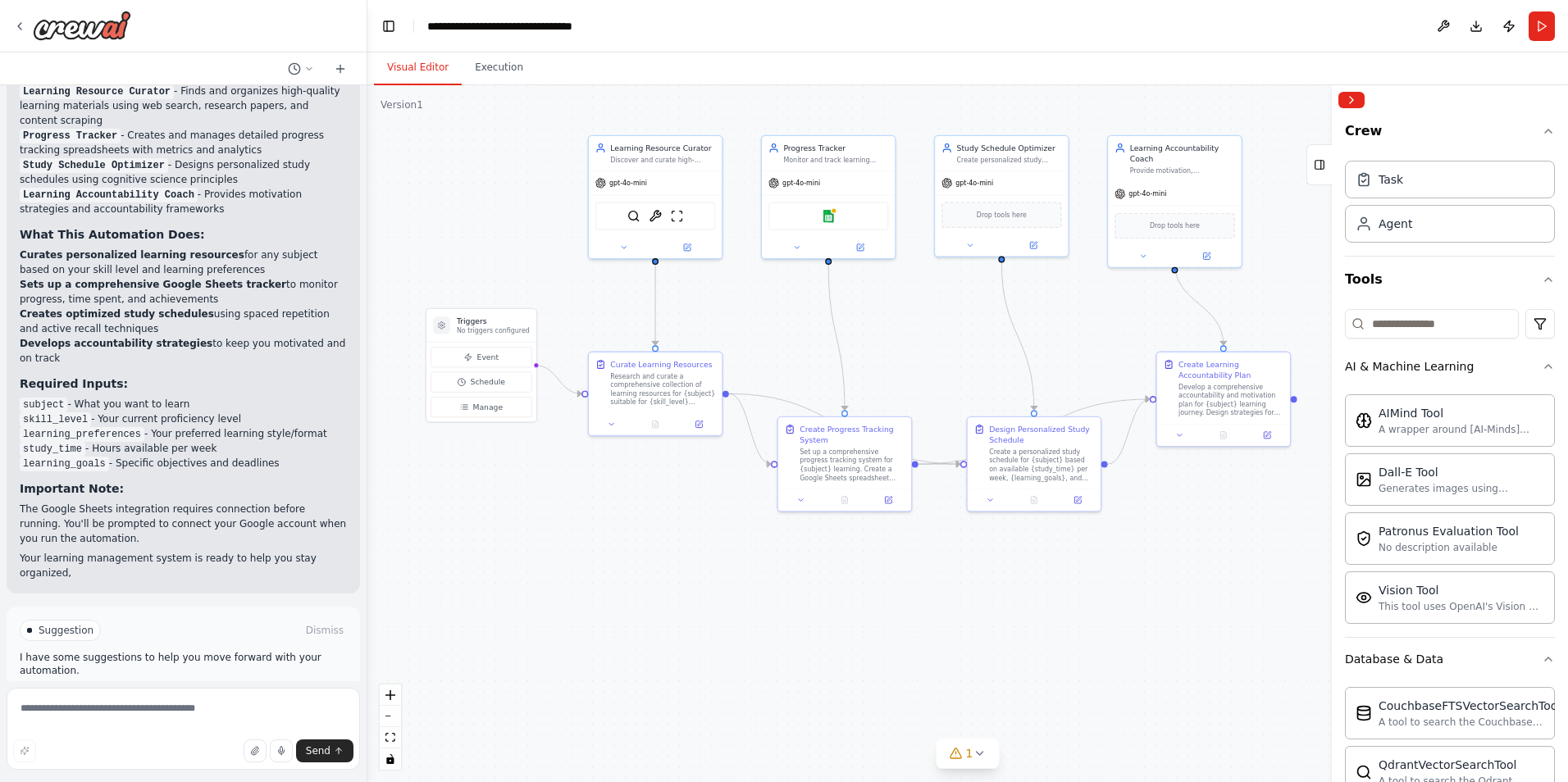
scroll to position [1597, 0]
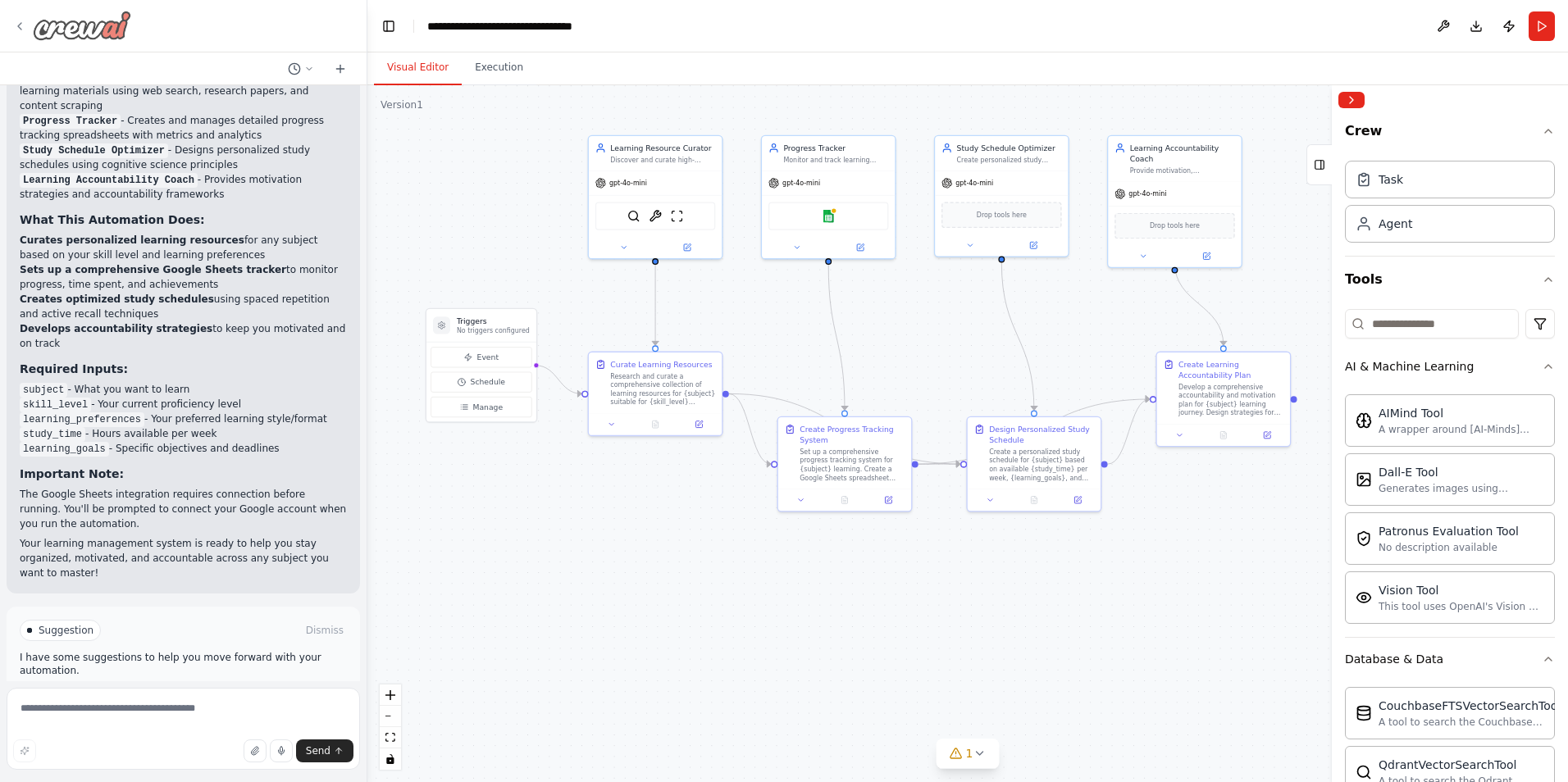
click at [23, 17] on div at bounding box center [72, 25] width 118 height 30
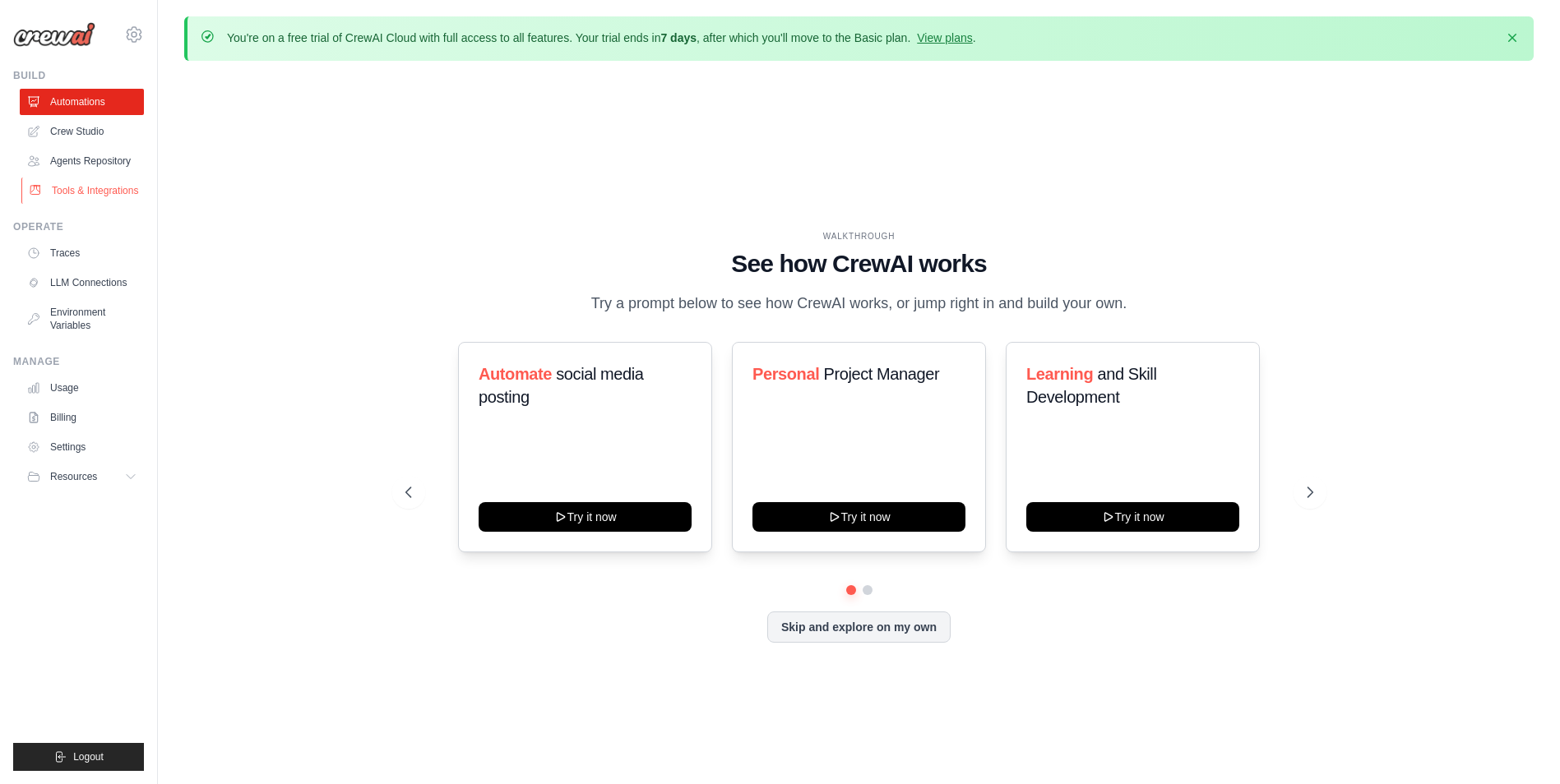
click at [43, 193] on link "Tools & Integrations" at bounding box center [83, 190] width 124 height 27
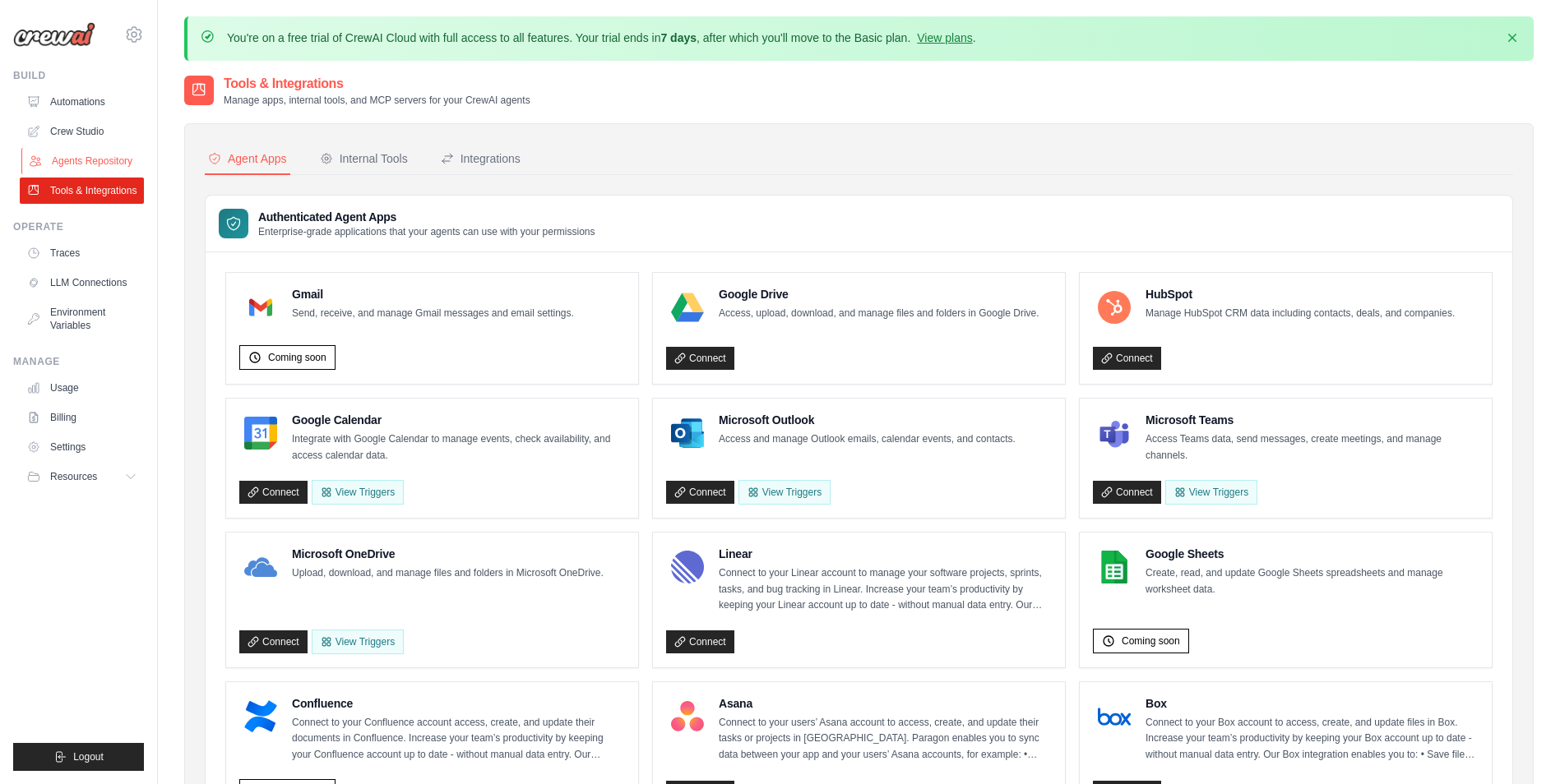
click at [80, 160] on link "Agents Repository" at bounding box center [83, 161] width 124 height 27
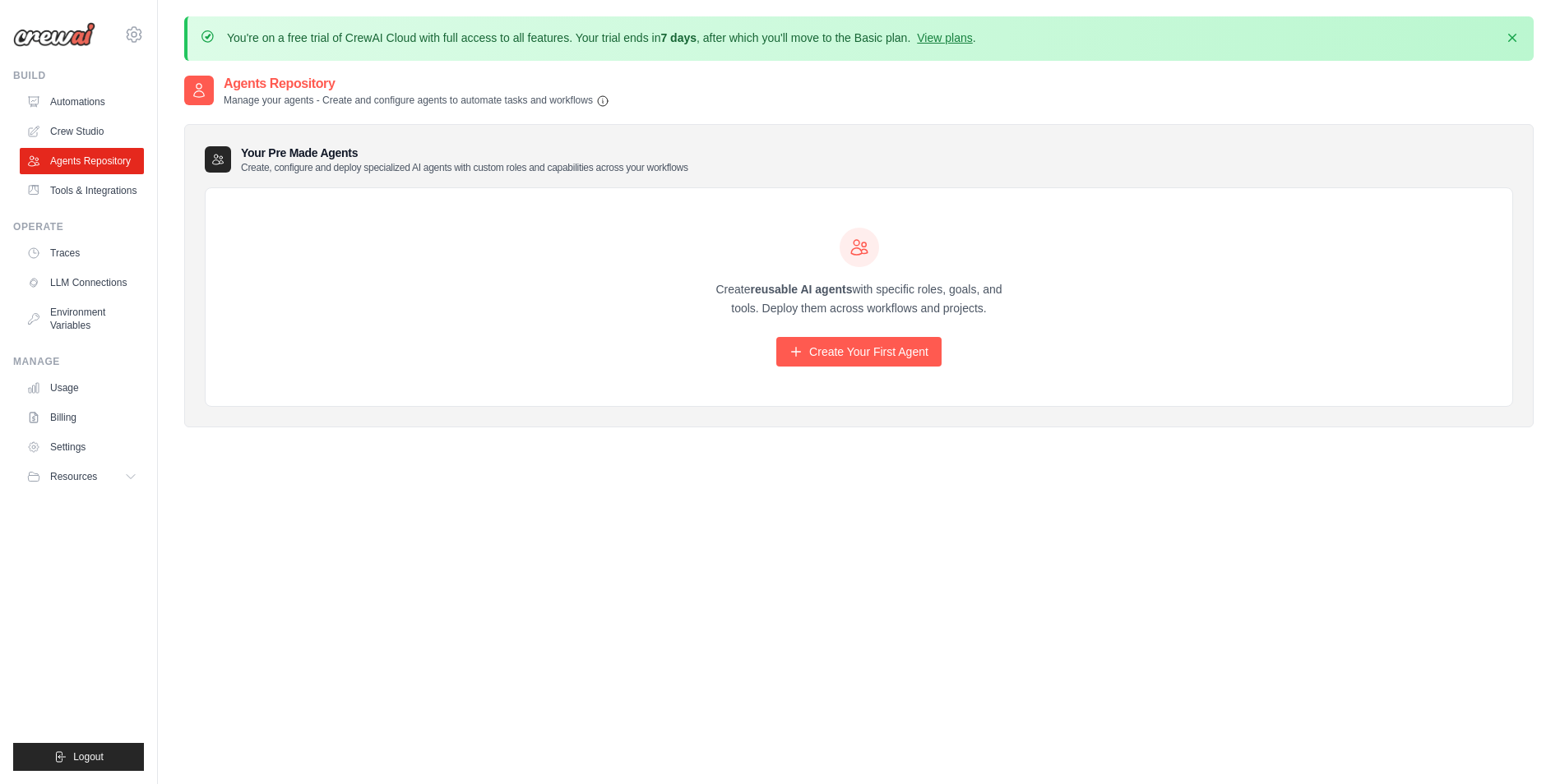
click at [96, 117] on ul "Automations Crew Studio Agents Repository Tools & Integrations" at bounding box center [81, 147] width 124 height 115
click at [87, 120] on link "Crew Studio" at bounding box center [83, 131] width 124 height 27
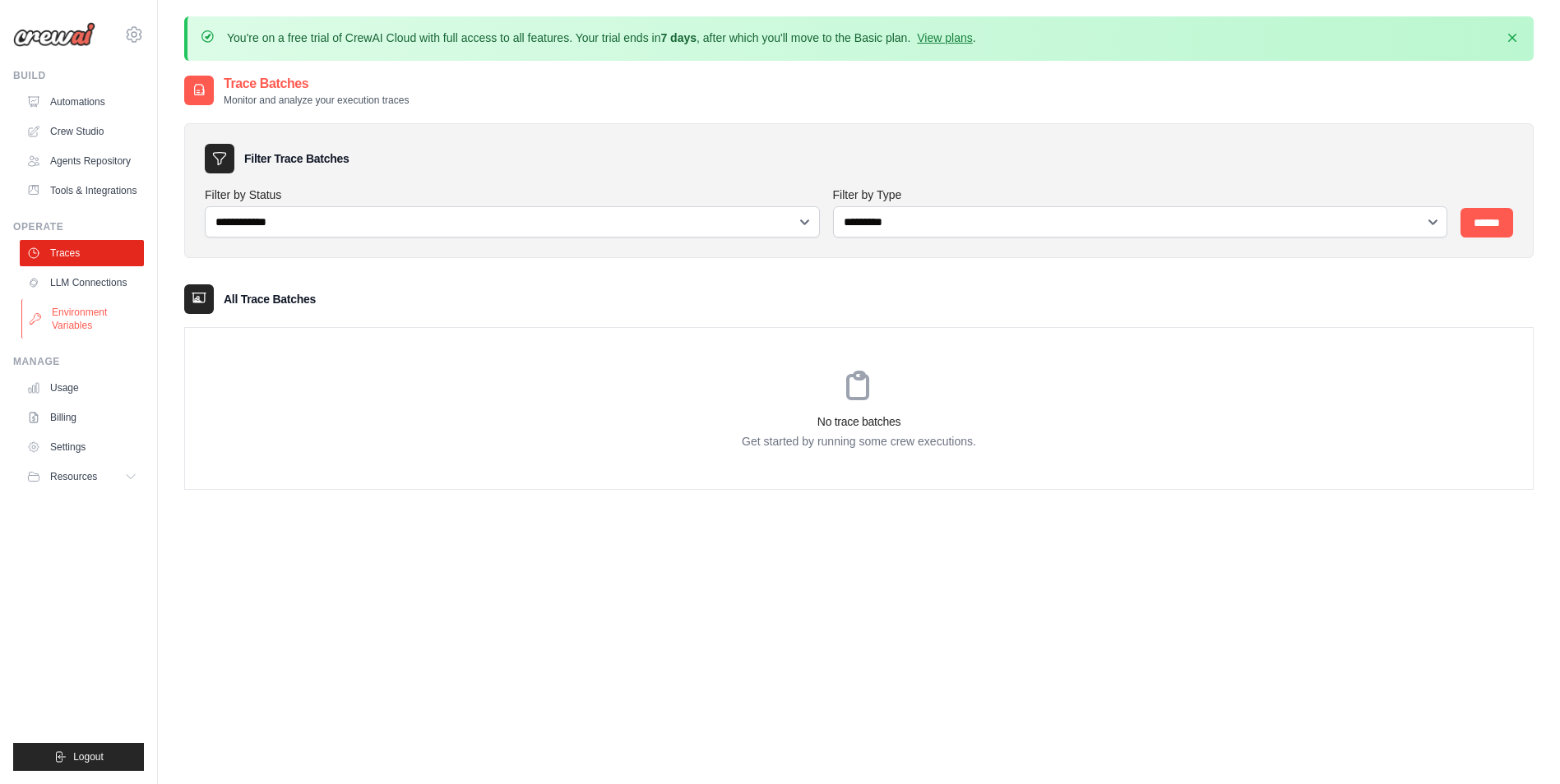
click at [67, 299] on link "Environment Variables" at bounding box center [83, 319] width 124 height 39
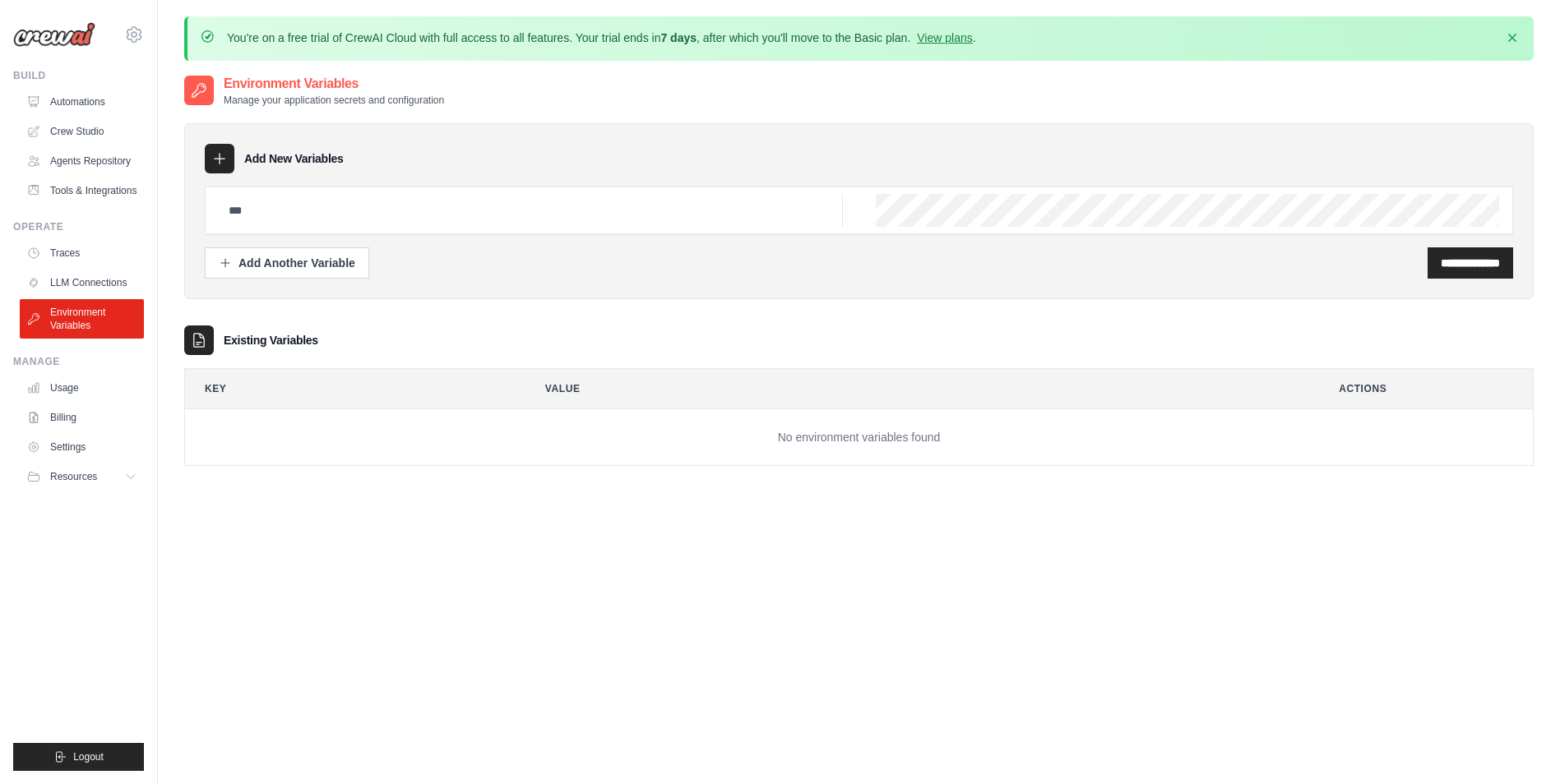
click at [50, 354] on ul "Build Automations Crew Studio Agents Repository Tools & Integrations" at bounding box center [78, 420] width 131 height 702
click at [71, 386] on link "Usage" at bounding box center [83, 387] width 124 height 27
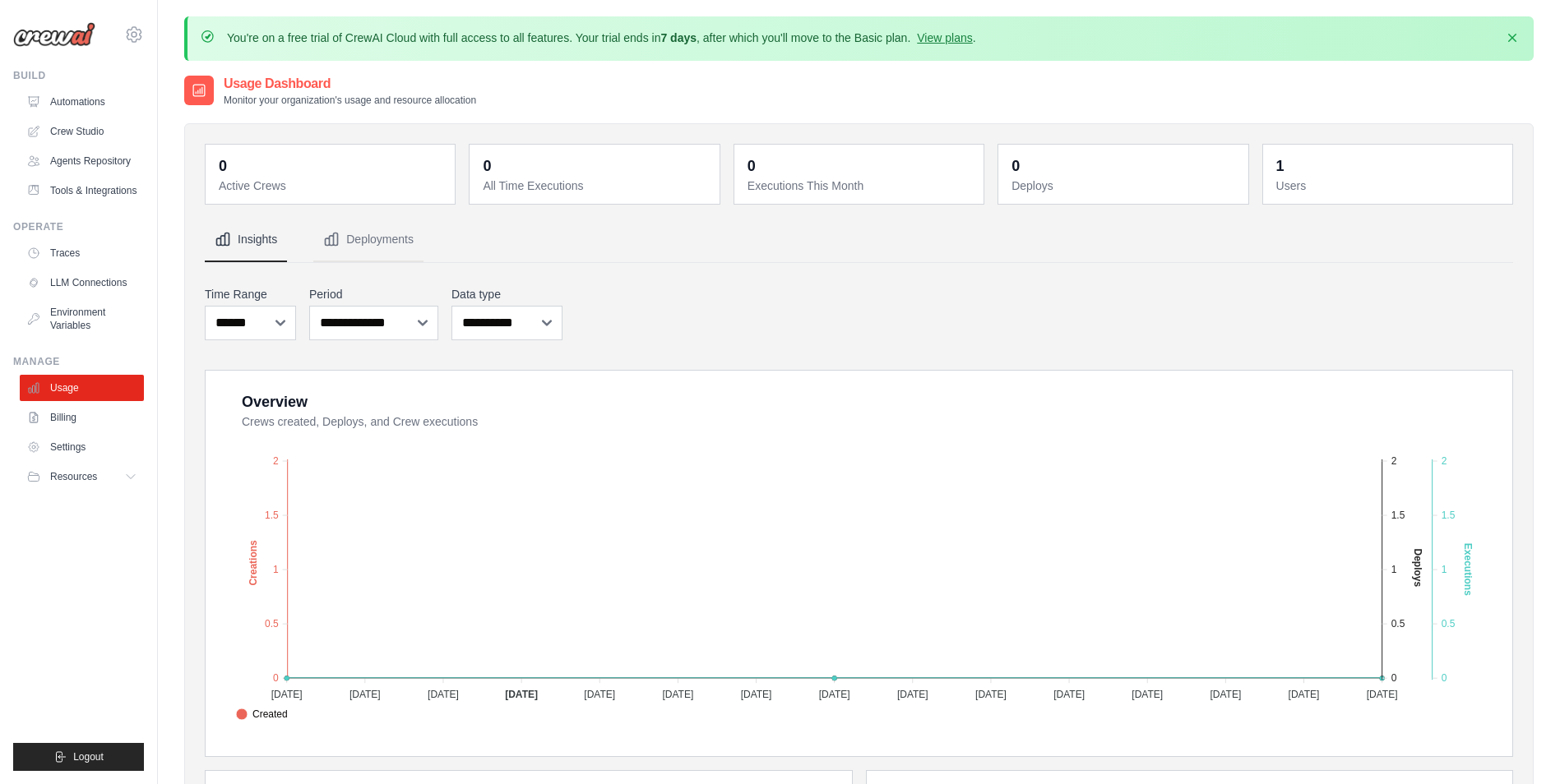
click at [1312, 167] on dd "1" at bounding box center [1389, 165] width 226 height 23
click at [1285, 188] on dt "Users" at bounding box center [1389, 185] width 226 height 16
click at [75, 97] on link "Automations" at bounding box center [83, 102] width 124 height 27
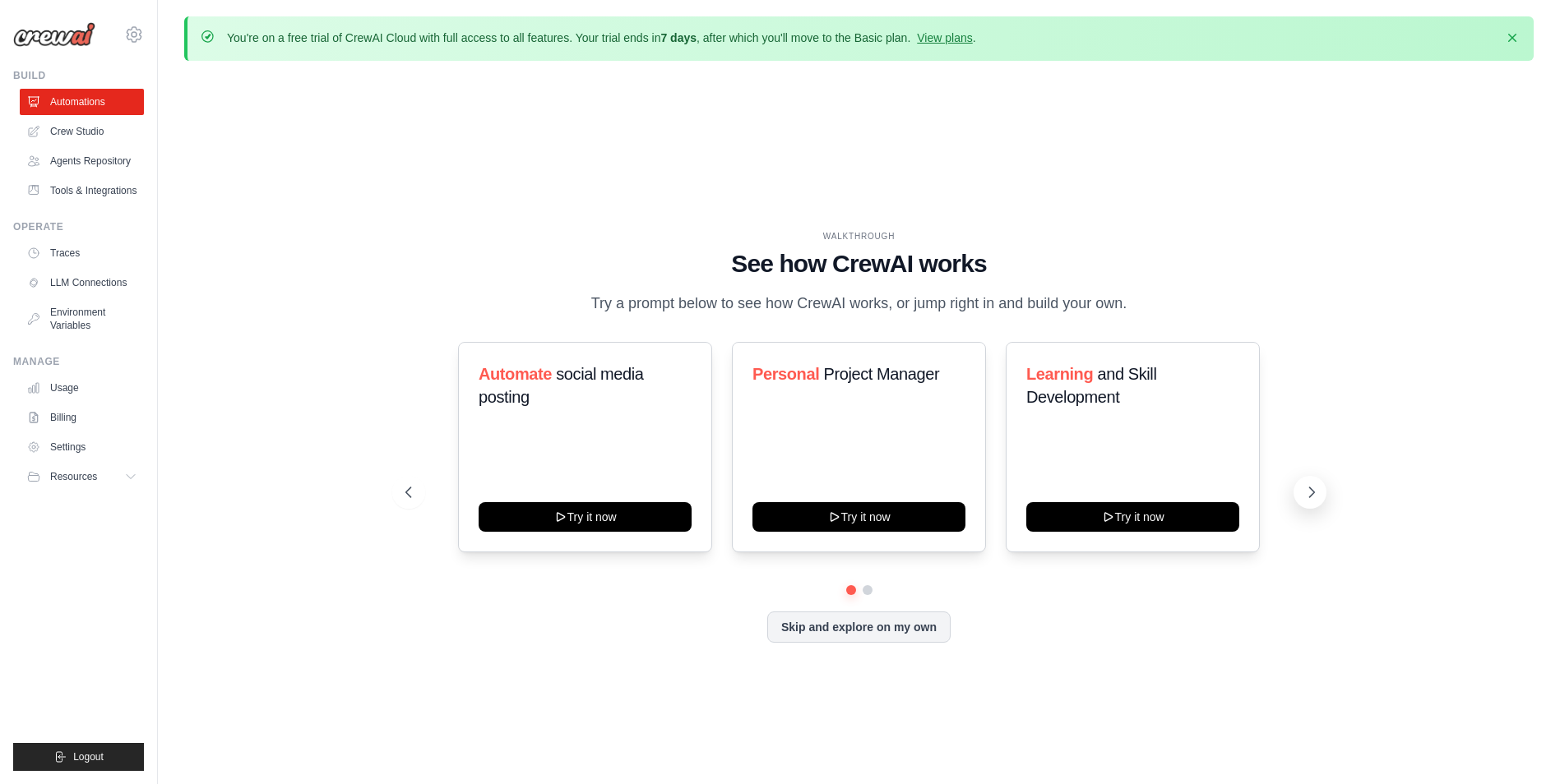
click at [1309, 493] on icon at bounding box center [1311, 492] width 16 height 16
click at [412, 506] on button at bounding box center [409, 492] width 33 height 33
click at [409, 494] on icon at bounding box center [406, 492] width 16 height 16
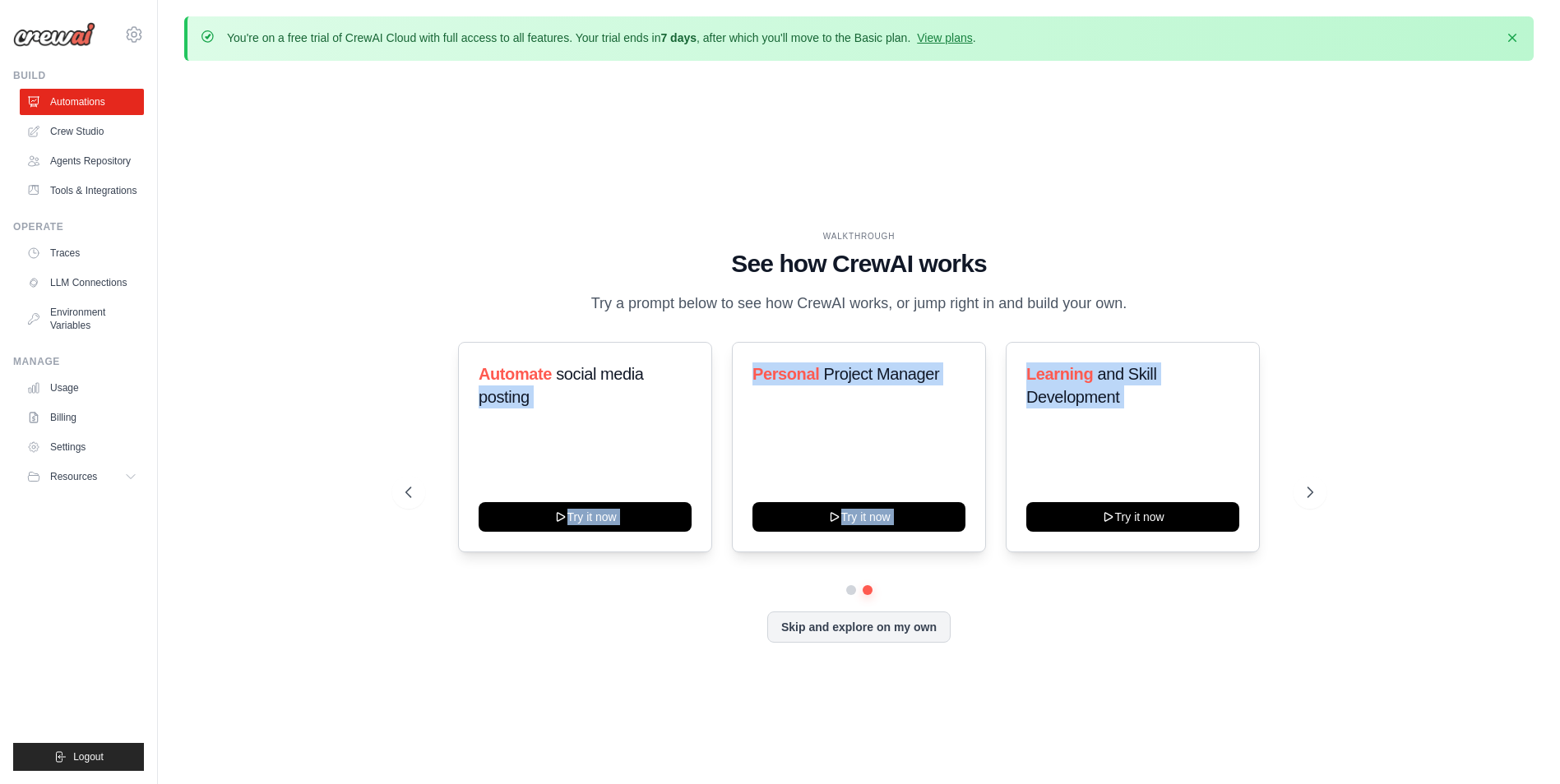
drag, startPoint x: 1096, startPoint y: 468, endPoint x: 255, endPoint y: 425, distance: 842.1
click at [255, 426] on div "WALKTHROUGH See how CrewAI works Try a prompt below to see how CrewAI works, or…" at bounding box center [859, 449] width 1349 height 751
click at [849, 637] on button "Skip and explore on my own" at bounding box center [859, 625] width 183 height 31
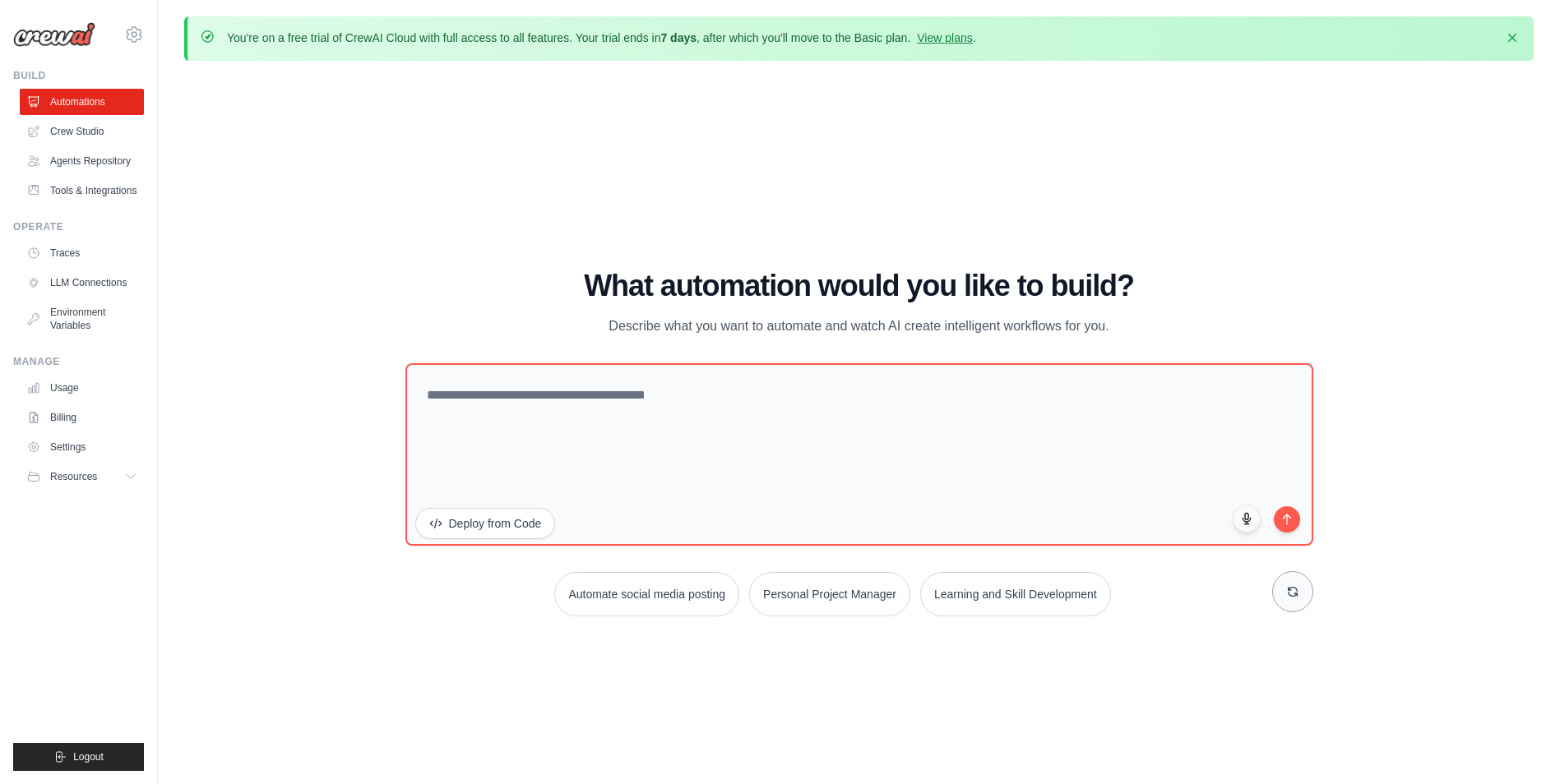
click at [1290, 593] on icon at bounding box center [1292, 591] width 13 height 13
click at [101, 475] on button "Resources" at bounding box center [83, 476] width 124 height 27
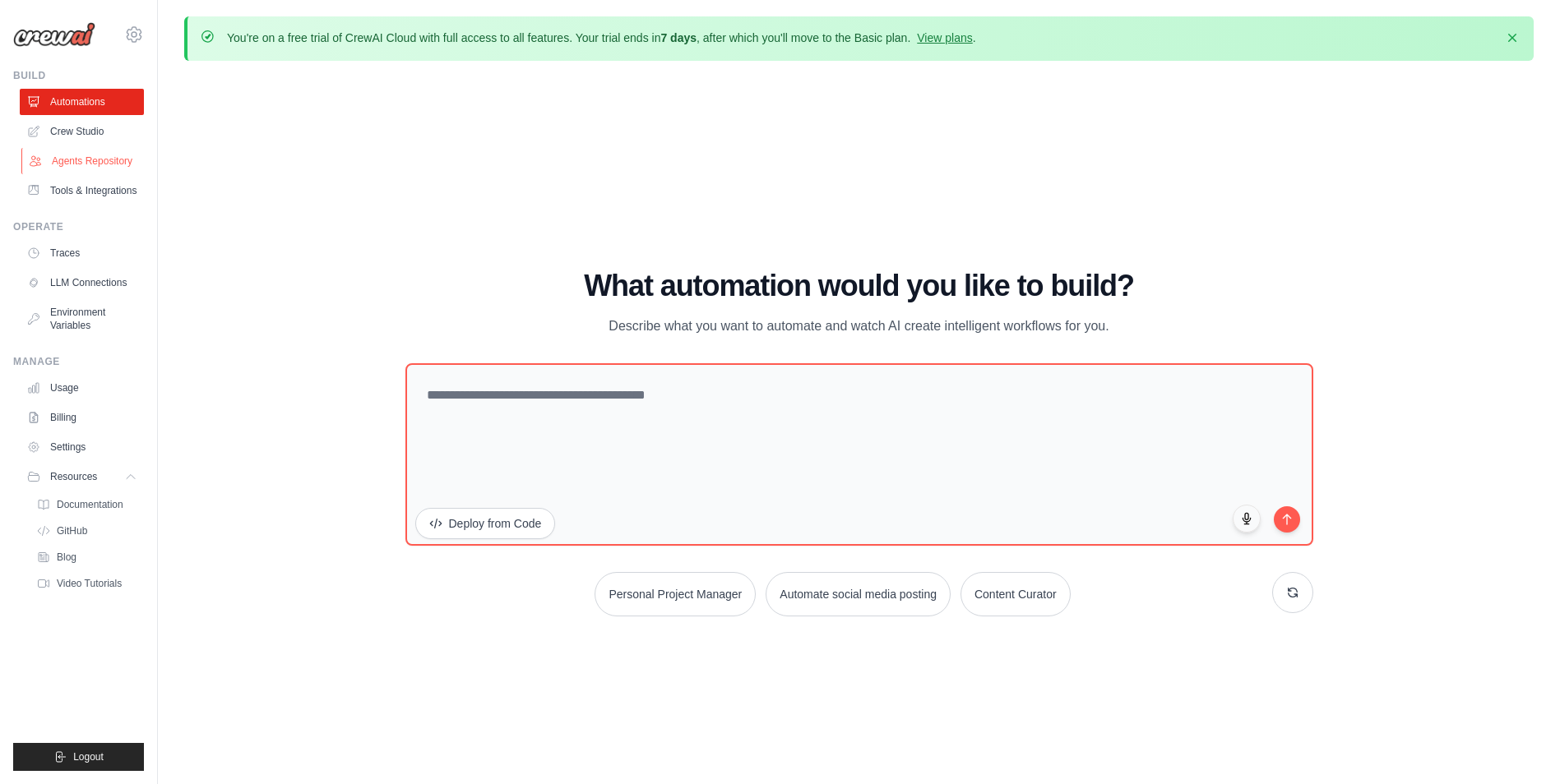
click at [118, 164] on link "Agents Repository" at bounding box center [83, 161] width 124 height 27
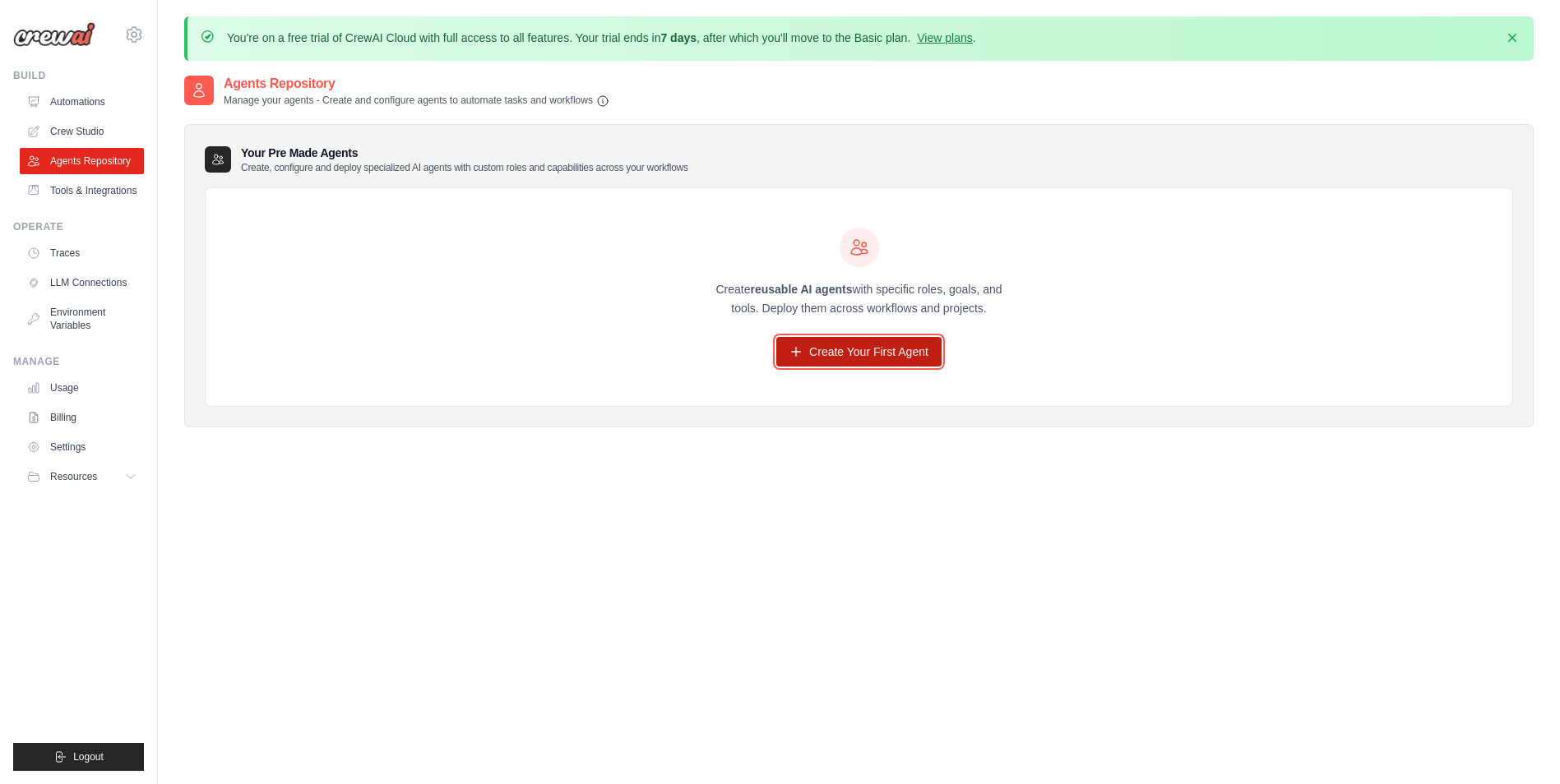
click at [853, 344] on link "Create Your First Agent" at bounding box center [859, 351] width 165 height 30
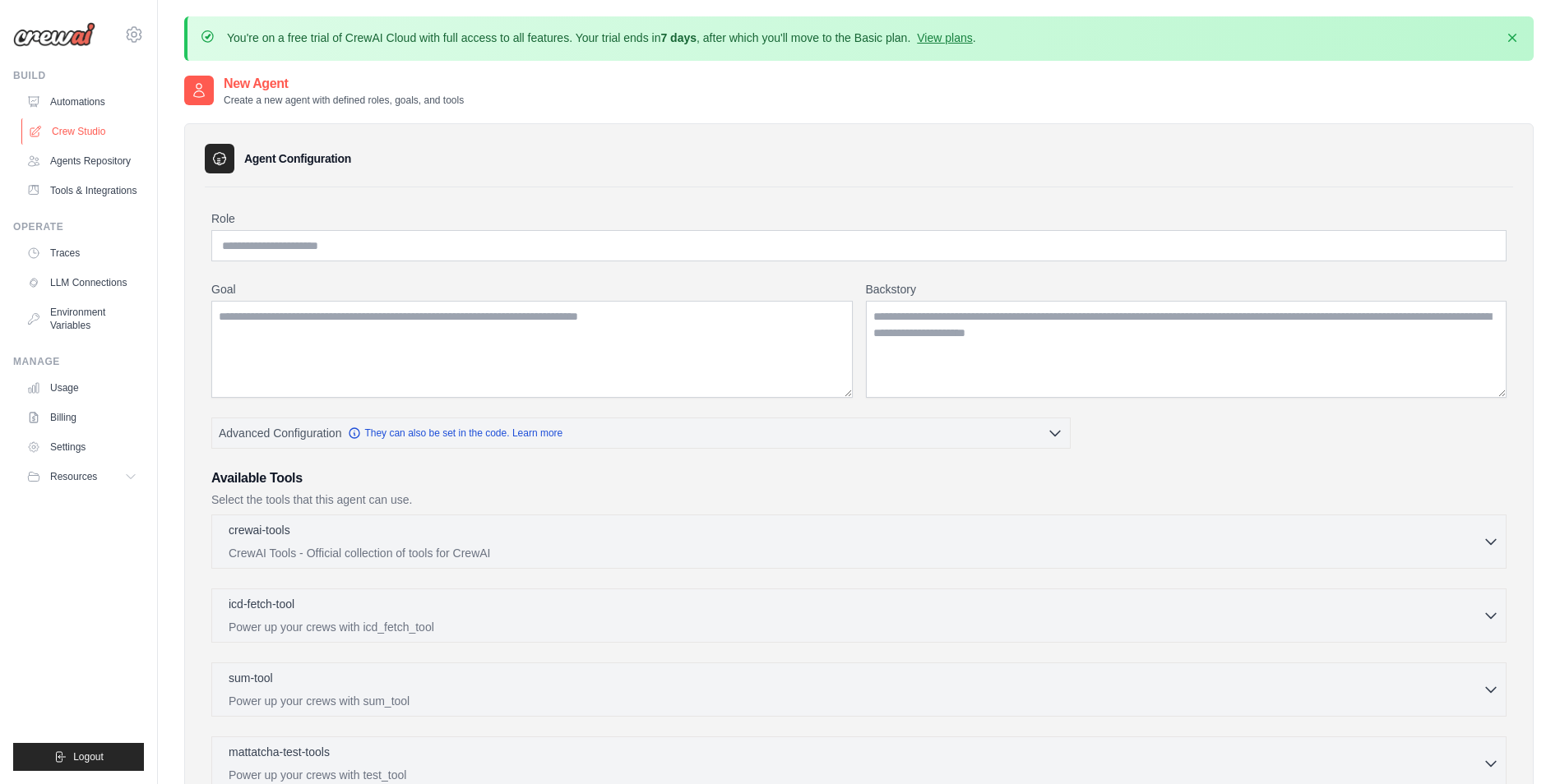
click at [77, 129] on link "Crew Studio" at bounding box center [83, 131] width 124 height 27
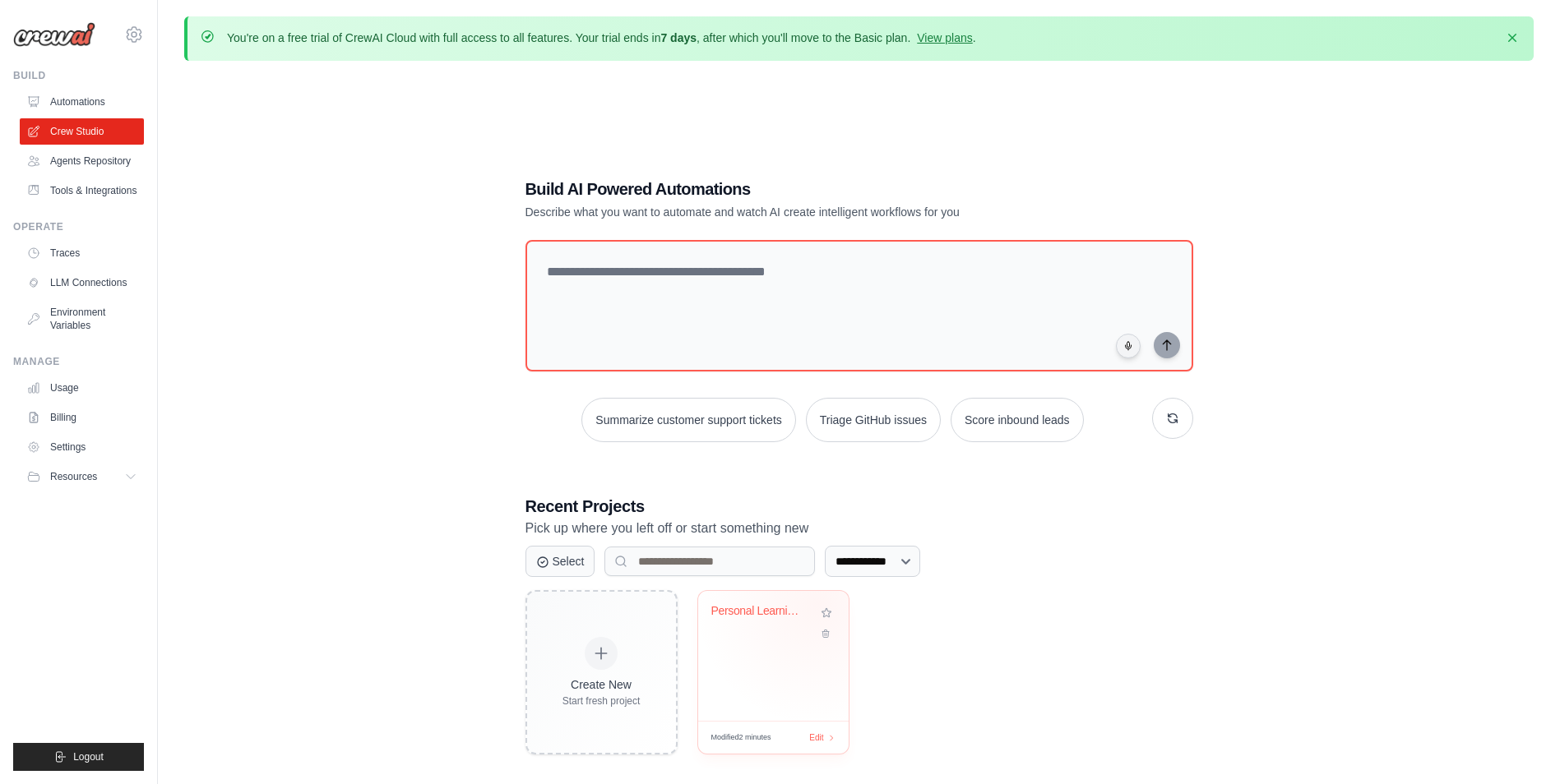
scroll to position [82, 0]
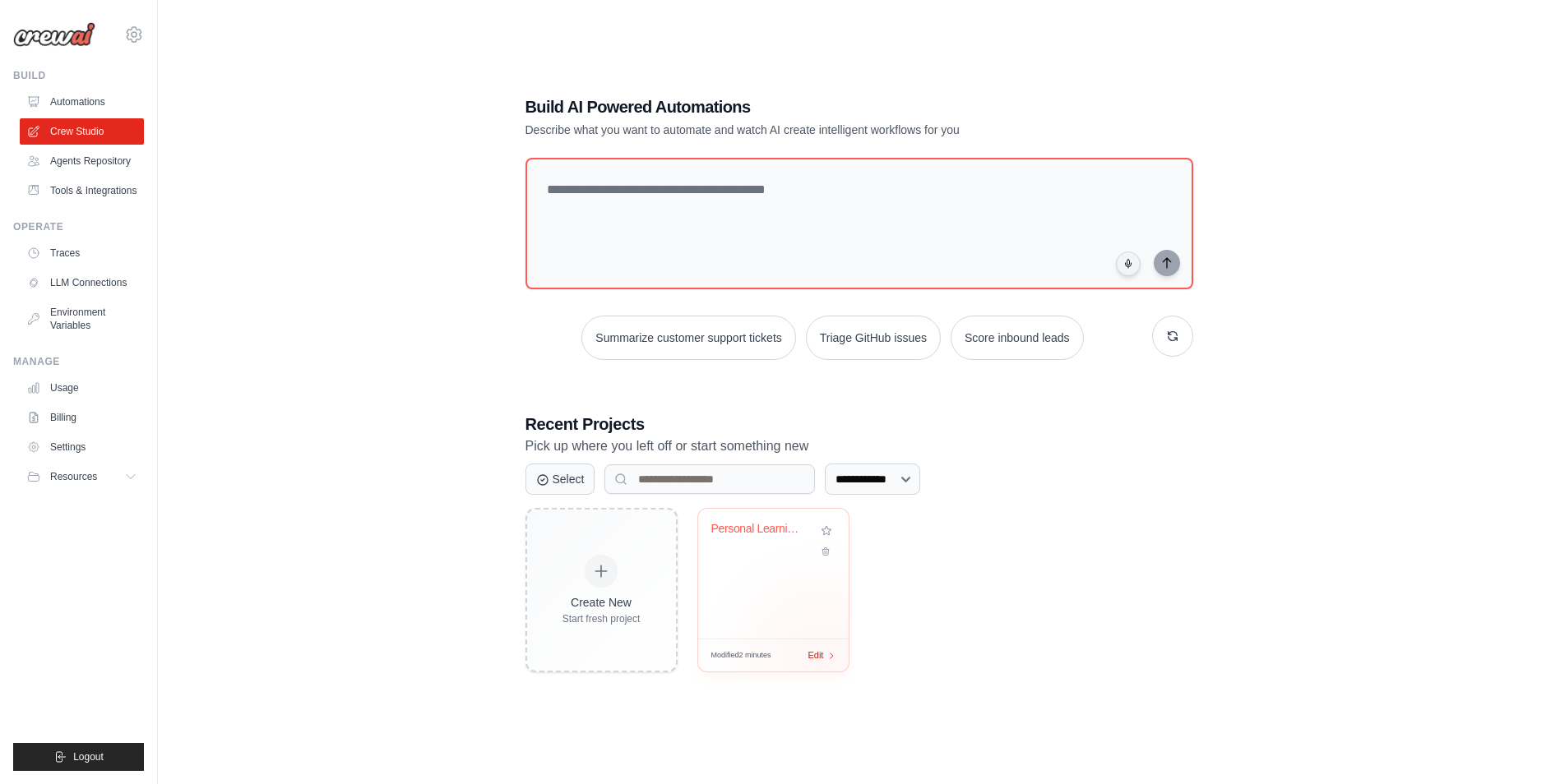
click at [820, 660] on div "Modified 2 minutes Edit" at bounding box center [773, 655] width 151 height 33
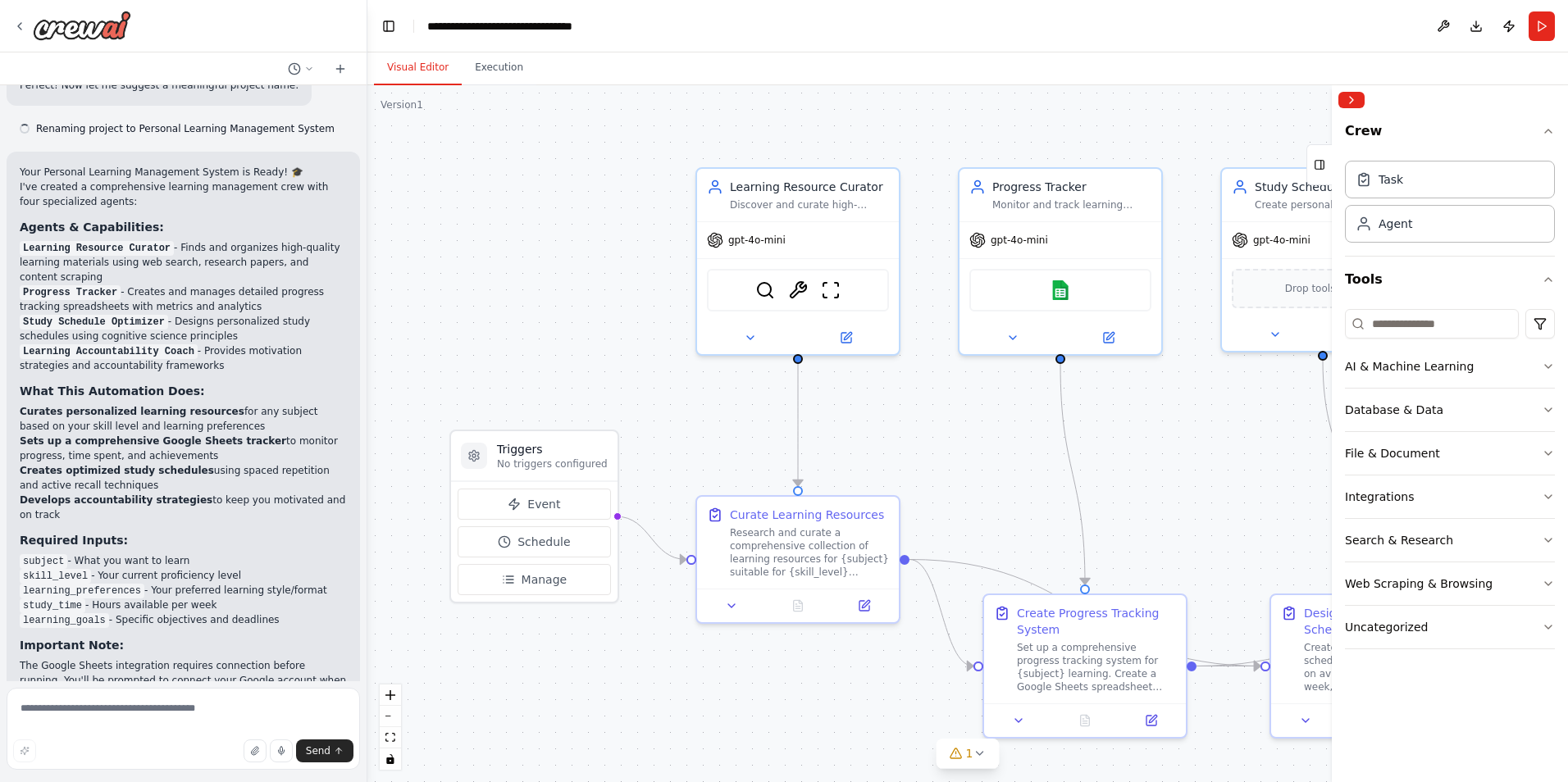
scroll to position [1464, 0]
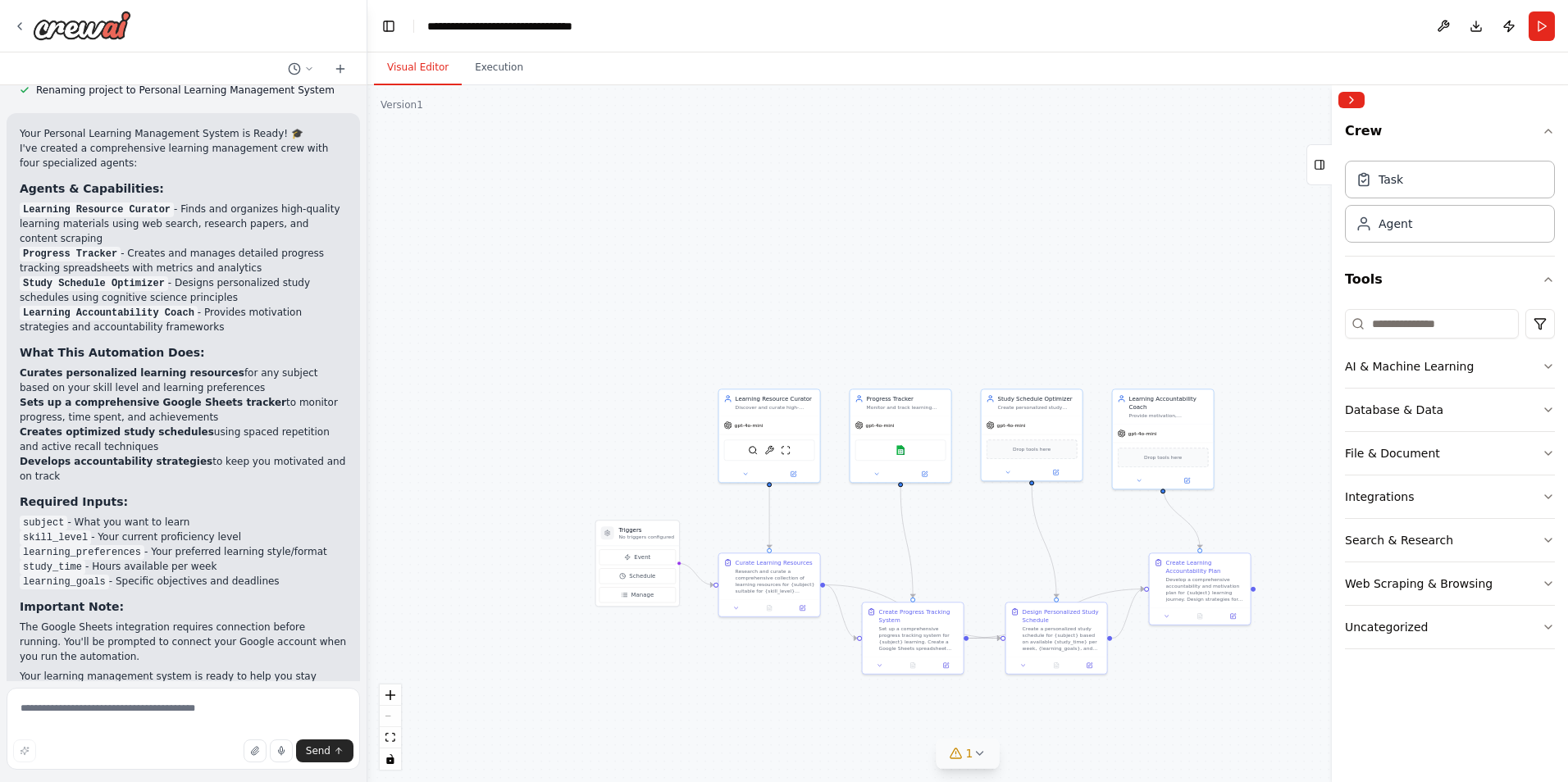
click at [976, 753] on icon at bounding box center [980, 754] width 7 height 3
click at [1438, 30] on button at bounding box center [1443, 26] width 27 height 30
click at [1448, 24] on div at bounding box center [1443, 26] width 27 height 30
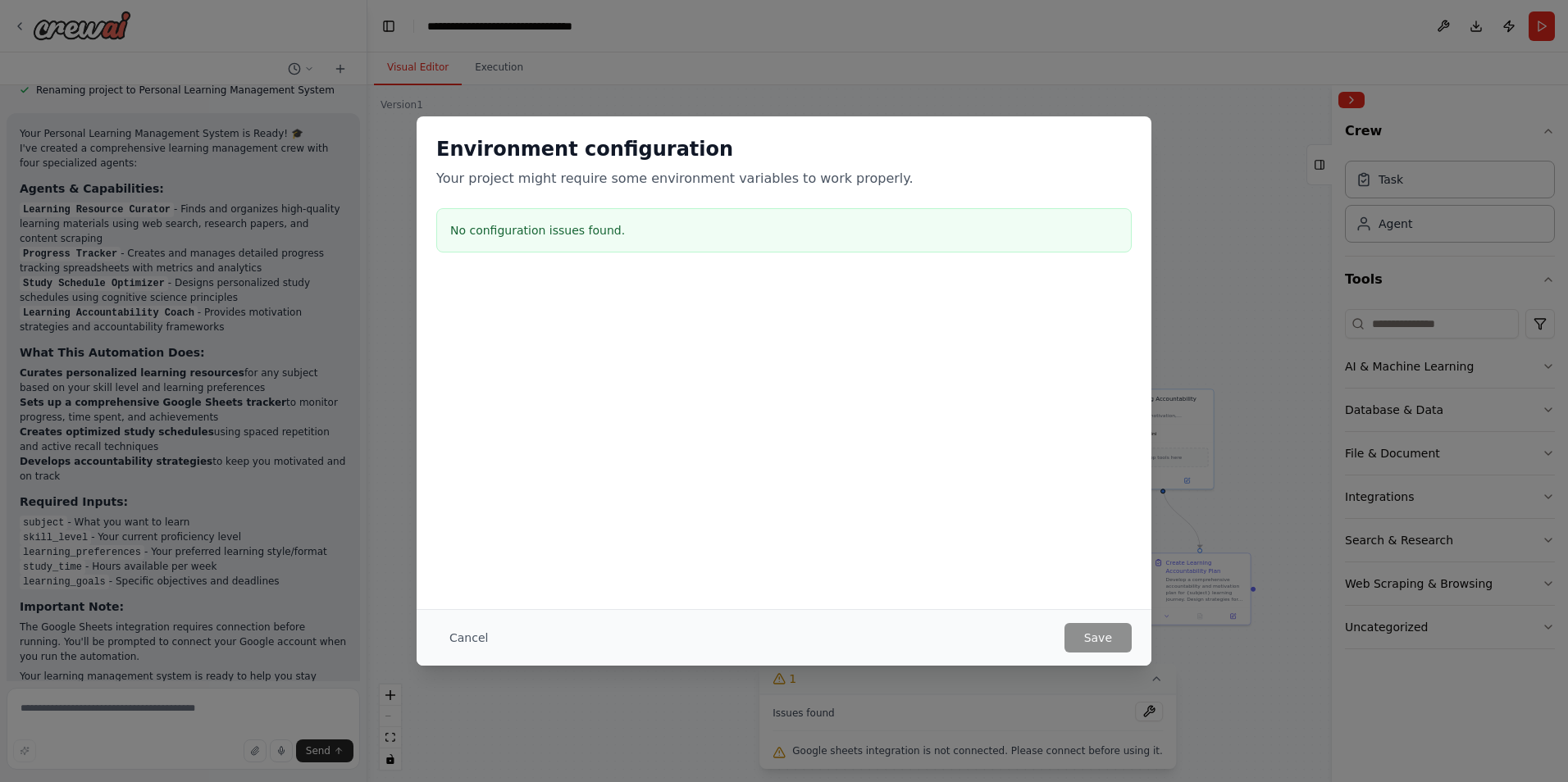
click at [446, 631] on button "Cancel" at bounding box center [469, 638] width 65 height 30
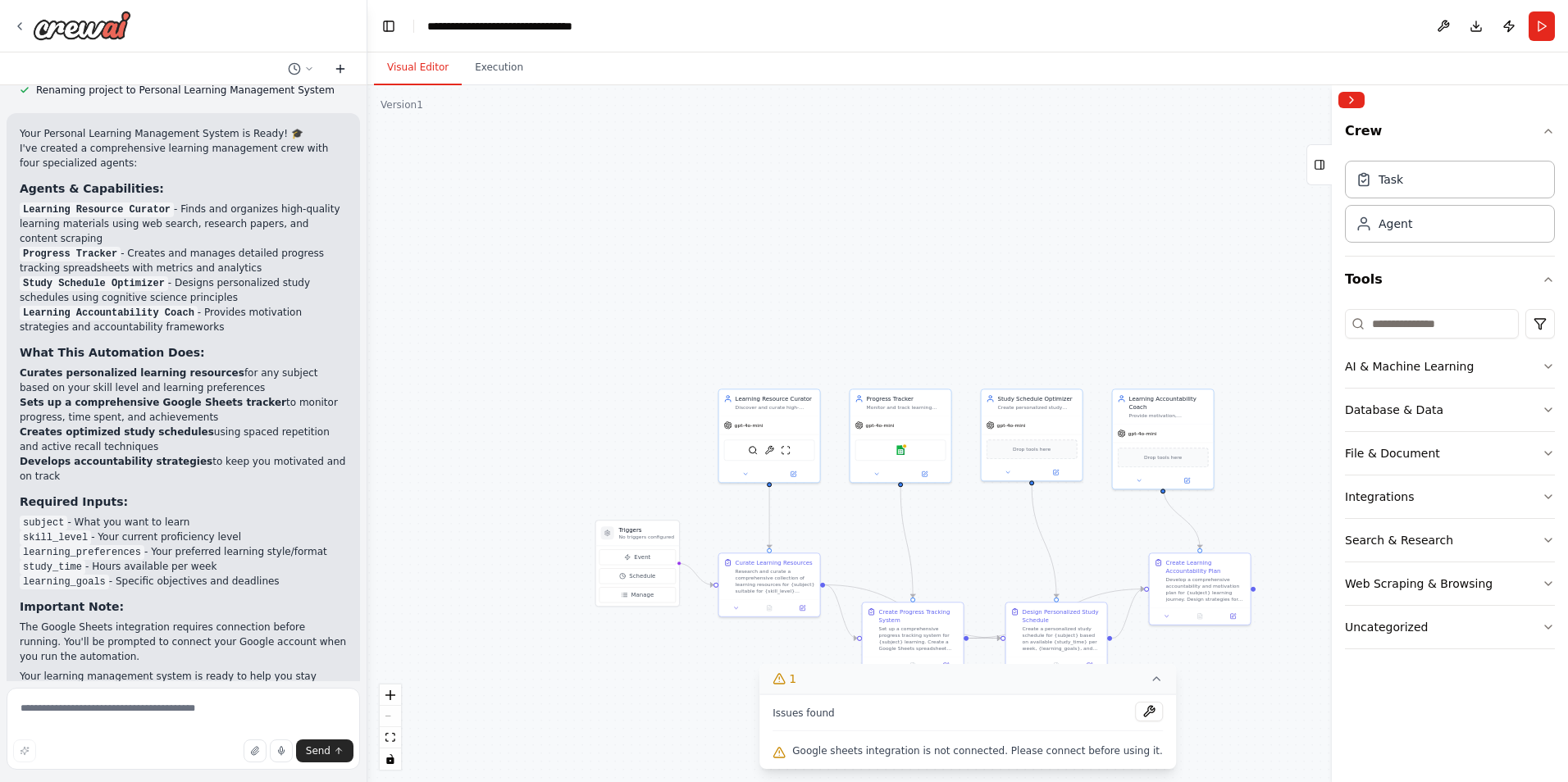
click at [342, 65] on icon at bounding box center [339, 68] width 13 height 13
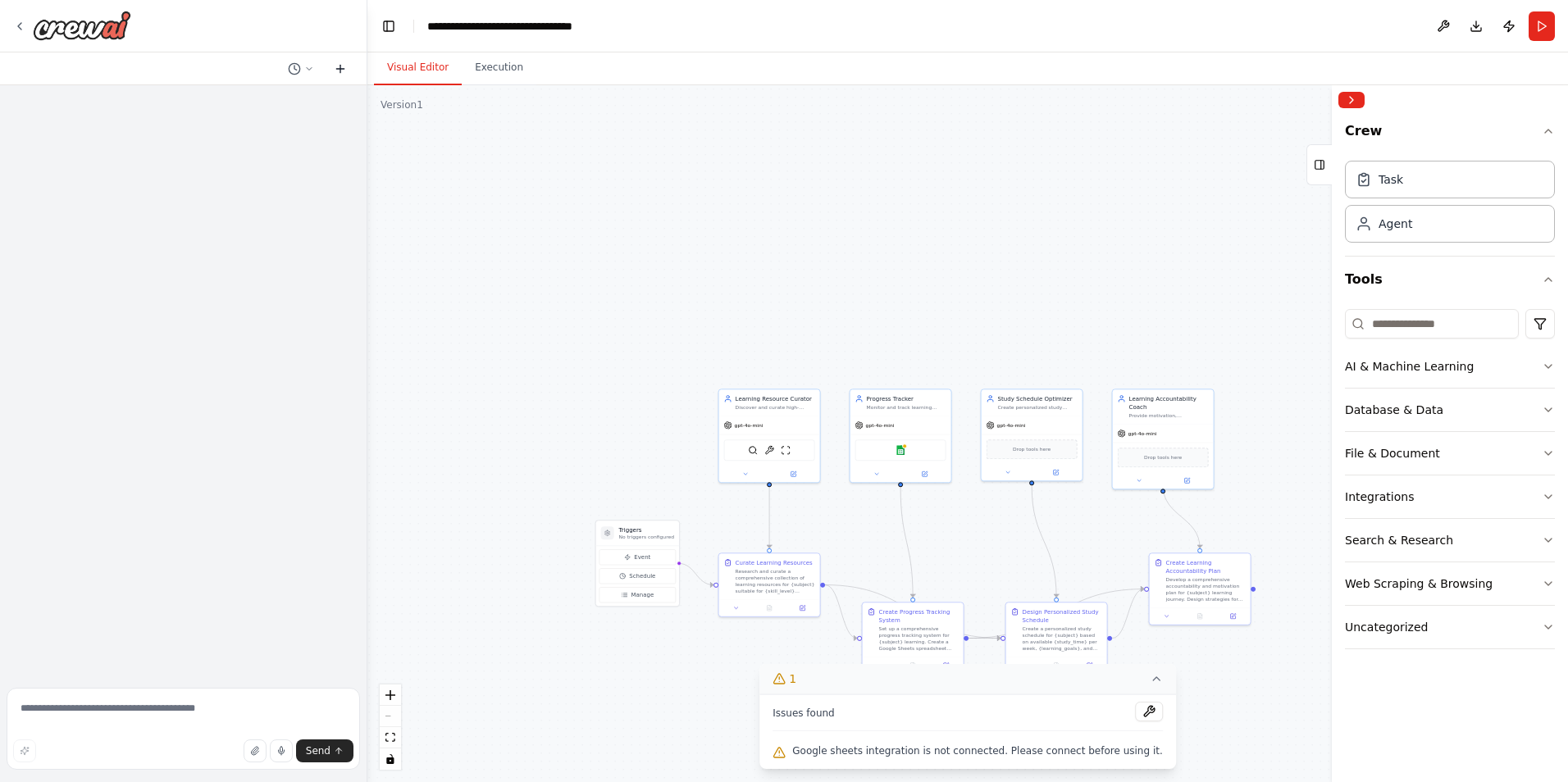
click at [342, 65] on icon at bounding box center [339, 68] width 13 height 13
click at [14, 26] on icon at bounding box center [19, 26] width 13 height 13
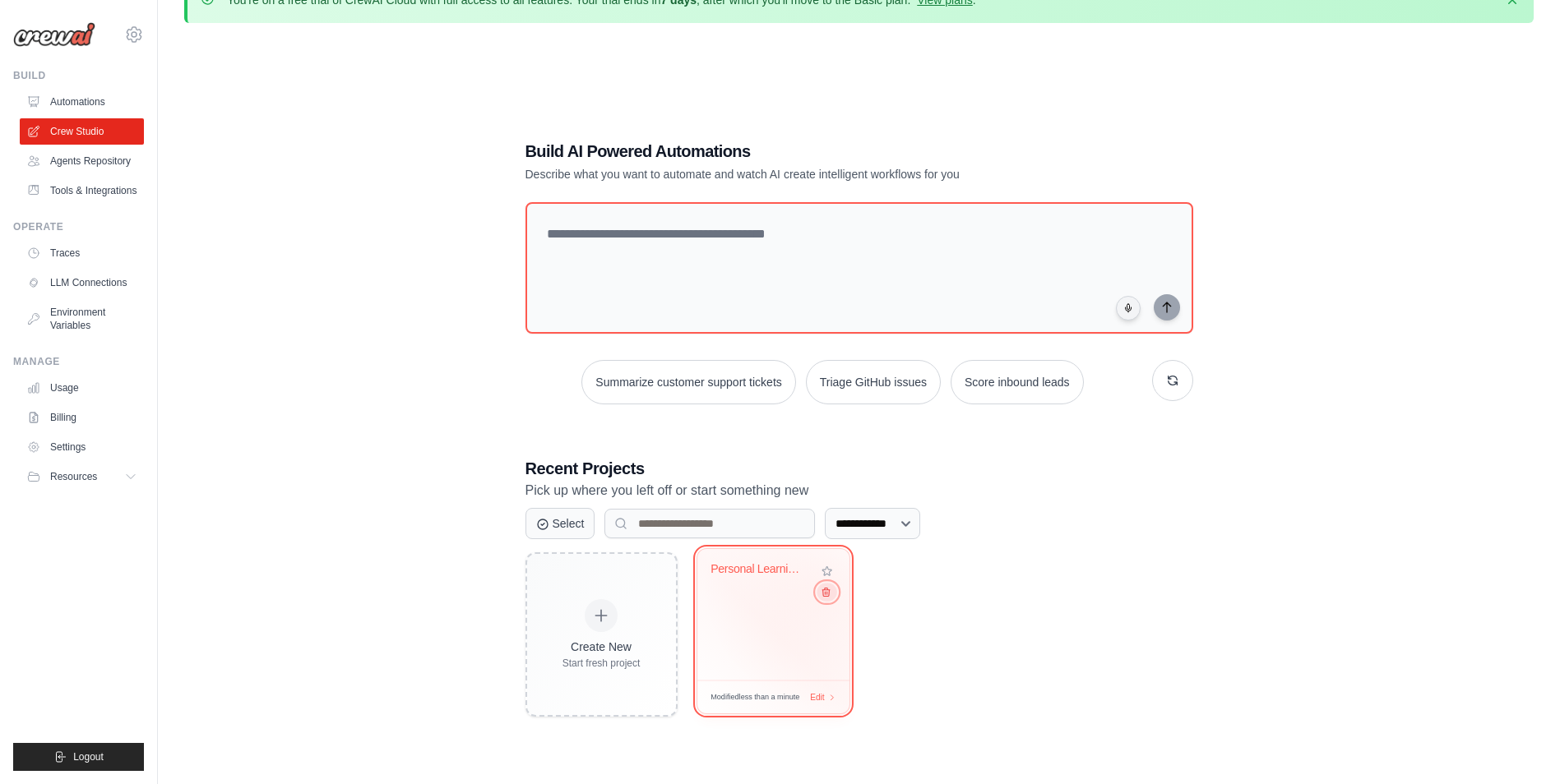
click at [827, 589] on button at bounding box center [826, 591] width 20 height 18
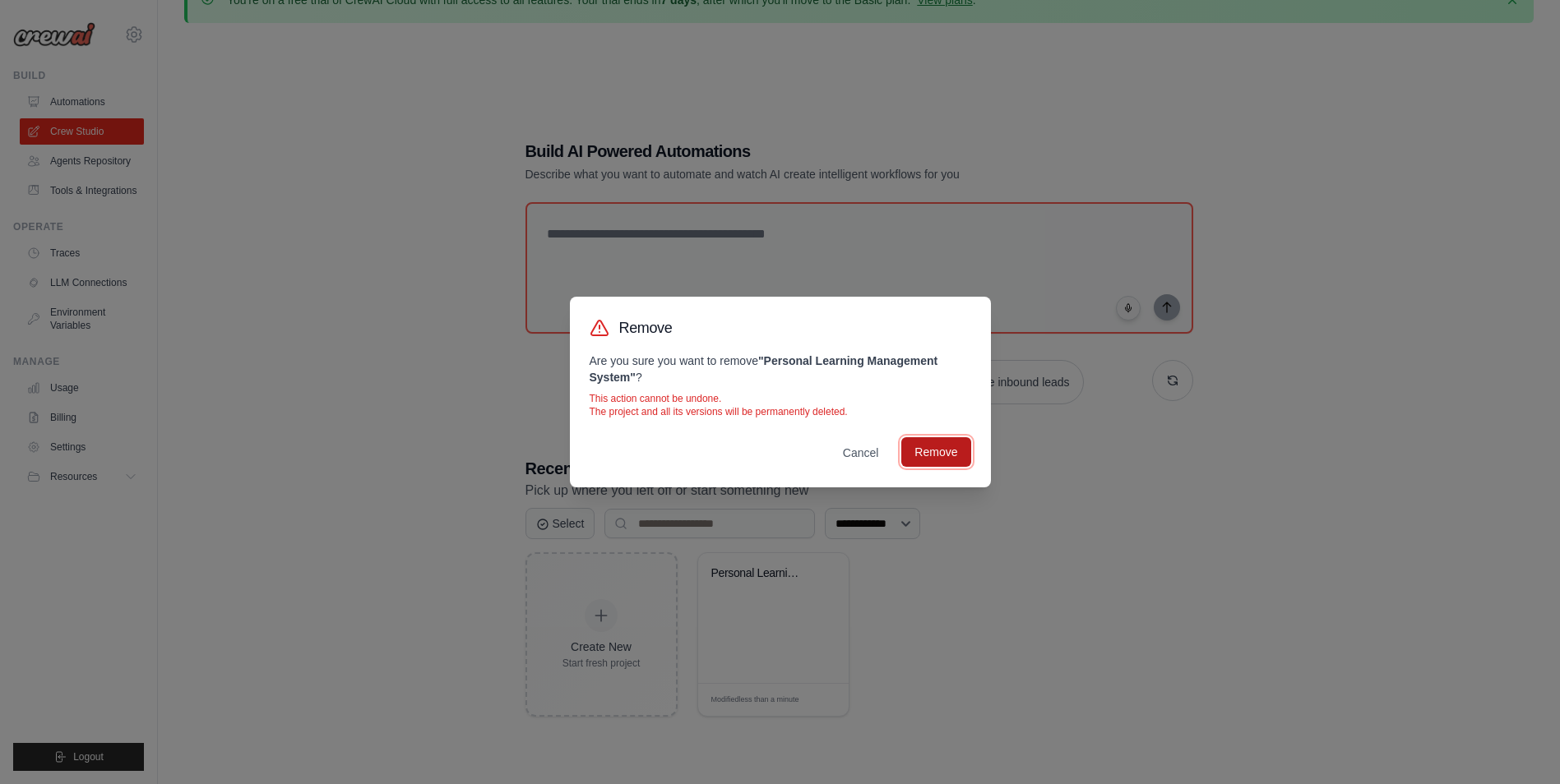
click at [924, 451] on button "Remove" at bounding box center [935, 452] width 69 height 30
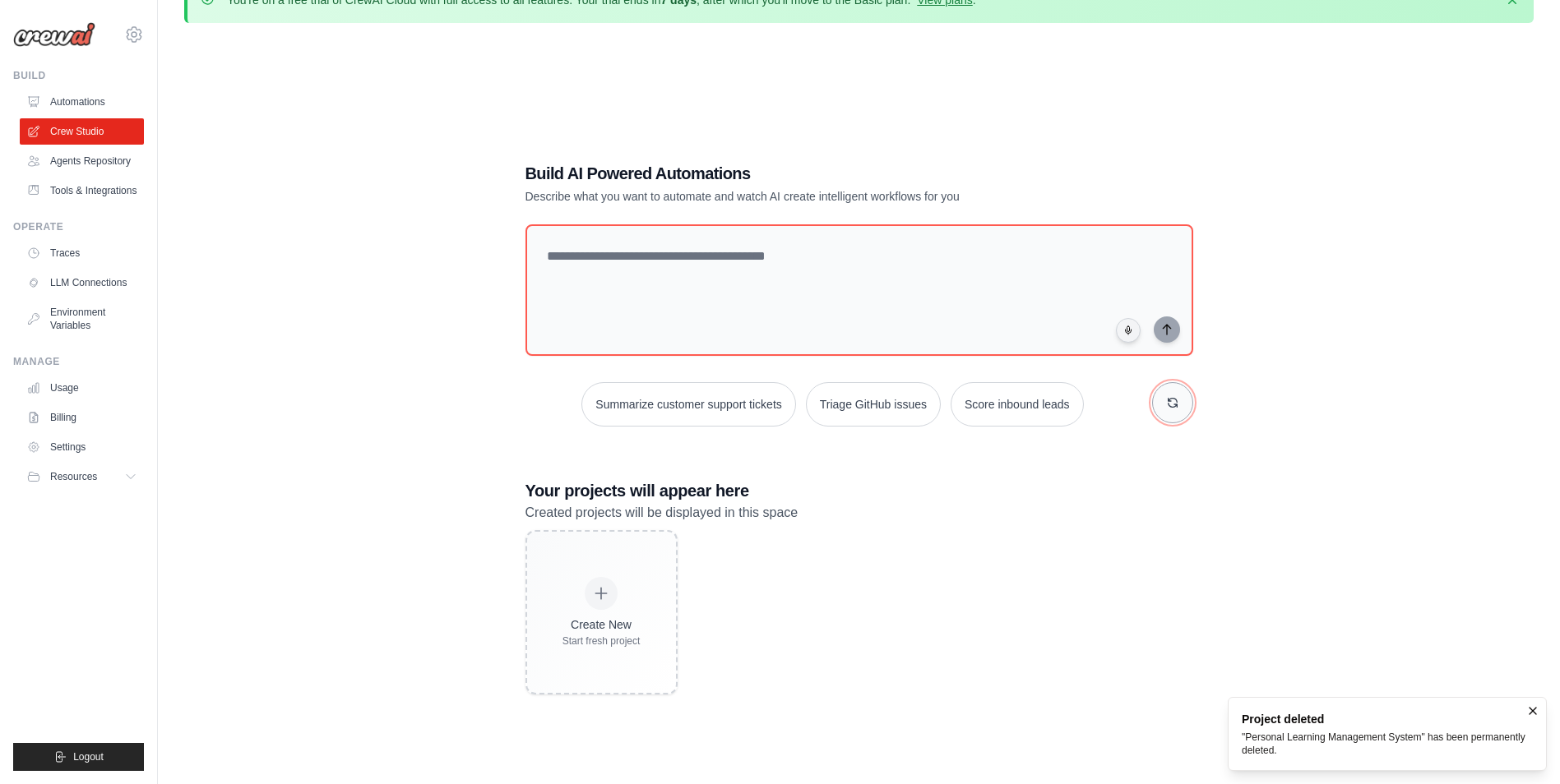
click at [1178, 402] on icon "button" at bounding box center [1172, 402] width 13 height 13
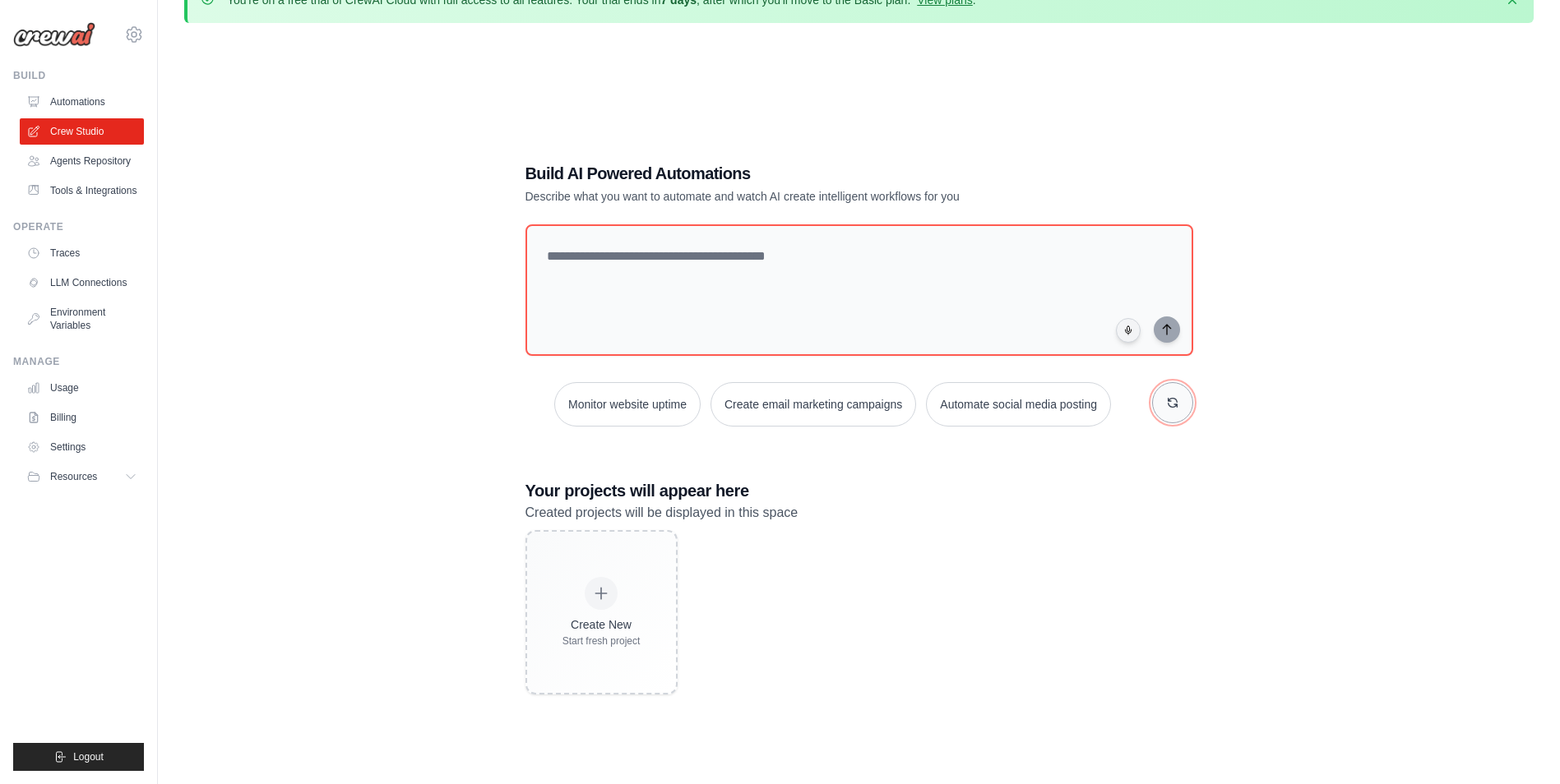
click at [1178, 402] on icon "button" at bounding box center [1172, 402] width 13 height 13
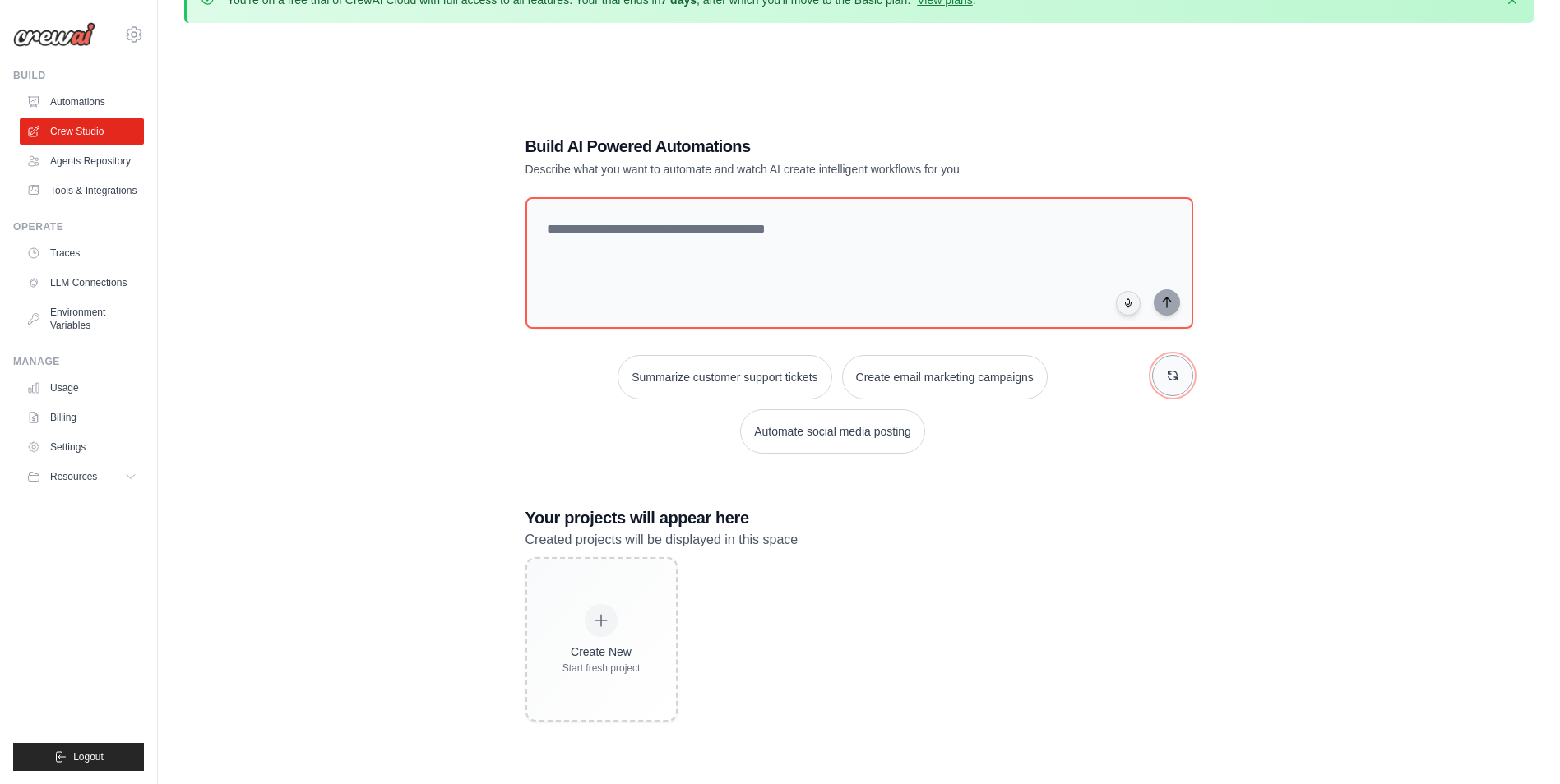
click at [1166, 376] on icon "button" at bounding box center [1172, 375] width 13 height 13
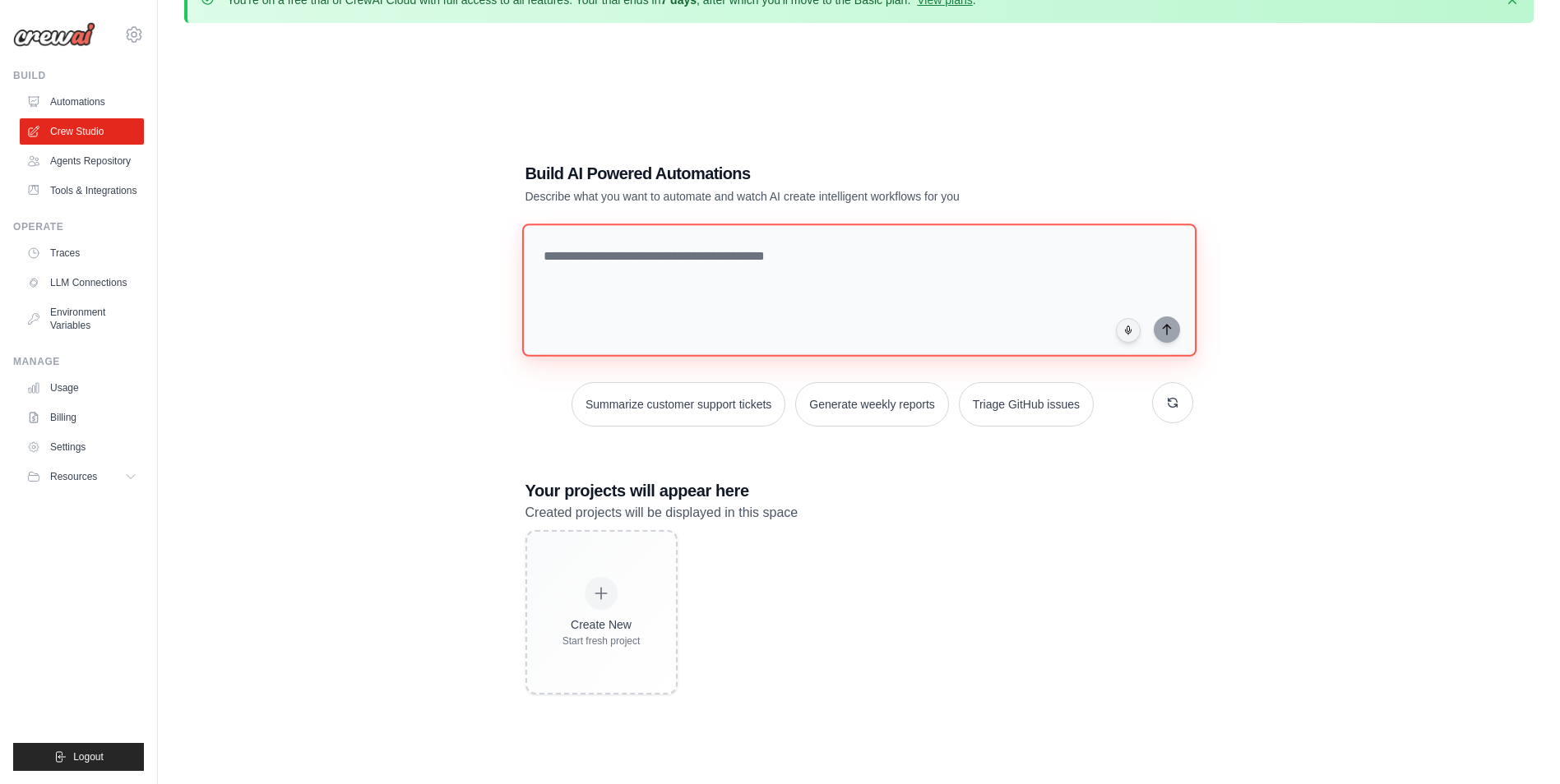
click at [789, 304] on textarea at bounding box center [858, 290] width 675 height 133
click at [1179, 406] on button "button" at bounding box center [1173, 403] width 41 height 41
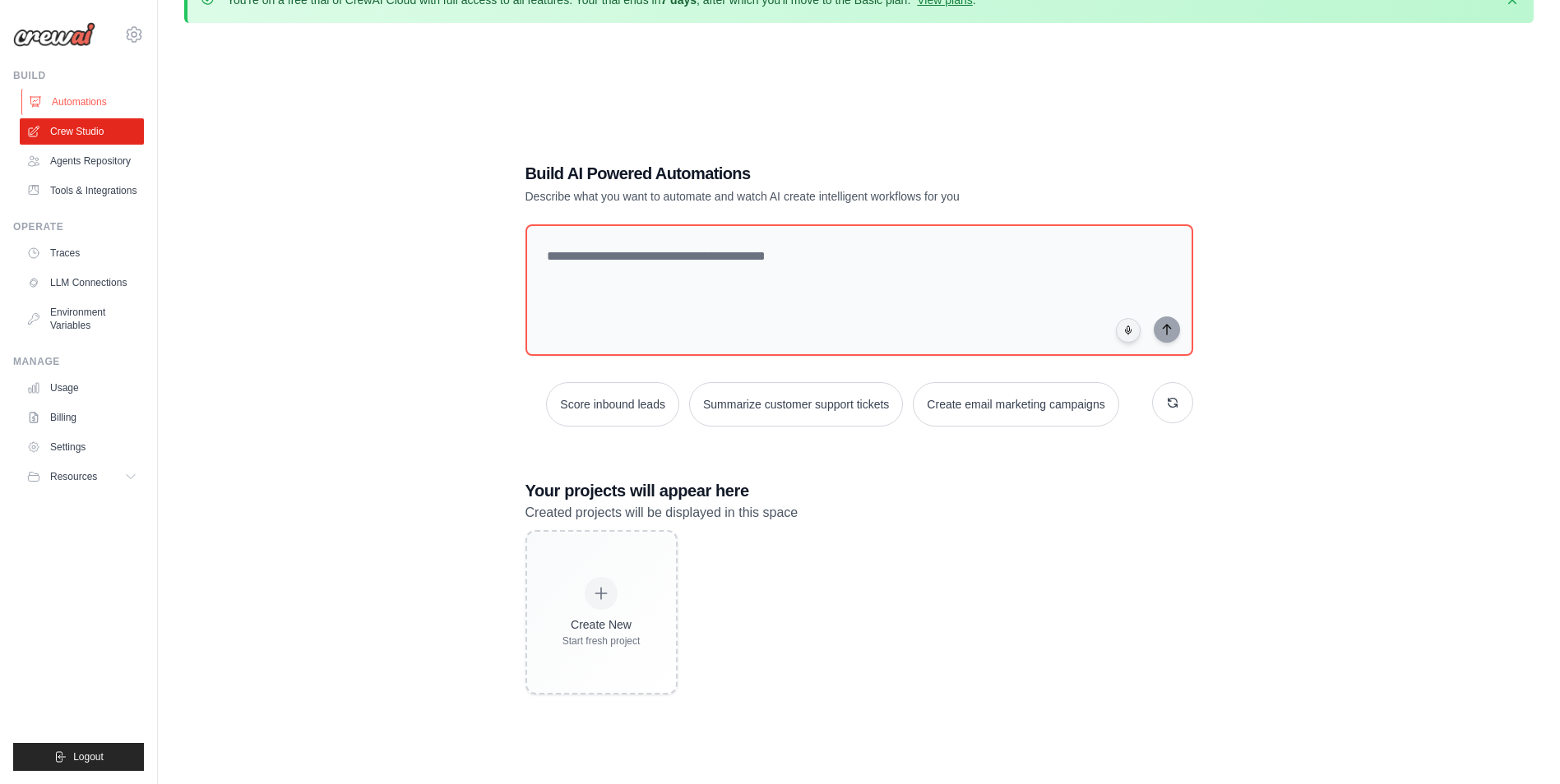
click at [96, 94] on link "Automations" at bounding box center [83, 102] width 124 height 27
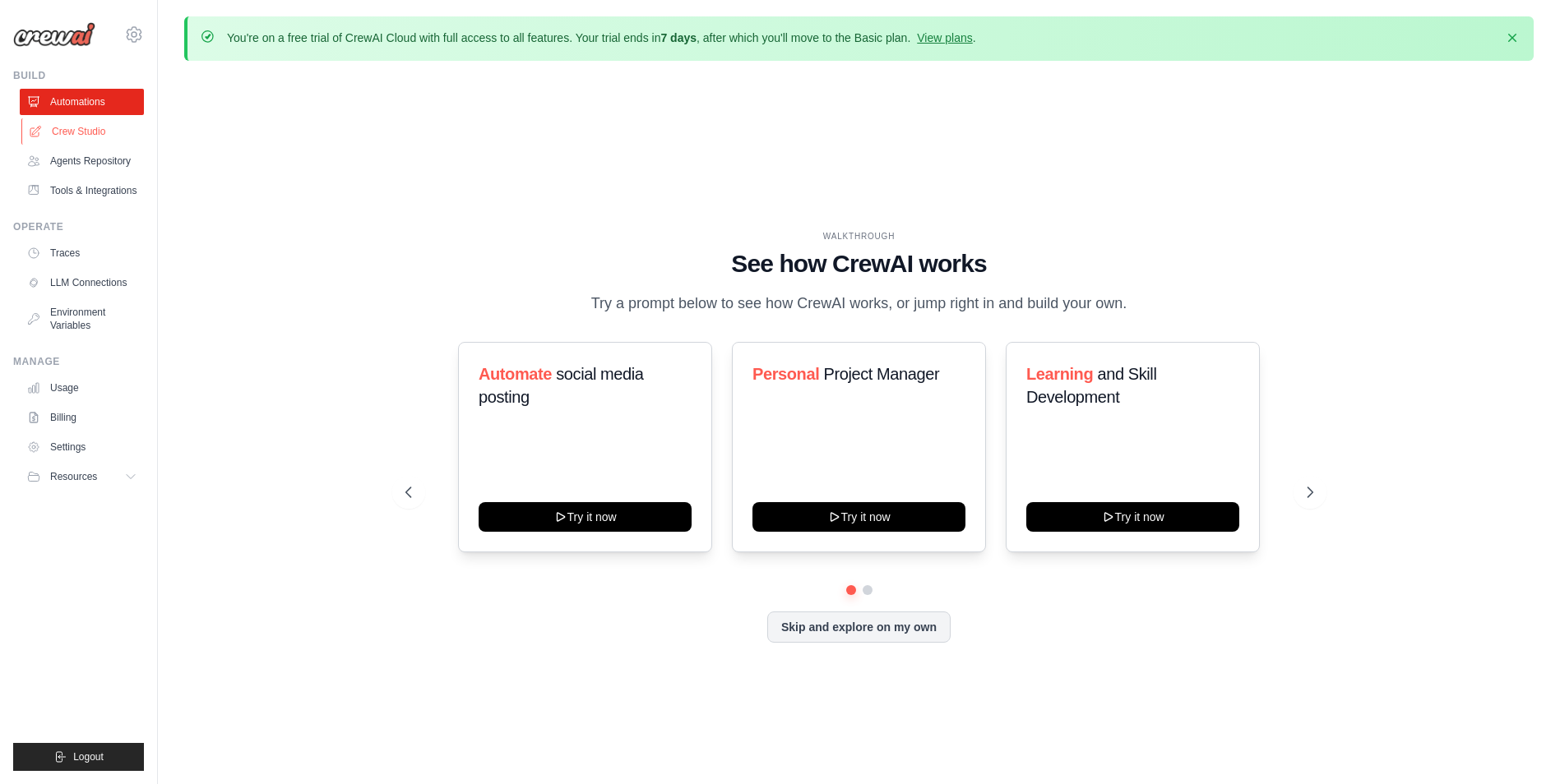
click at [75, 125] on link "Crew Studio" at bounding box center [83, 131] width 124 height 27
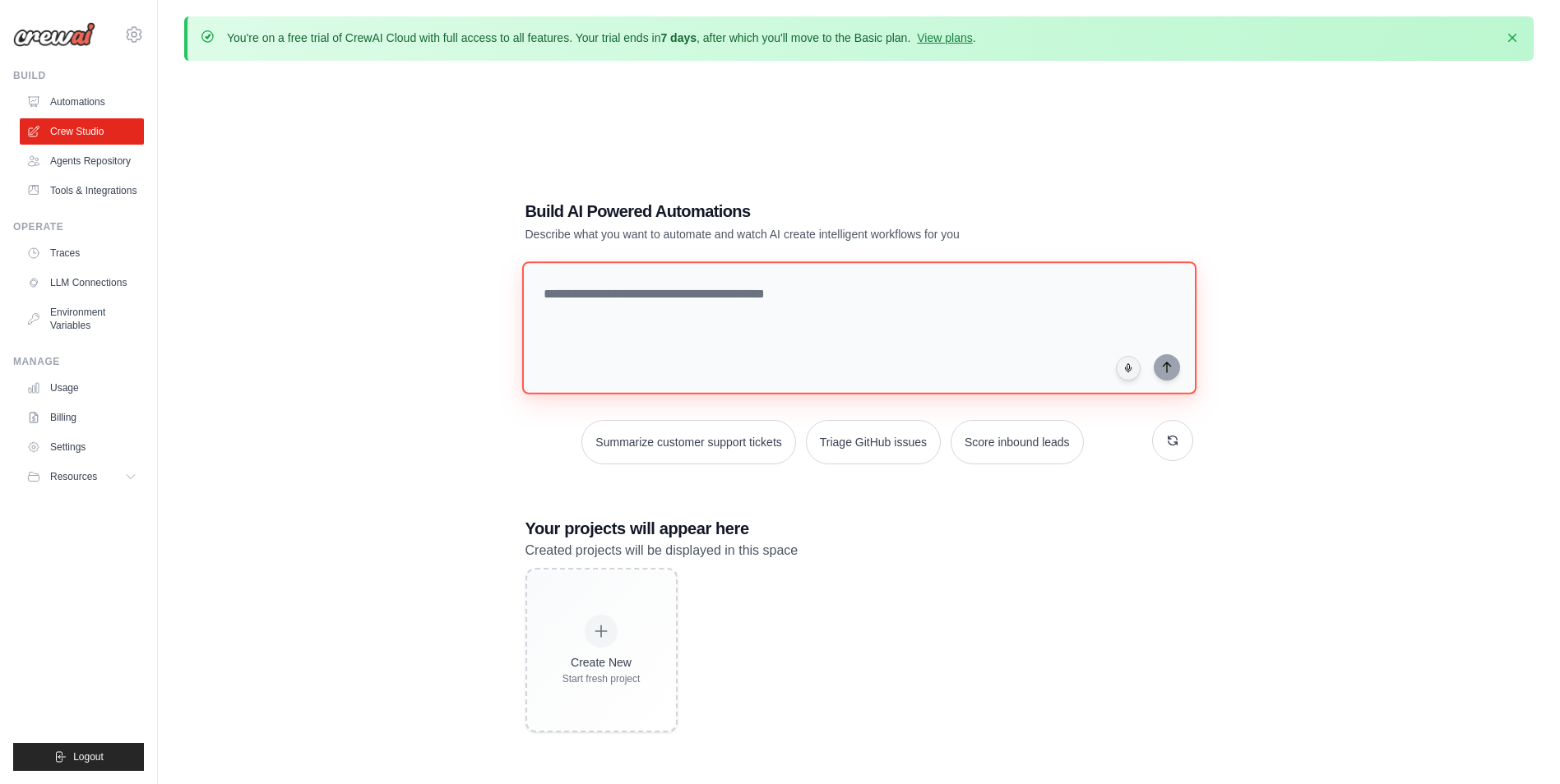
click at [752, 295] on textarea at bounding box center [858, 327] width 675 height 133
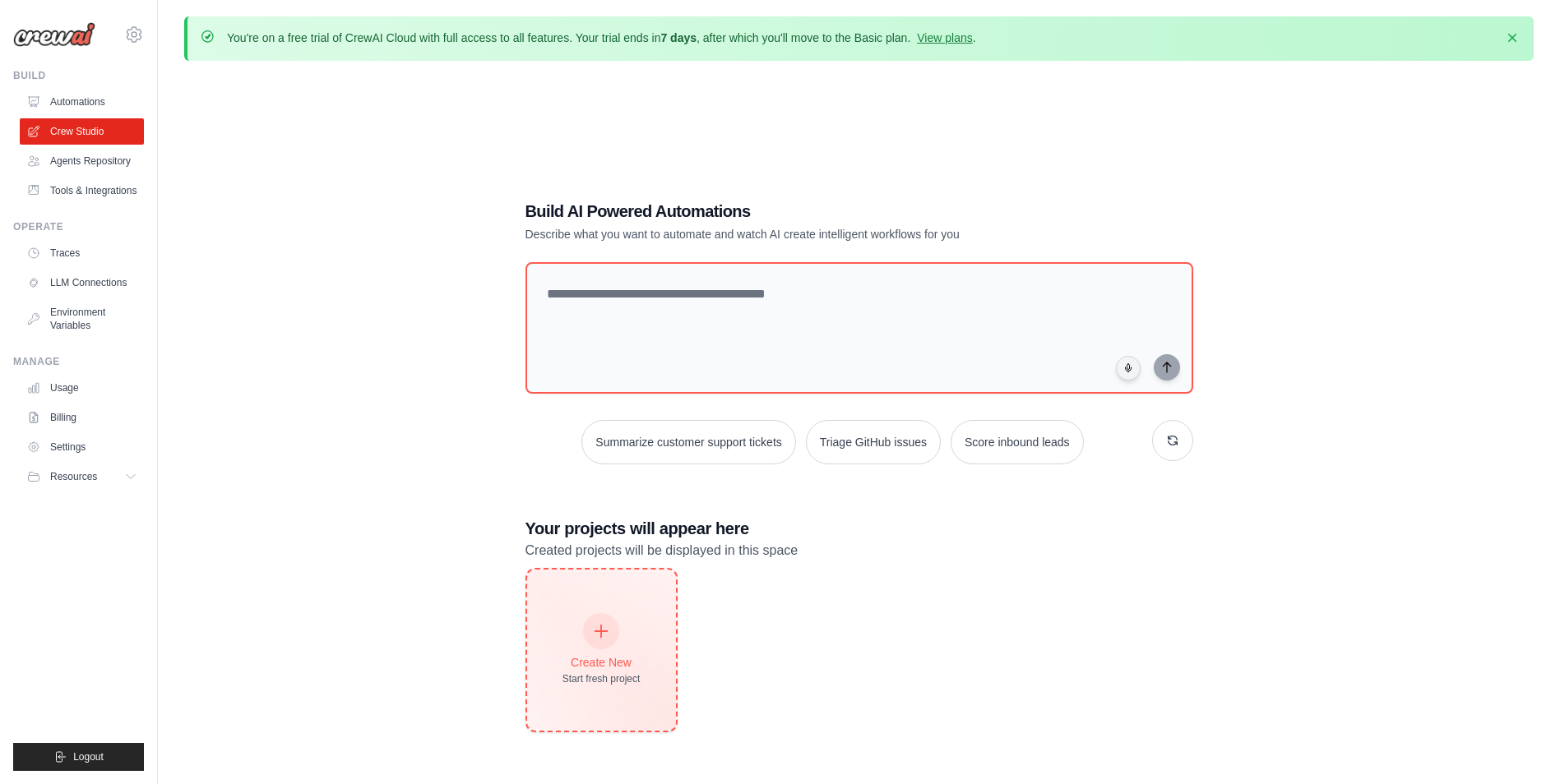
click at [604, 659] on div "Create New" at bounding box center [601, 662] width 78 height 16
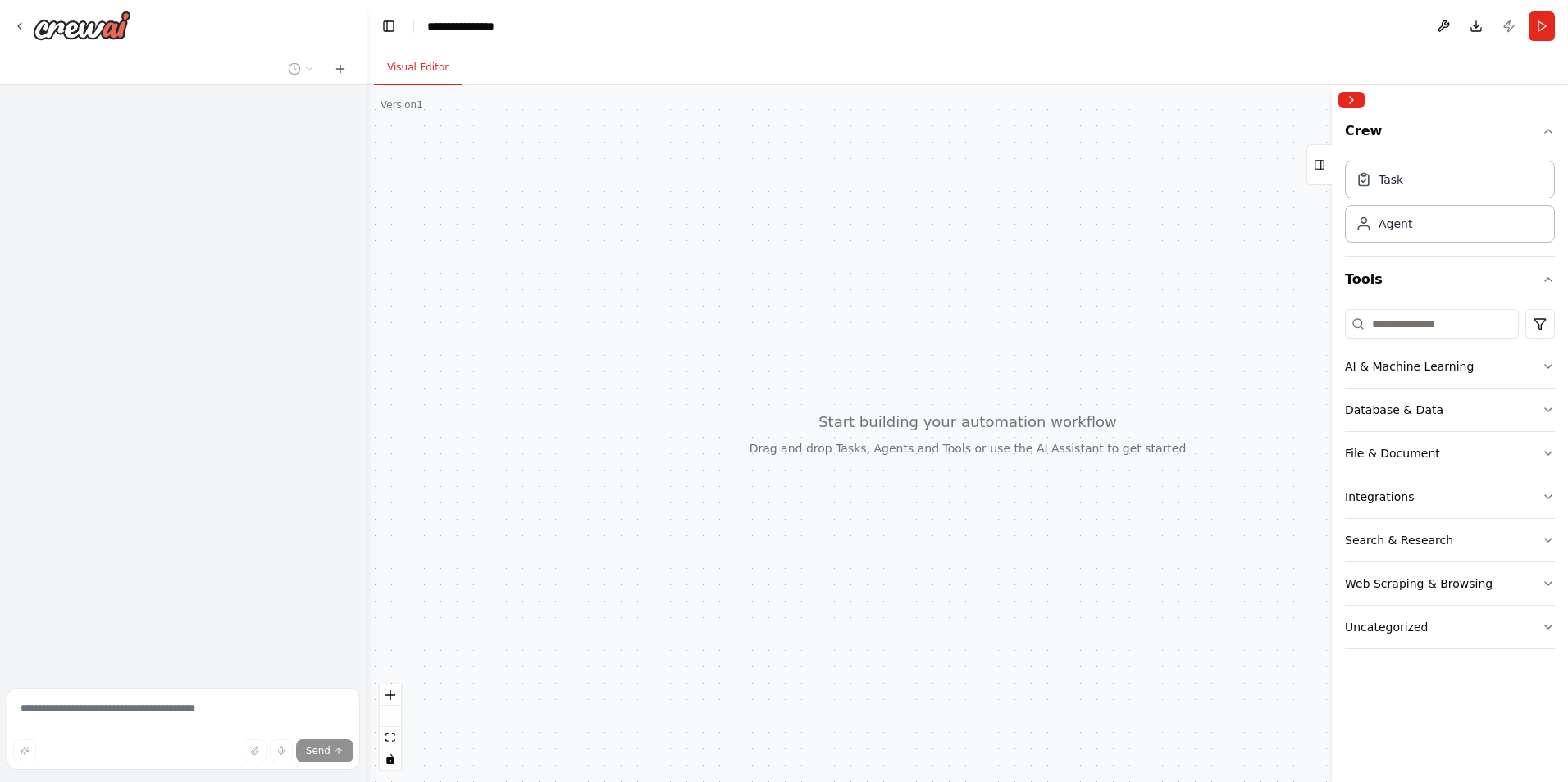
click at [1518, 202] on div "Task Agent" at bounding box center [1450, 198] width 210 height 89
click at [1512, 174] on div "Task" at bounding box center [1450, 179] width 210 height 38
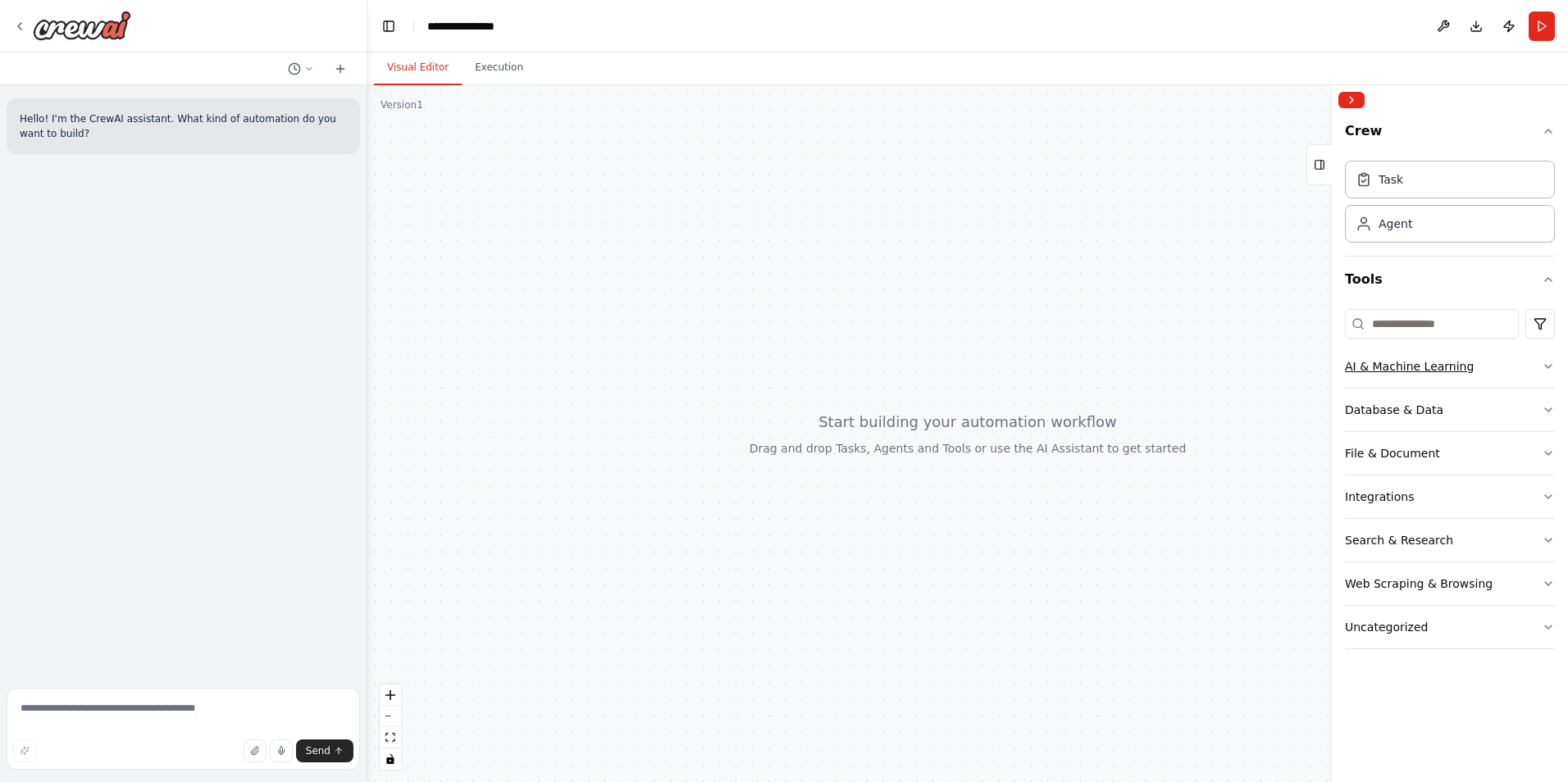
click at [1494, 353] on button "AI & Machine Learning" at bounding box center [1450, 367] width 210 height 43
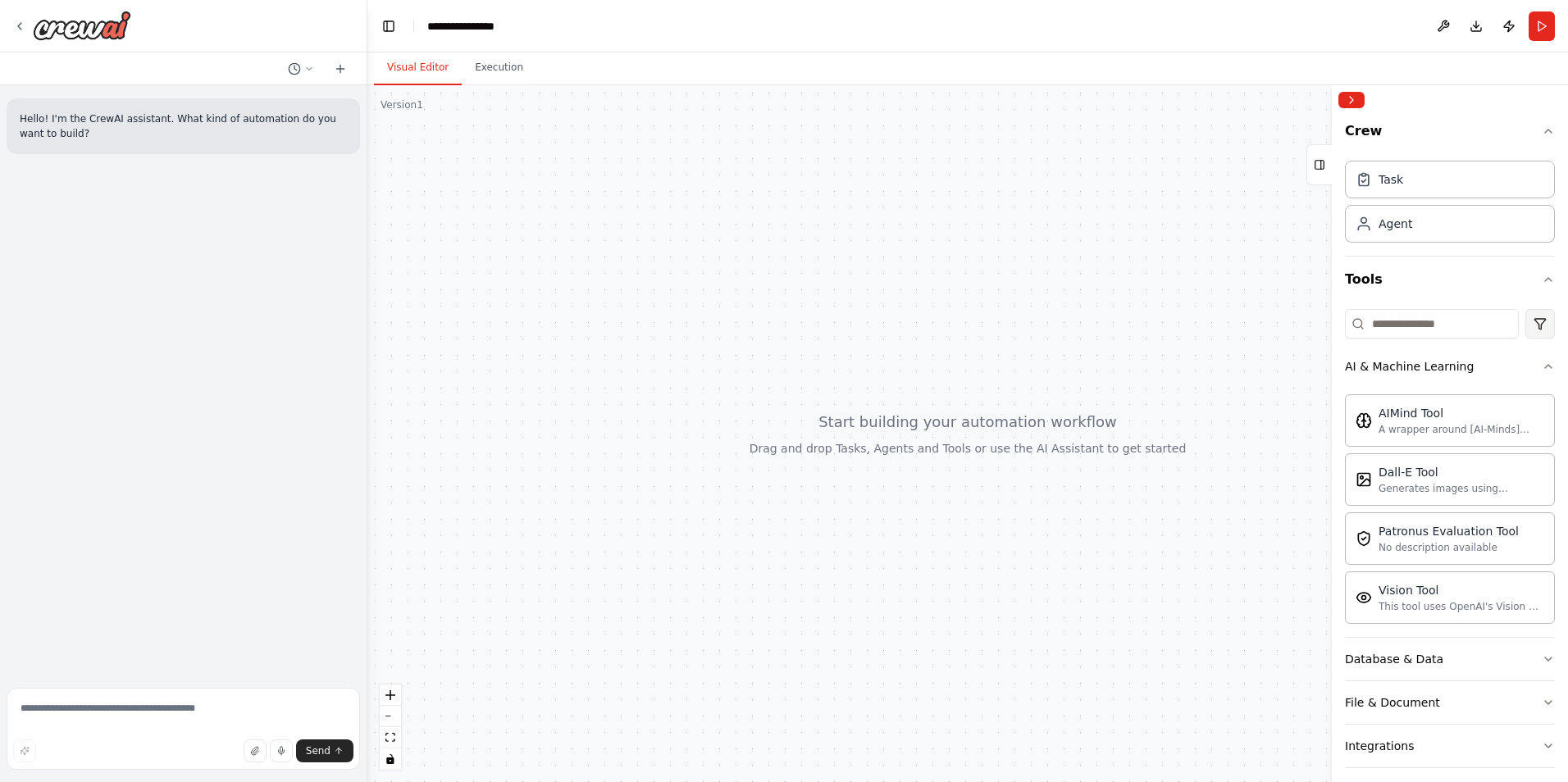
click at [1524, 327] on html "**********" at bounding box center [784, 391] width 1568 height 782
click at [1400, 431] on div "A wrapper around [AI-Minds]([URL][DOMAIN_NAME]). Useful for when you need answe…" at bounding box center [1462, 428] width 166 height 13
click at [1437, 442] on div "AIMind Tool A wrapper around [AI-Minds]([URL][DOMAIN_NAME]). Useful for when yo…" at bounding box center [1450, 419] width 210 height 52
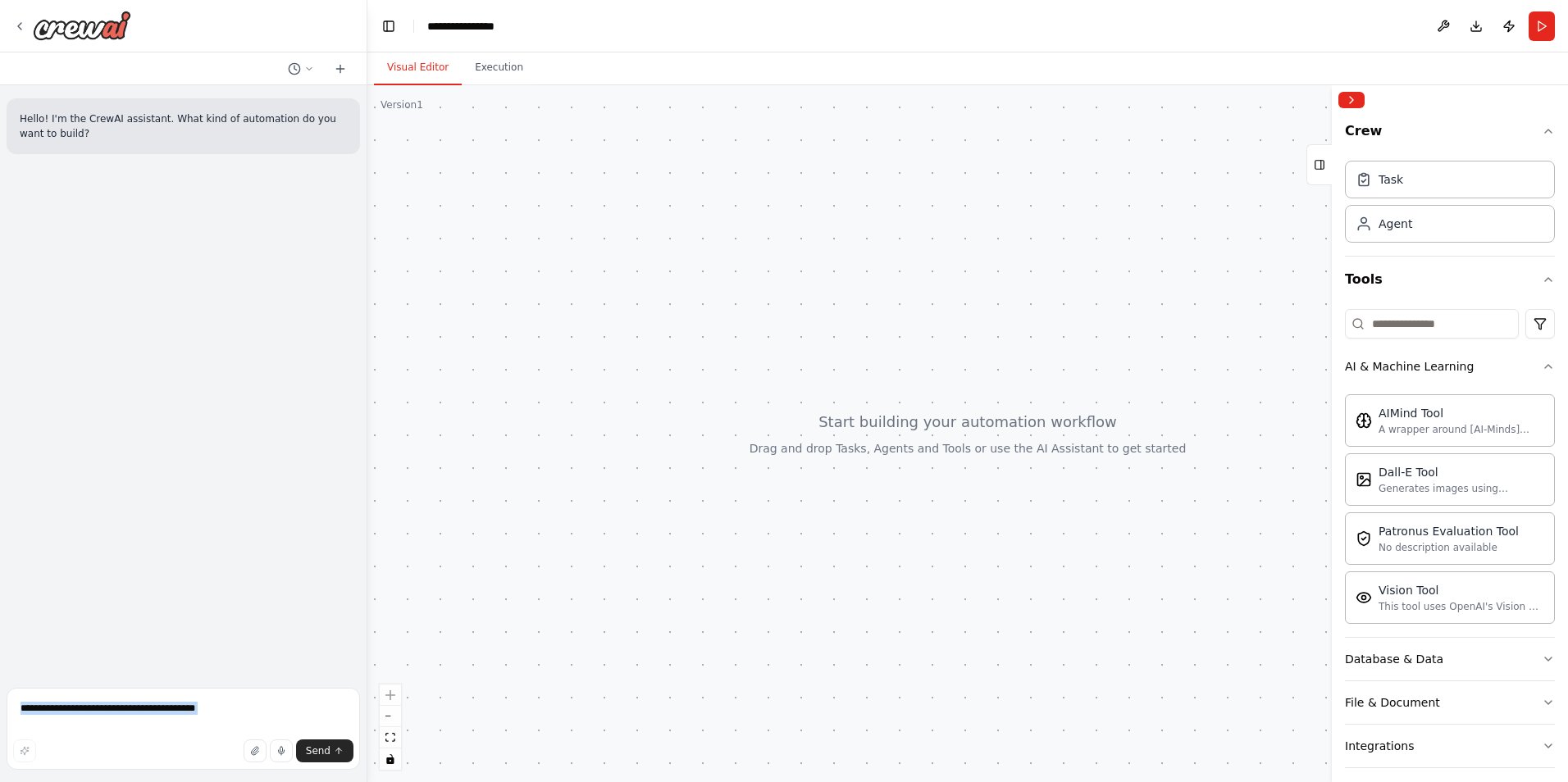
click at [135, 738] on div "Send" at bounding box center [183, 732] width 353 height 88
click at [152, 698] on textarea at bounding box center [183, 729] width 353 height 82
click at [288, 720] on textarea at bounding box center [183, 729] width 353 height 82
click at [483, 83] on button "Execution" at bounding box center [498, 68] width 74 height 34
